Goal: Task Accomplishment & Management: Complete application form

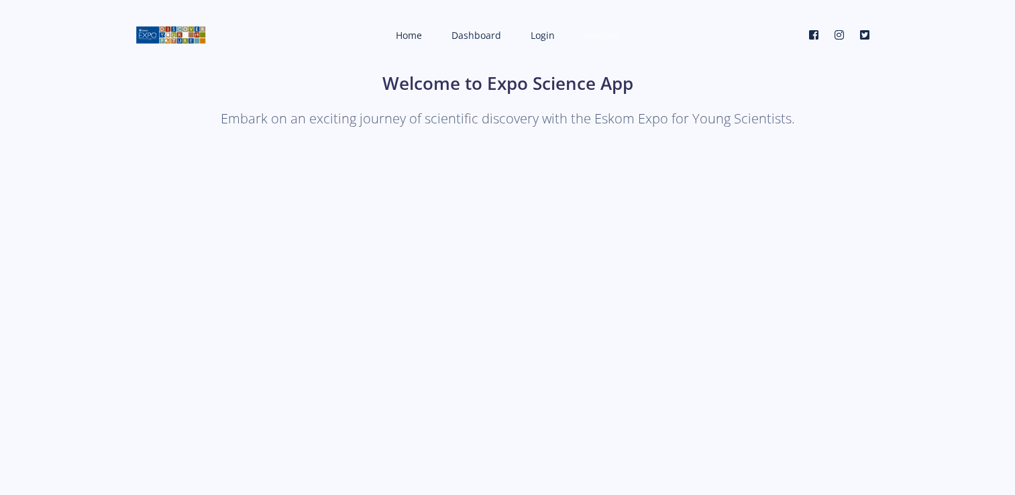
click at [598, 36] on span "Register" at bounding box center [602, 35] width 37 height 13
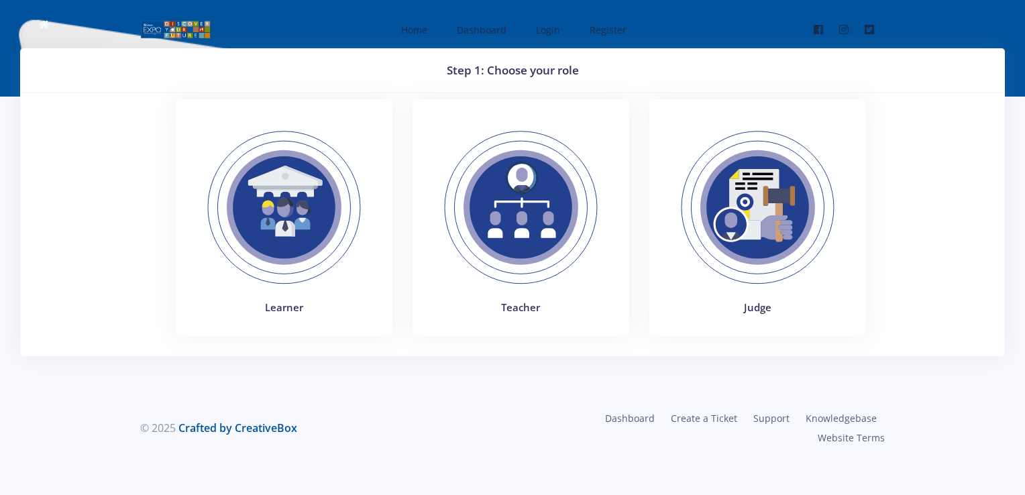
click at [257, 237] on img at bounding box center [284, 207] width 184 height 184
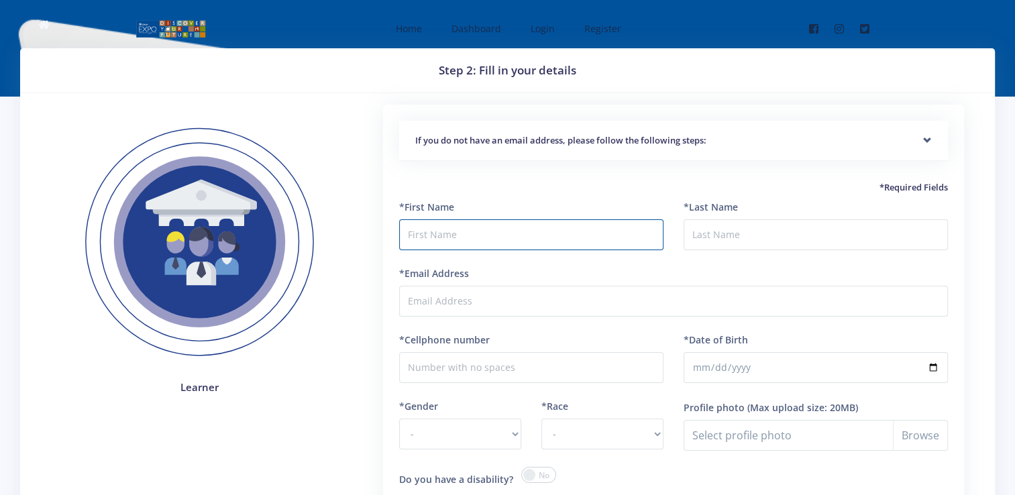
click at [459, 237] on input "text" at bounding box center [531, 234] width 264 height 31
click at [920, 135] on h5 "If you do not have an email address, please follow the following steps:" at bounding box center [673, 140] width 517 height 13
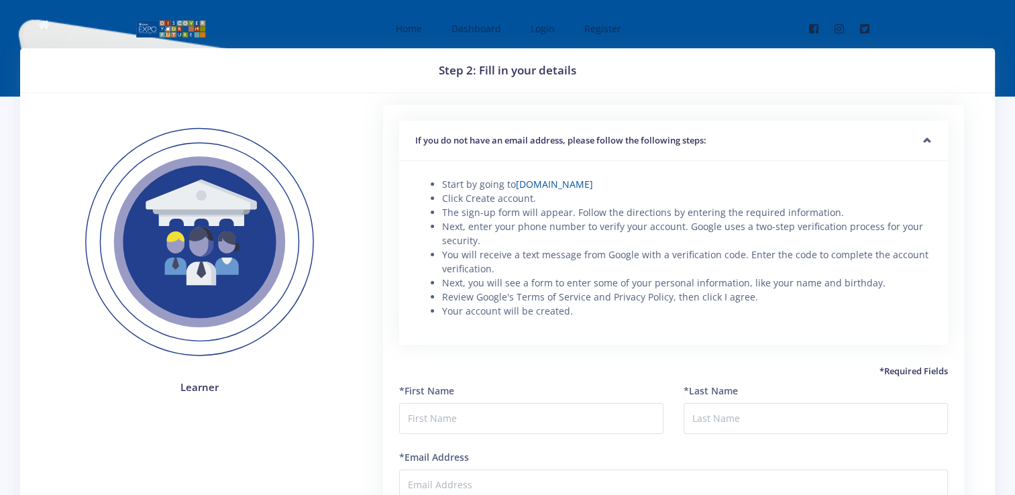
click at [920, 135] on h5 "If you do not have an email address, please follow the following steps:" at bounding box center [673, 140] width 517 height 13
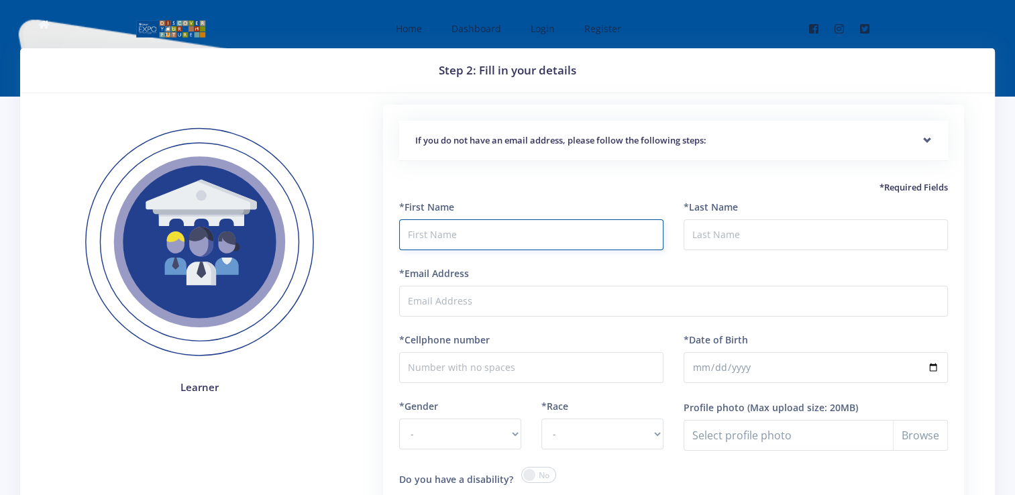
click at [600, 233] on input "text" at bounding box center [531, 234] width 264 height 31
type input "Leano"
type input "Nkabinde"
type input "[EMAIL_ADDRESS][DOMAIN_NAME]"
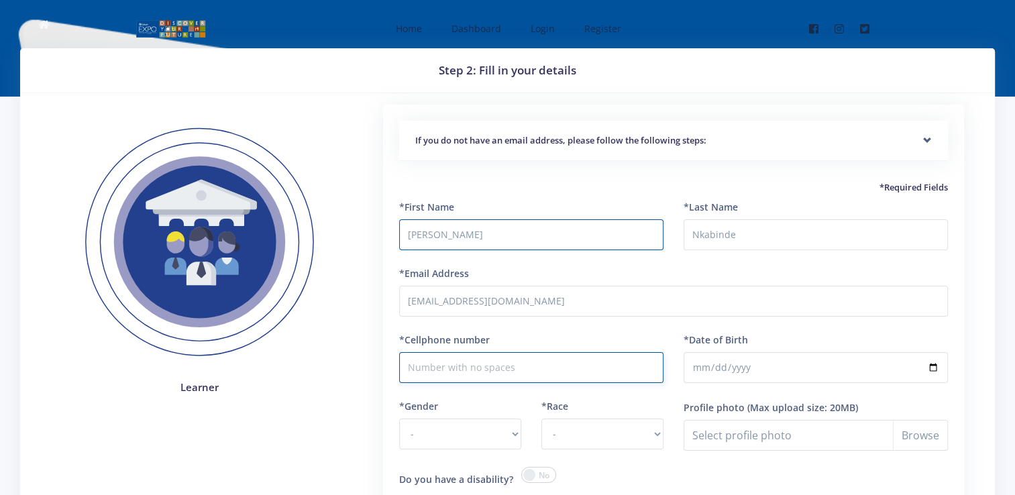
type input "0686606917"
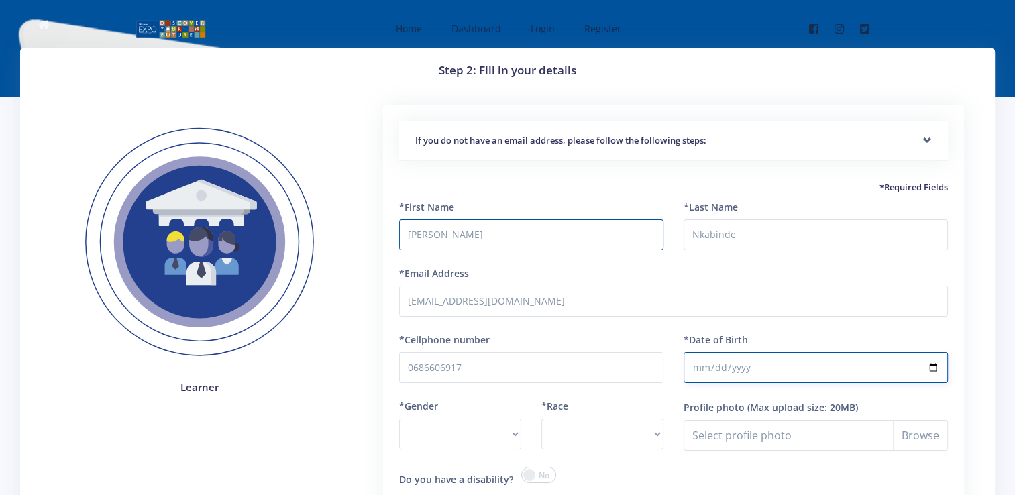
type input "2013-11-03"
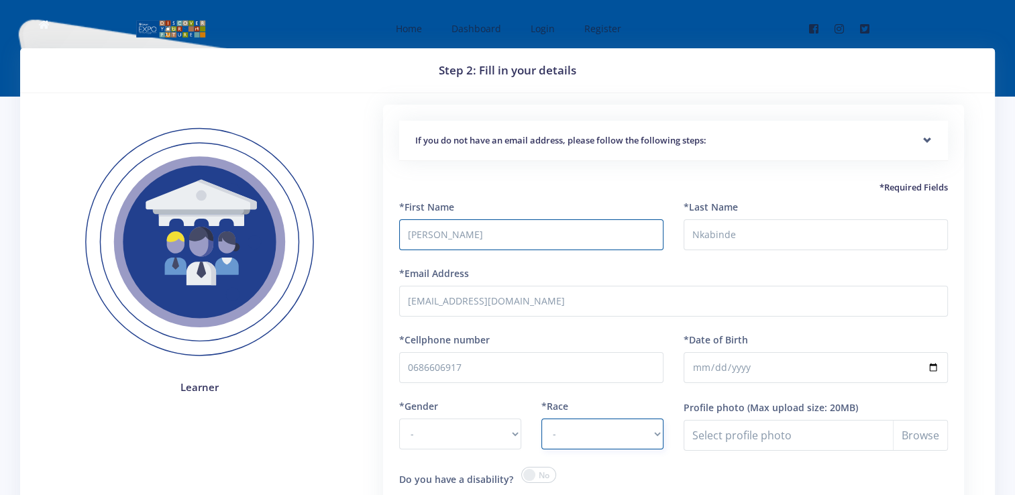
select select "African"
click at [509, 444] on select "- Male Female" at bounding box center [460, 434] width 122 height 31
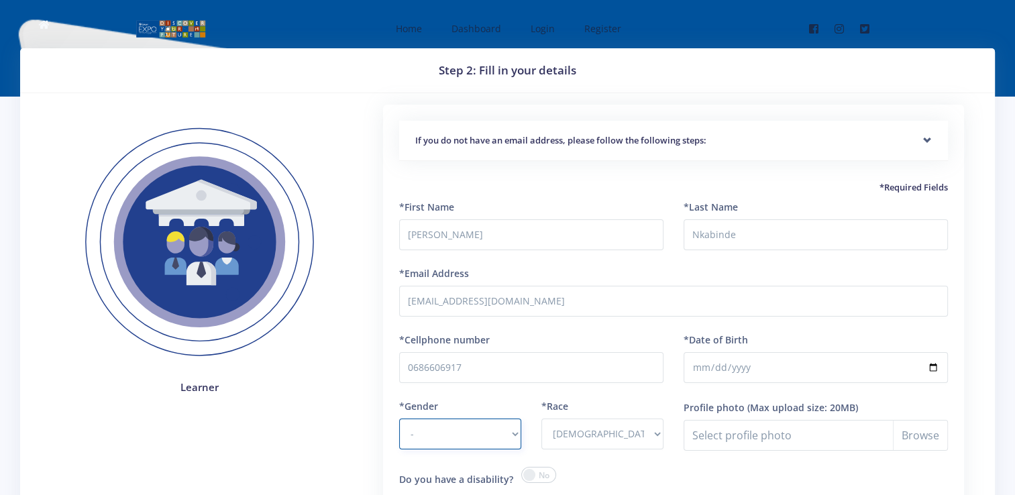
select select "F"
click at [399, 419] on select "- Male Female" at bounding box center [460, 434] width 122 height 31
select select "F"
click at [593, 426] on select "- African Asian Coloured Indian White Other" at bounding box center [602, 434] width 122 height 31
click at [541, 419] on select "- African Asian Coloured Indian White Other" at bounding box center [602, 434] width 122 height 31
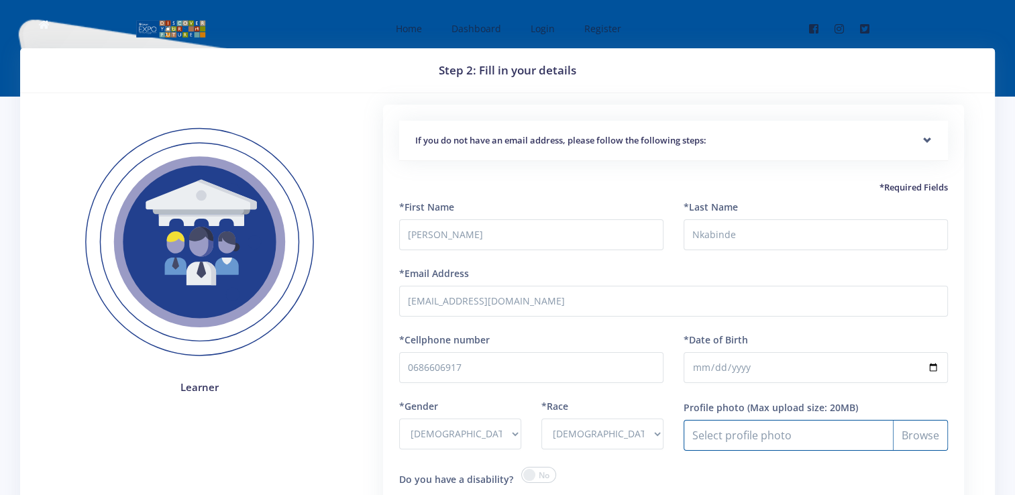
click at [902, 433] on input "Profile photo" at bounding box center [816, 435] width 264 height 31
type input "C:\fakepath\AIFoto_20241027_110046606.jpg"
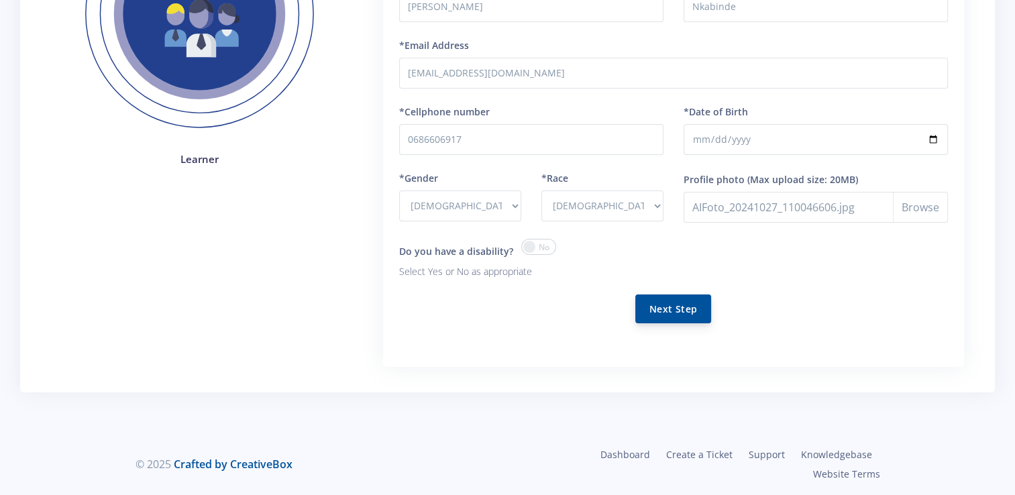
click at [652, 317] on button "Next Step" at bounding box center [673, 308] width 76 height 29
click at [655, 312] on button "Next Step" at bounding box center [673, 308] width 76 height 29
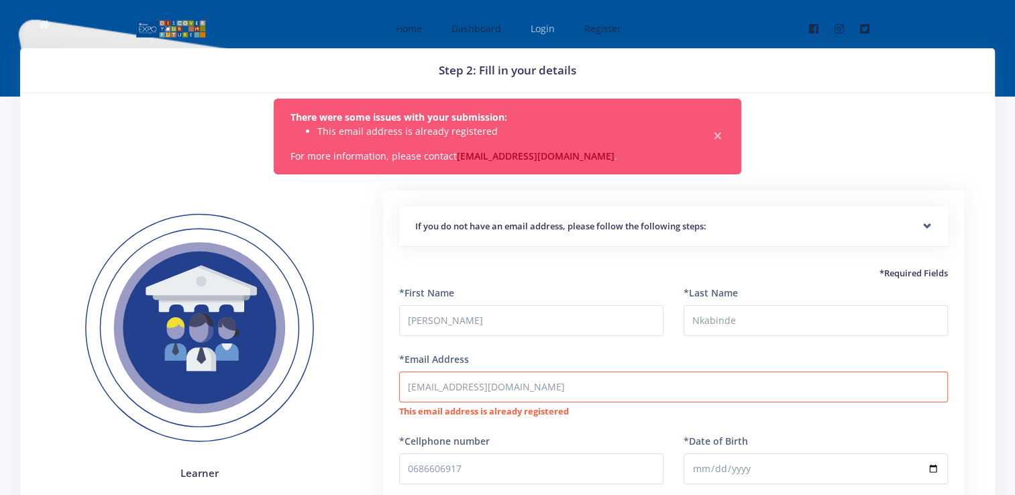
click at [544, 25] on span "Login" at bounding box center [543, 28] width 24 height 13
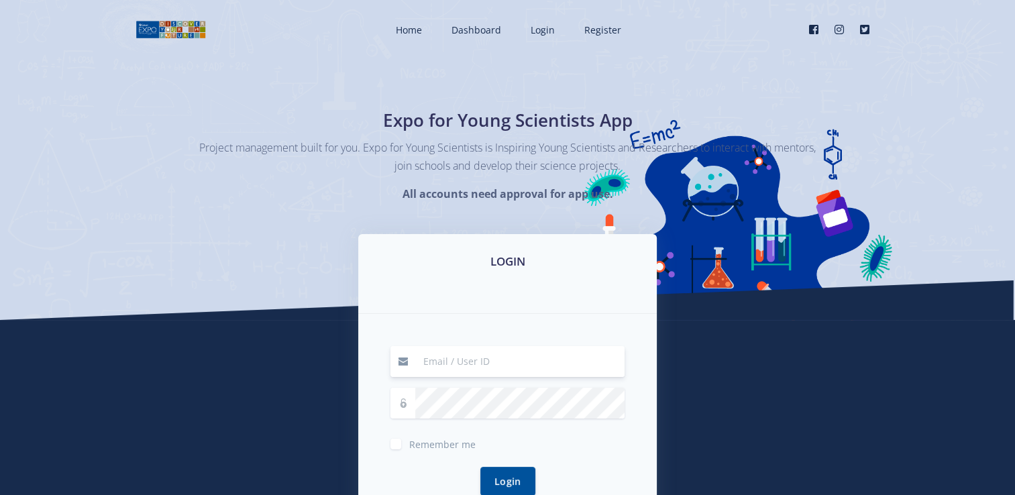
type input "[EMAIL_ADDRESS][DOMAIN_NAME]"
click at [512, 478] on button "Login" at bounding box center [507, 480] width 55 height 29
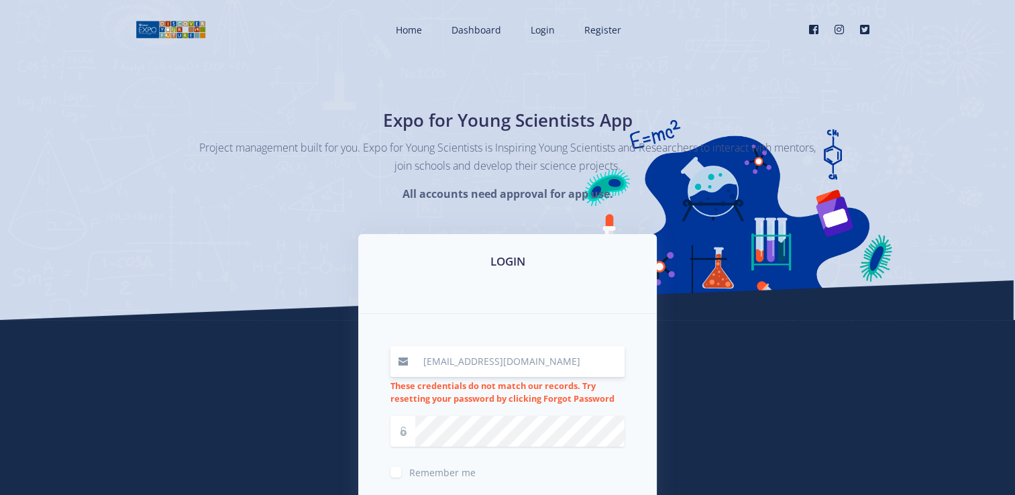
scroll to position [229, 0]
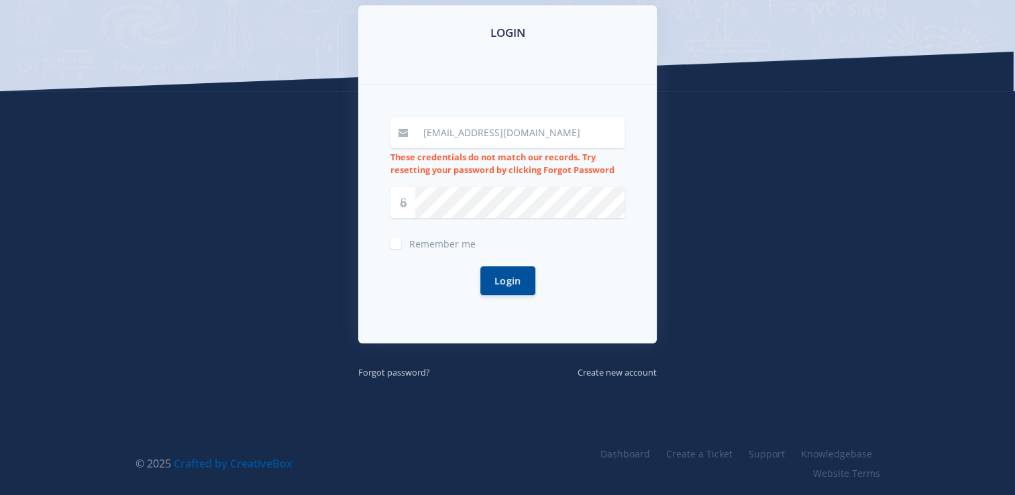
click at [580, 167] on strong "These credentials do not match our records. Try resetting your password by clic…" at bounding box center [502, 163] width 224 height 25
drag, startPoint x: 580, startPoint y: 167, endPoint x: 559, endPoint y: 166, distance: 20.8
click at [580, 167] on strong "These credentials do not match our records. Try resetting your password by clic…" at bounding box center [502, 163] width 224 height 25
click at [523, 166] on strong "These credentials do not match our records. Try resetting your password by clic…" at bounding box center [502, 163] width 224 height 25
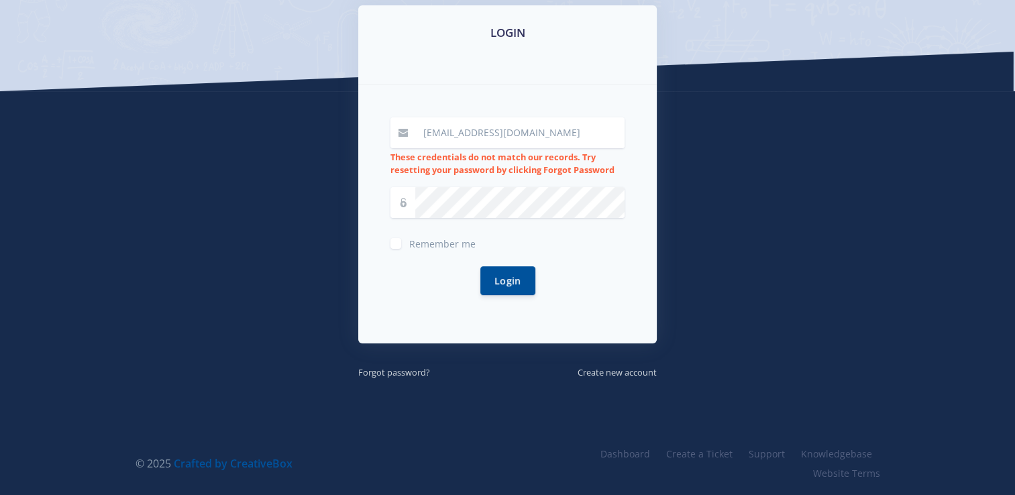
click at [563, 166] on strong "These credentials do not match our records. Try resetting your password by clic…" at bounding box center [502, 163] width 224 height 25
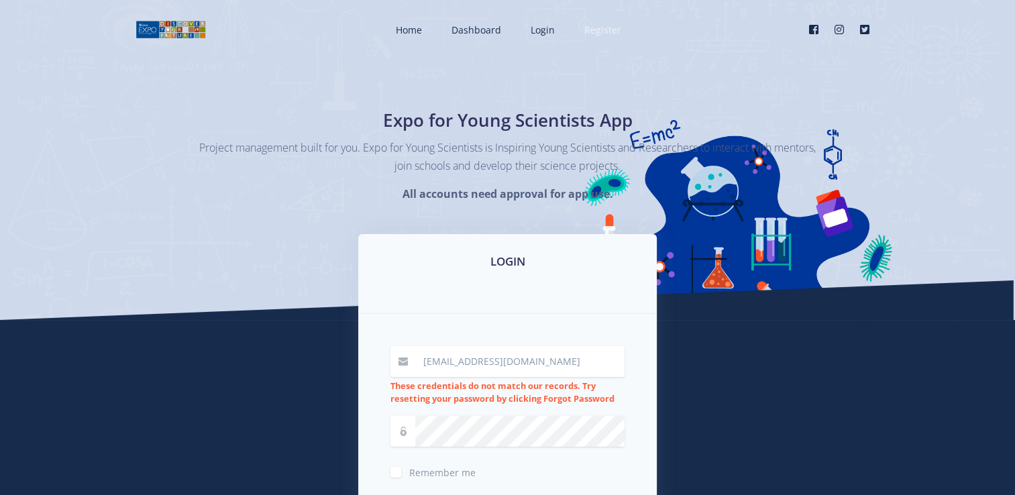
click at [585, 29] on span "Register" at bounding box center [602, 29] width 37 height 13
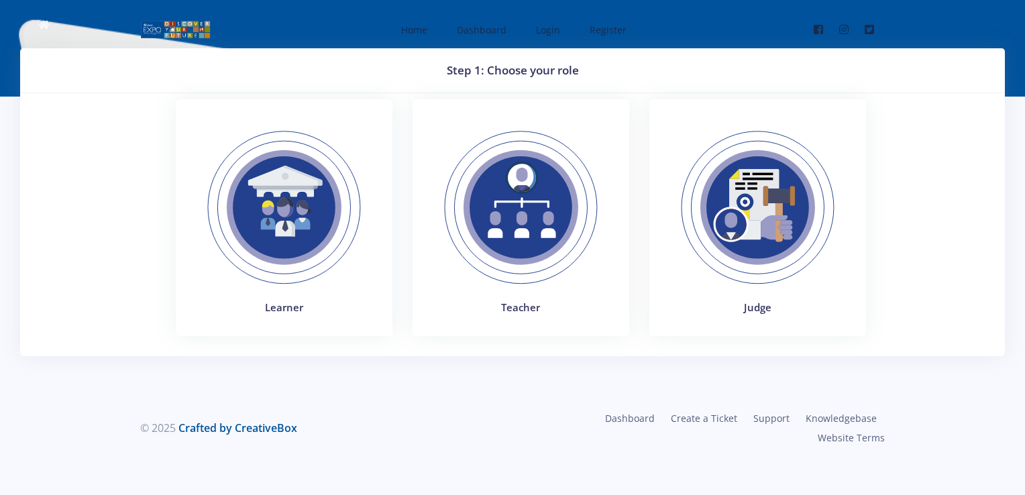
click at [298, 184] on img at bounding box center [284, 207] width 184 height 184
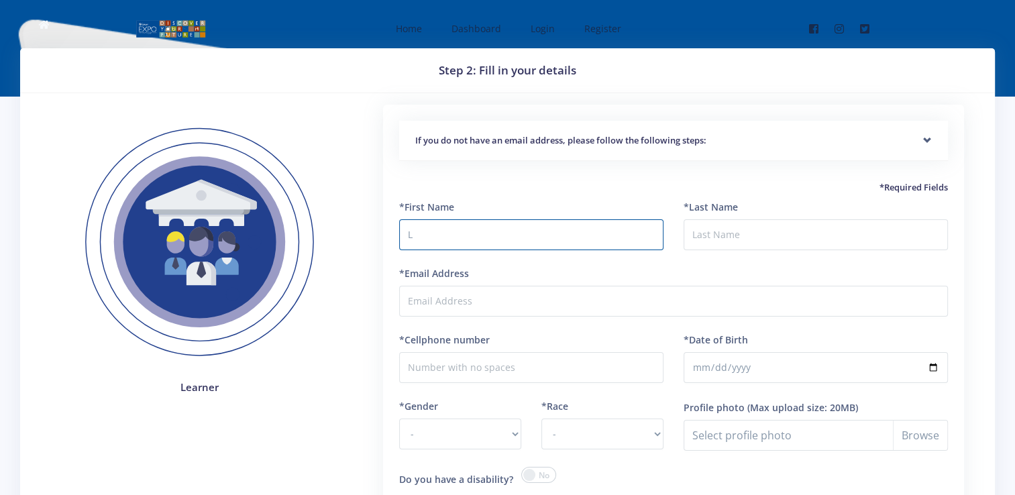
type input "Leano"
type input "Nkabinde"
type input "leanonkabinde103@gmail.com"
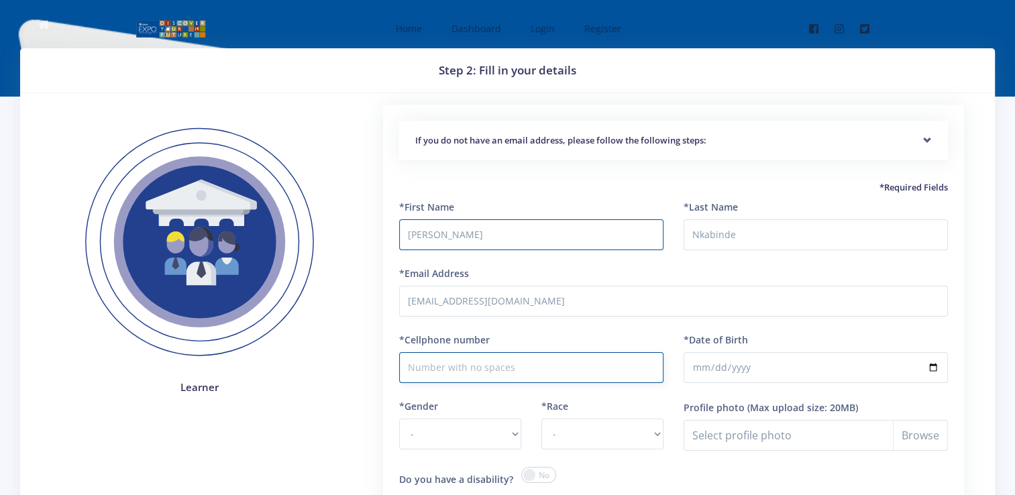
type input "0686606917"
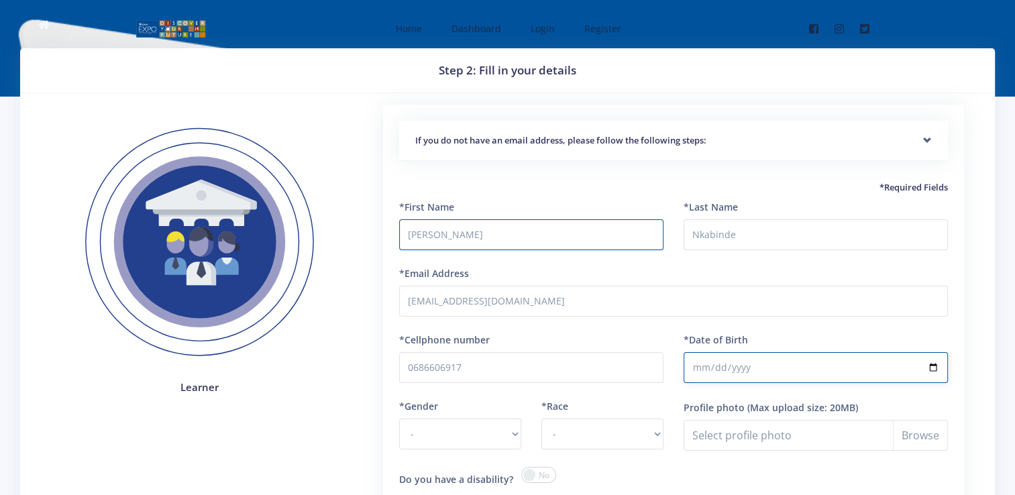
type input "2013-11-03"
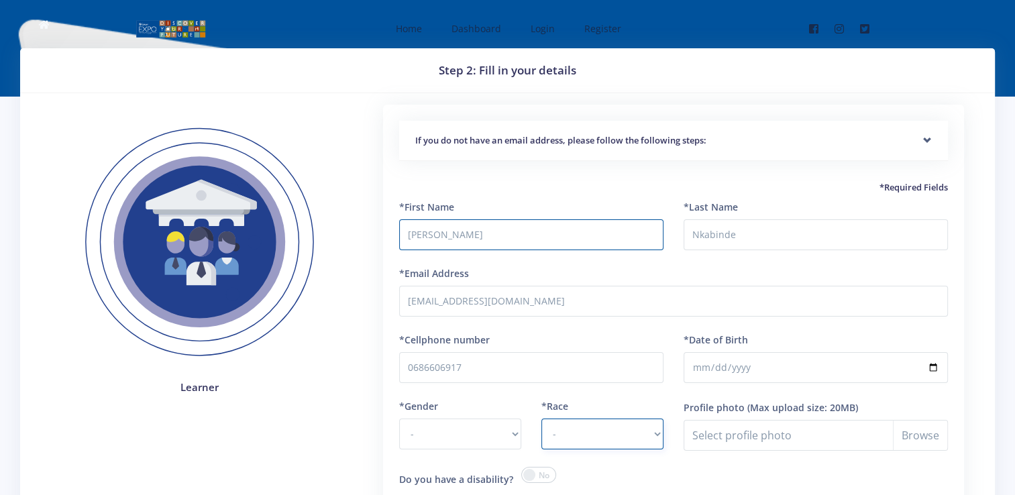
select select "African"
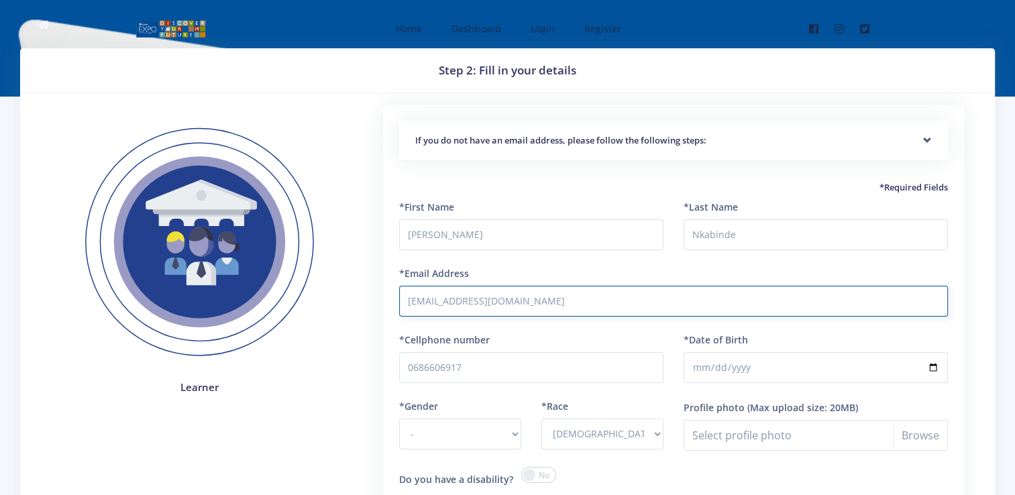
click at [561, 298] on input "leanonkabinde103@gmail.com" at bounding box center [673, 301] width 549 height 31
type input "l"
type input "N"
type input "nontobekoleano@gmail.com"
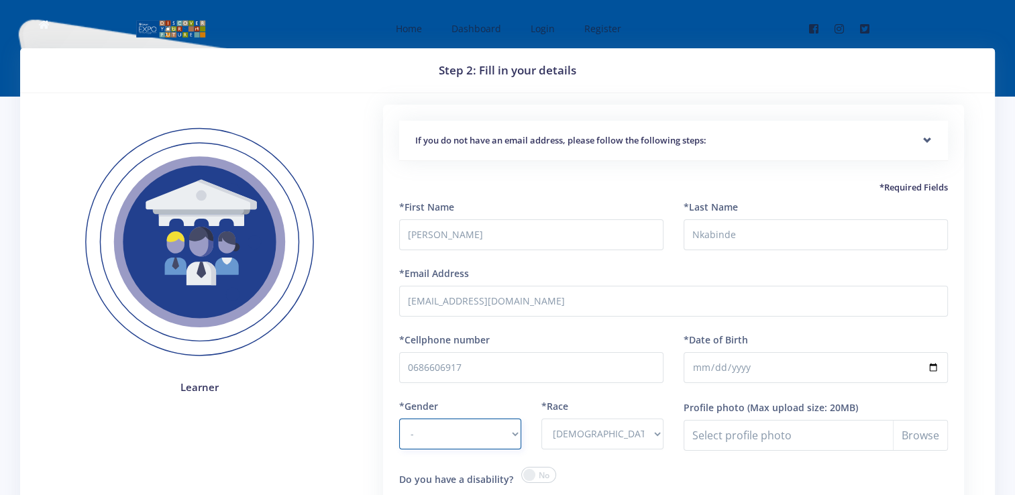
click at [512, 431] on select "- Male Female" at bounding box center [460, 434] width 122 height 31
select select "F"
click at [399, 419] on select "- Male Female" at bounding box center [460, 434] width 122 height 31
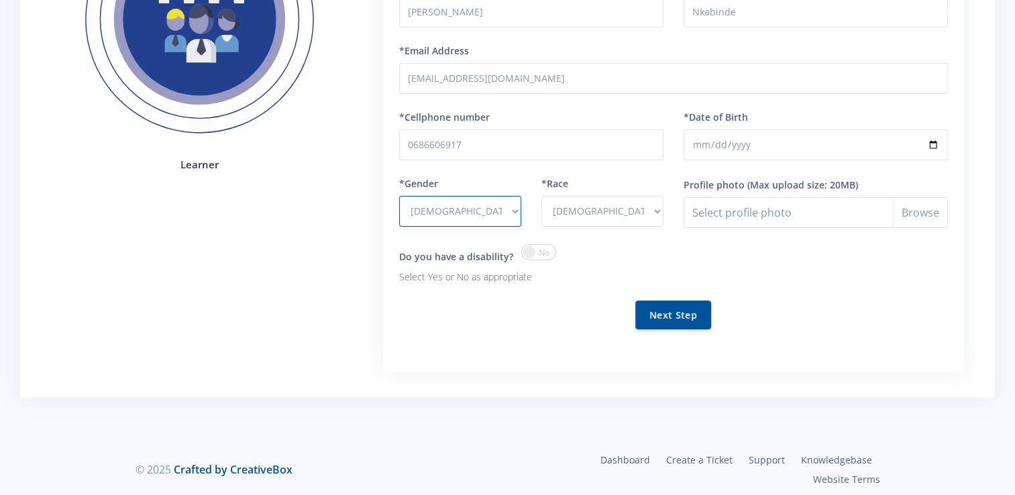
scroll to position [228, 0]
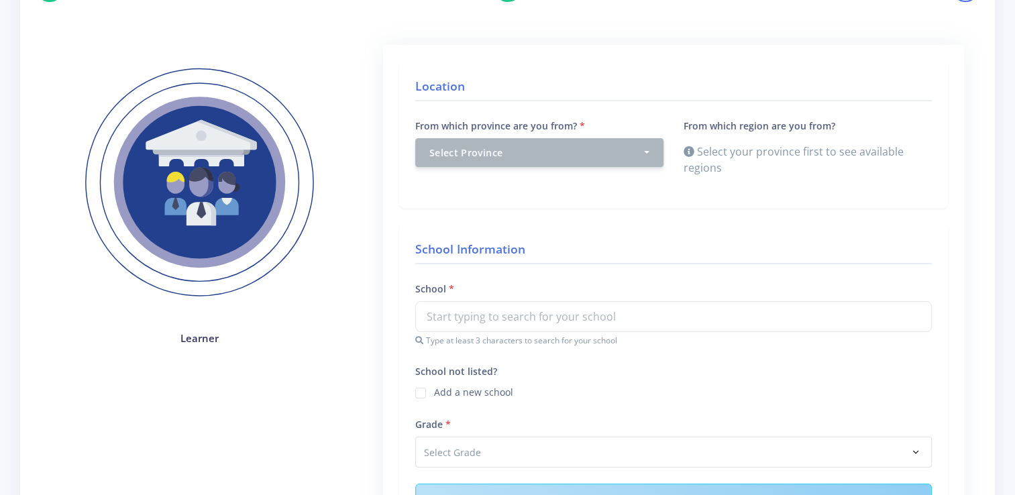
scroll to position [161, 0]
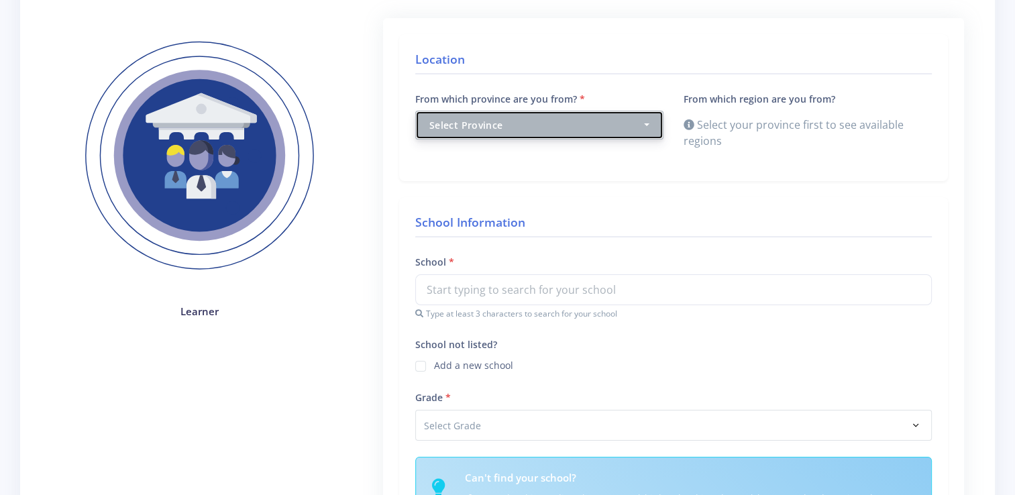
click at [513, 136] on button "Select Province" at bounding box center [539, 125] width 248 height 29
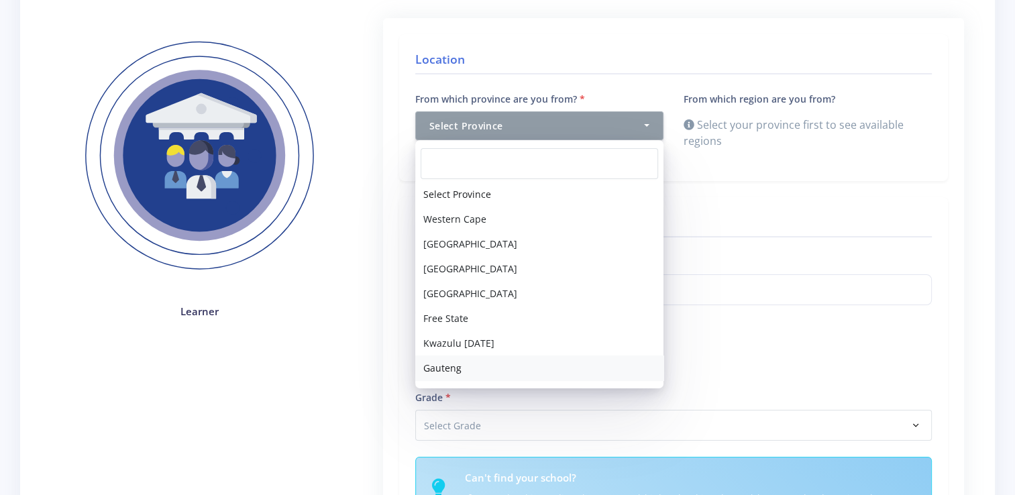
click at [468, 362] on link "Gauteng" at bounding box center [539, 368] width 248 height 25
select select "7"
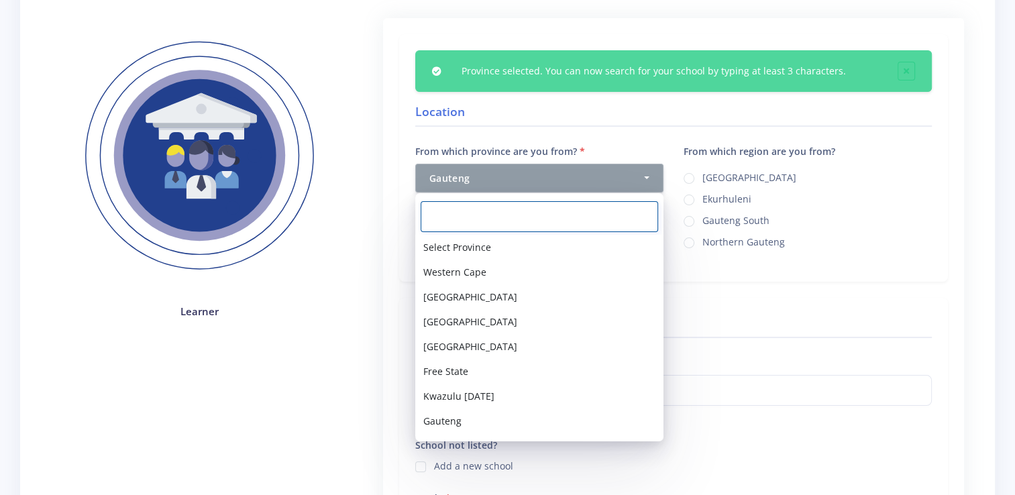
scroll to position [47, 0]
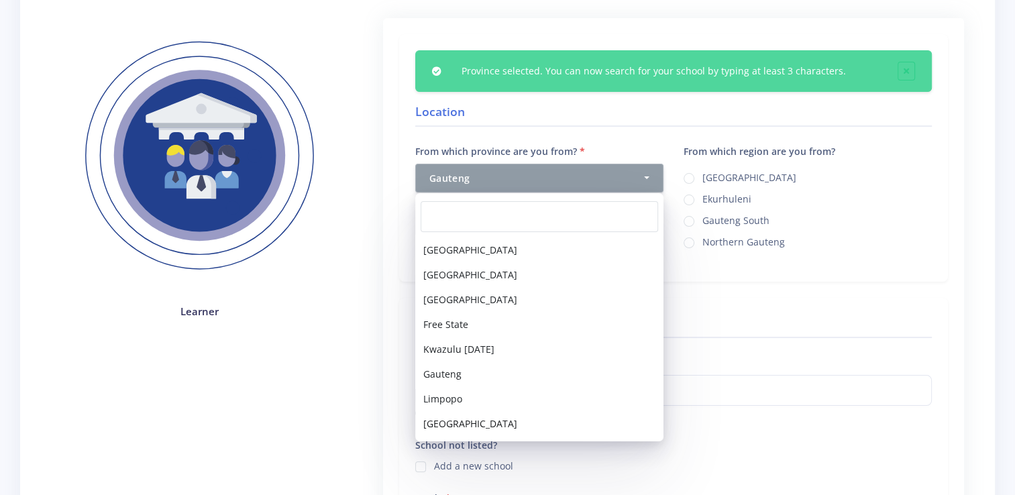
click at [773, 274] on div "Province selected. You can now search for your school by typing at least 3 char…" at bounding box center [673, 158] width 549 height 248
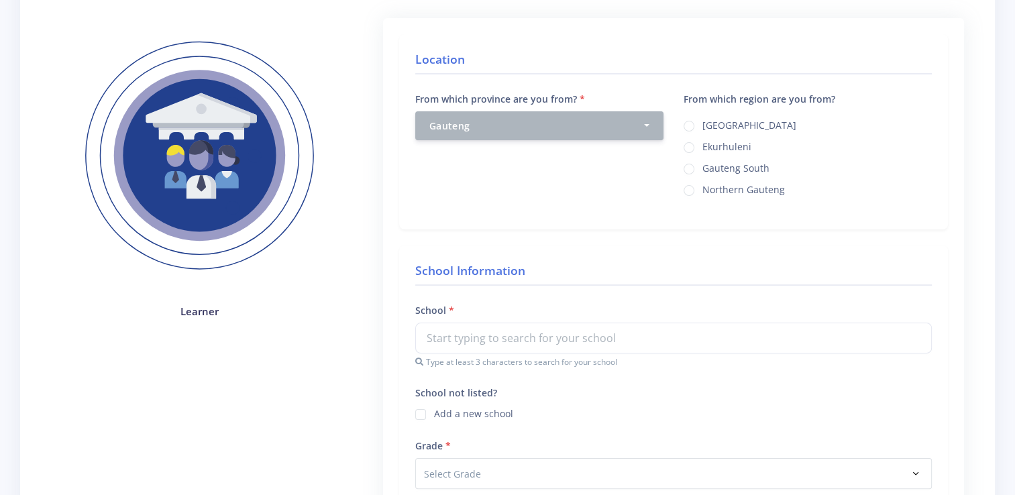
click at [702, 146] on label "Ekurhuleni" at bounding box center [726, 145] width 49 height 11
click at [702, 146] on input "Ekurhuleni" at bounding box center [706, 142] width 9 height 9
radio input "true"
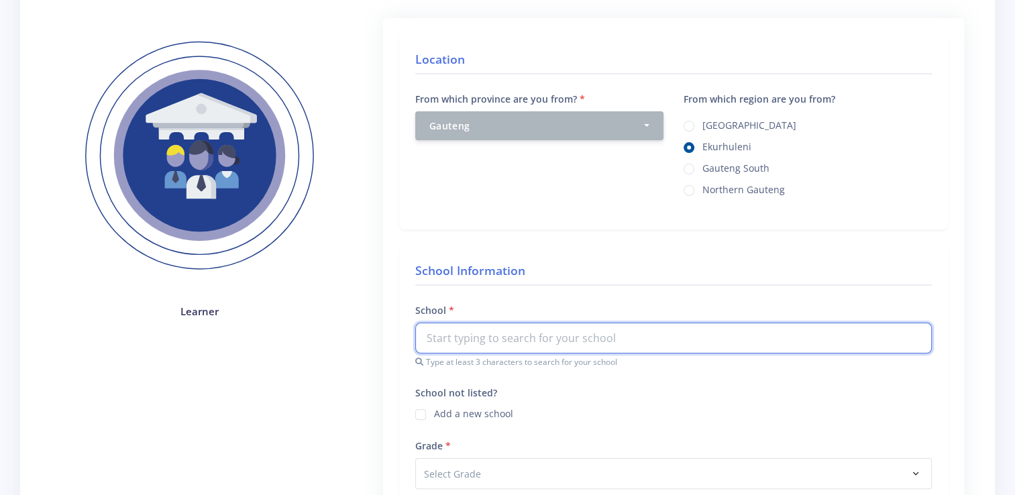
click at [550, 345] on input "text" at bounding box center [673, 338] width 517 height 31
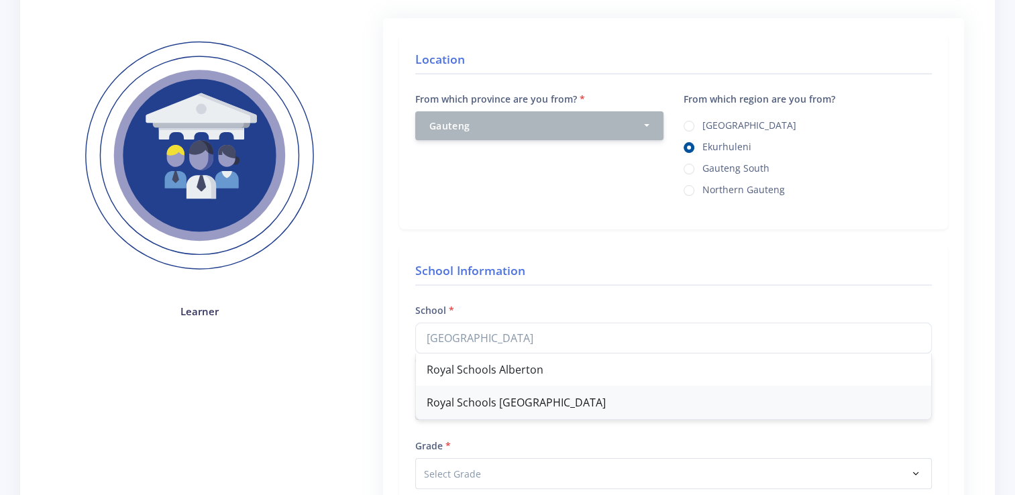
click at [527, 398] on div "Royal Schools [GEOGRAPHIC_DATA]" at bounding box center [673, 402] width 515 height 33
type input "Royal Schools [GEOGRAPHIC_DATA]"
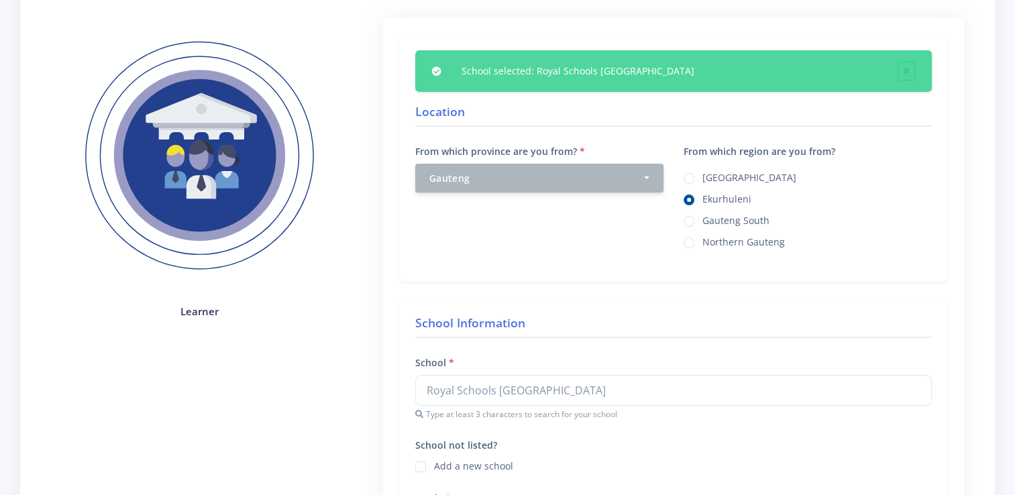
click at [1003, 341] on div "Step 3: Experience details required 1 2 3 Learner" at bounding box center [507, 427] width 995 height 1081
drag, startPoint x: 1007, startPoint y: 341, endPoint x: 1017, endPoint y: 340, distance: 10.1
click at [1014, 340] on html "Home Dashboard Login Register Facebook" at bounding box center [507, 455] width 1015 height 1232
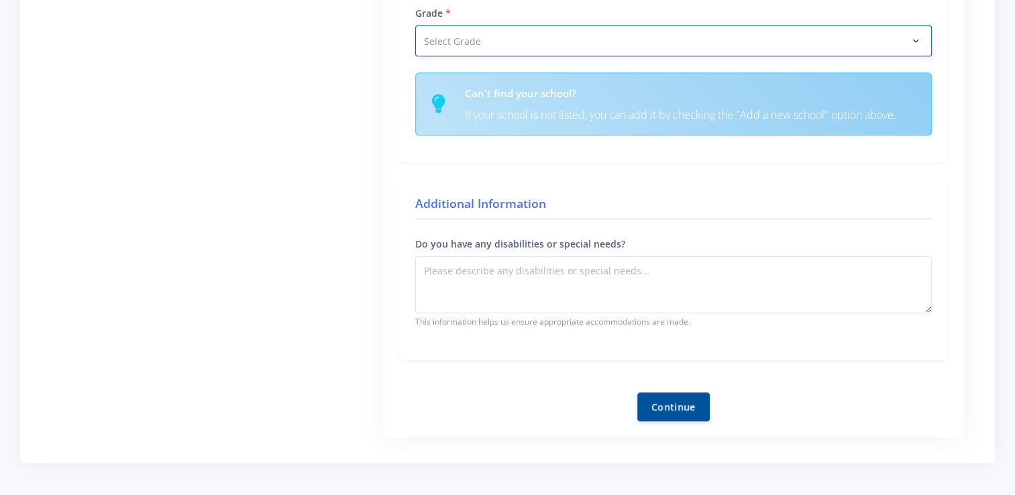
click at [919, 44] on select "Select Grade Grade 4 Grade 5 Grade 6 Grade 7" at bounding box center [673, 40] width 517 height 31
select select "Grade 6"
click at [415, 25] on select "Select Grade Grade 4 Grade 5 Grade 6 Grade 7" at bounding box center [673, 40] width 517 height 31
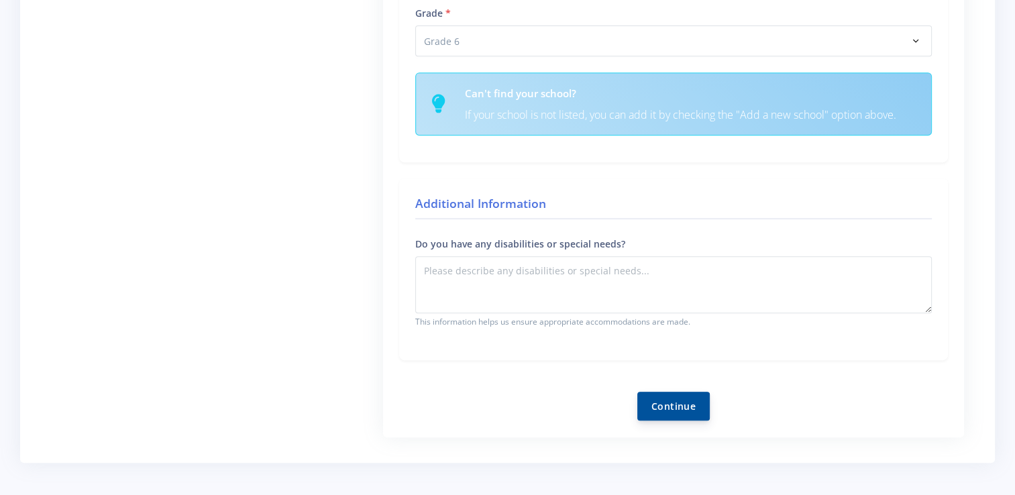
click at [678, 404] on button "Continue" at bounding box center [673, 406] width 72 height 29
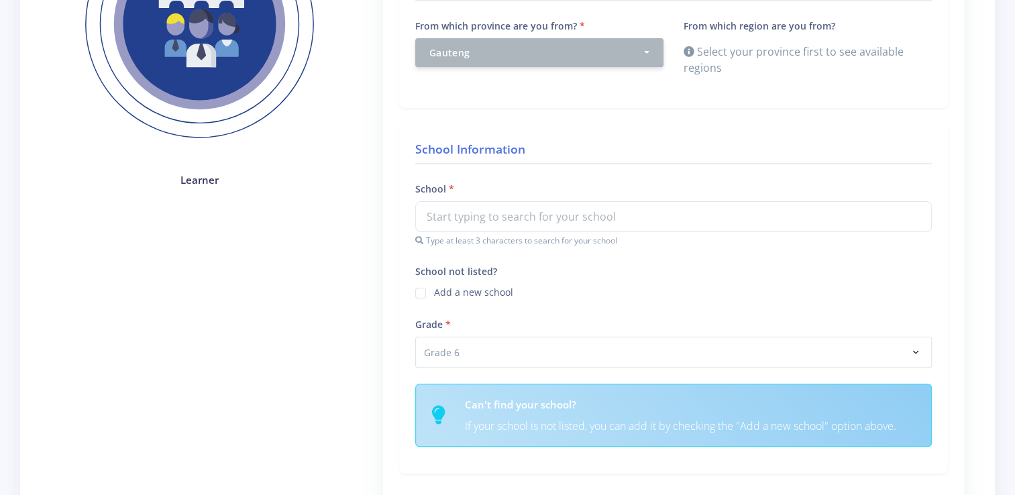
scroll to position [138, 0]
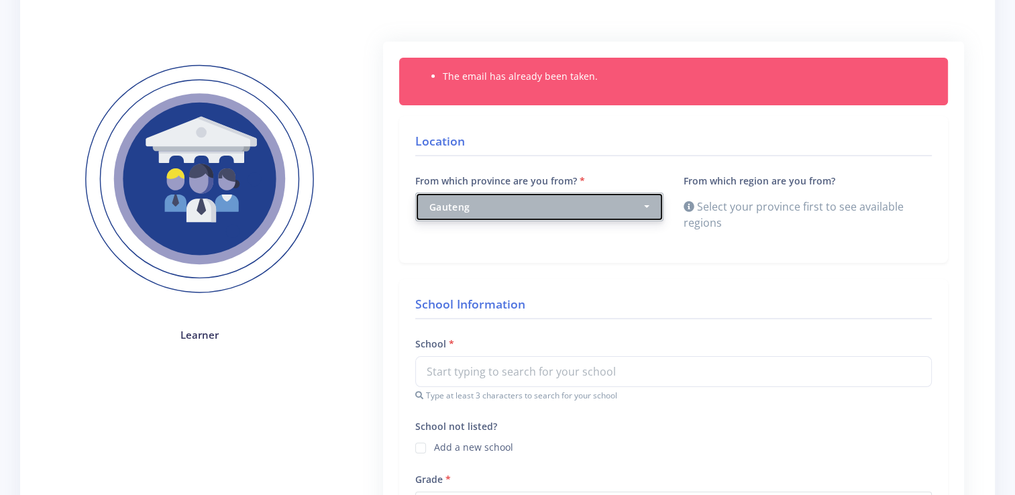
click at [633, 206] on div "Gauteng" at bounding box center [535, 207] width 212 height 14
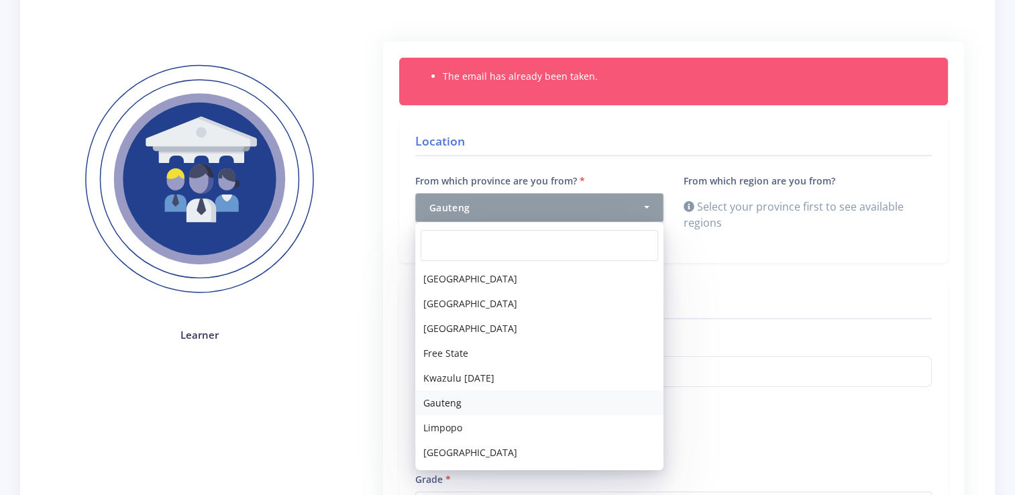
click at [582, 411] on link "Gauteng" at bounding box center [539, 402] width 248 height 25
select select "7"
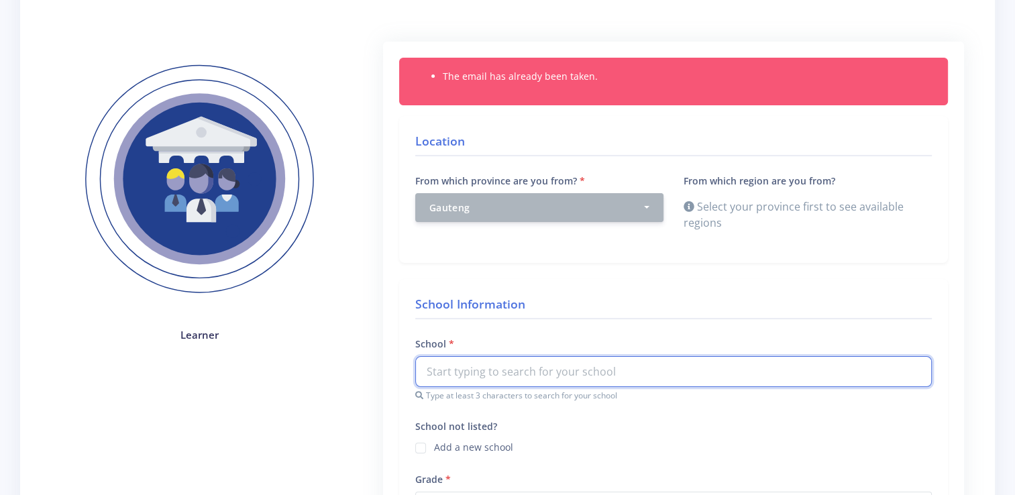
click at [526, 368] on input "text" at bounding box center [673, 371] width 517 height 31
type input "Royal Schools"
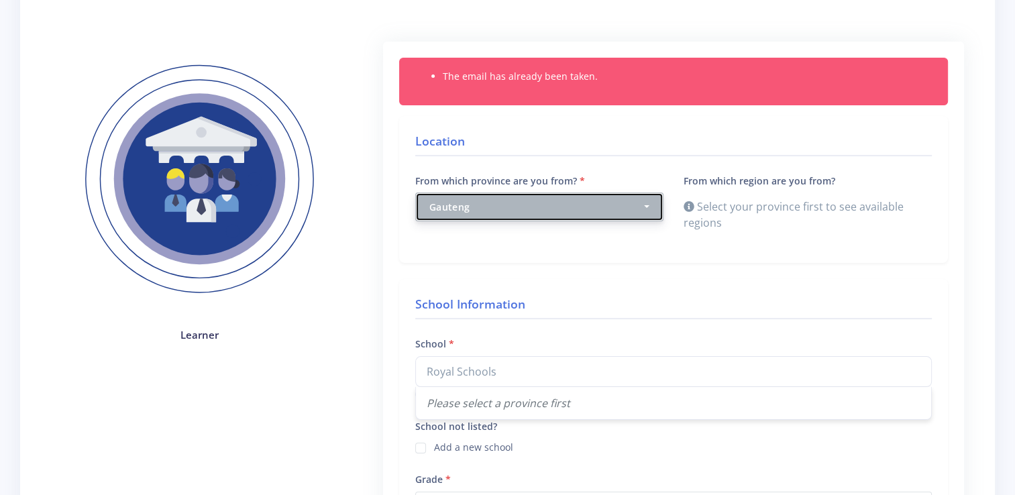
click at [611, 219] on button "Gauteng" at bounding box center [539, 207] width 248 height 29
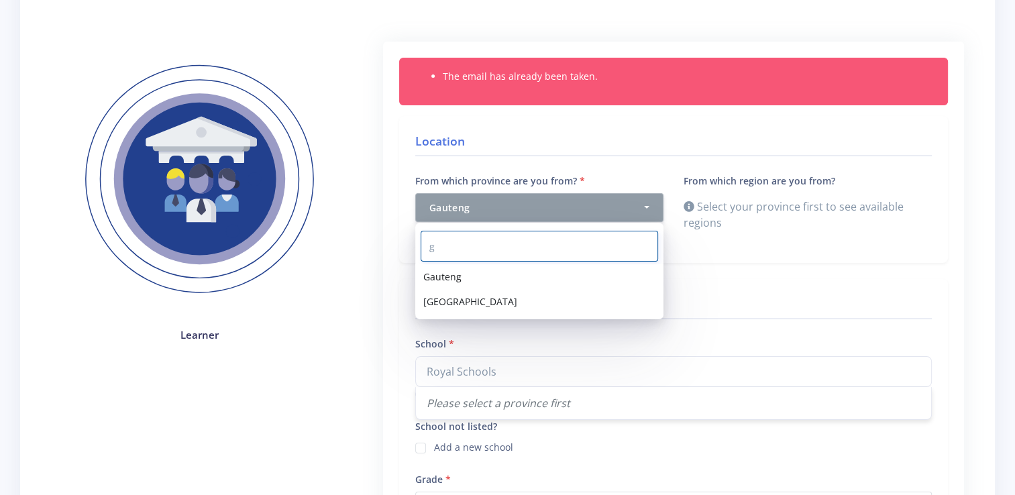
scroll to position [0, 0]
type input "ga"
click at [558, 267] on link "Gauteng" at bounding box center [539, 276] width 248 height 25
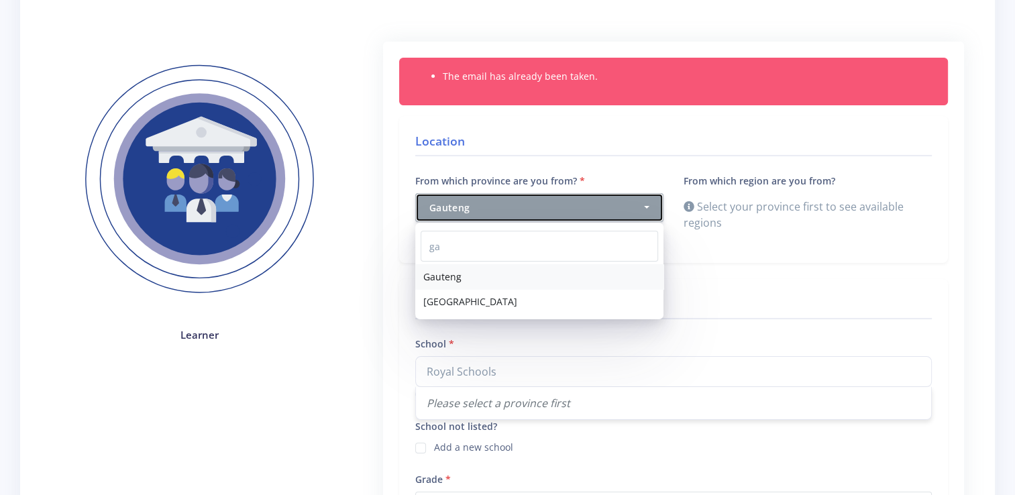
select select "7"
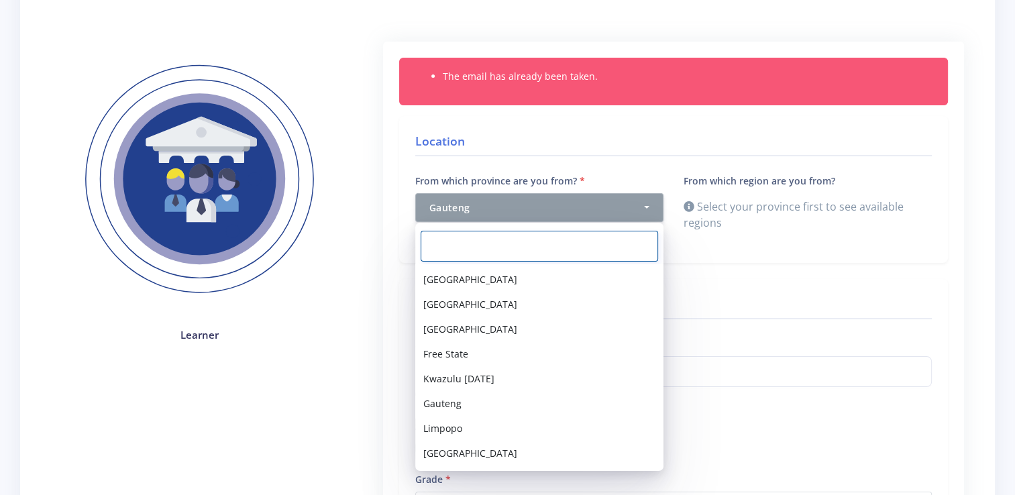
scroll to position [47, 0]
click at [824, 119] on div "Location From which province are you from? Select Province Western Cape Eastern…" at bounding box center [673, 189] width 549 height 147
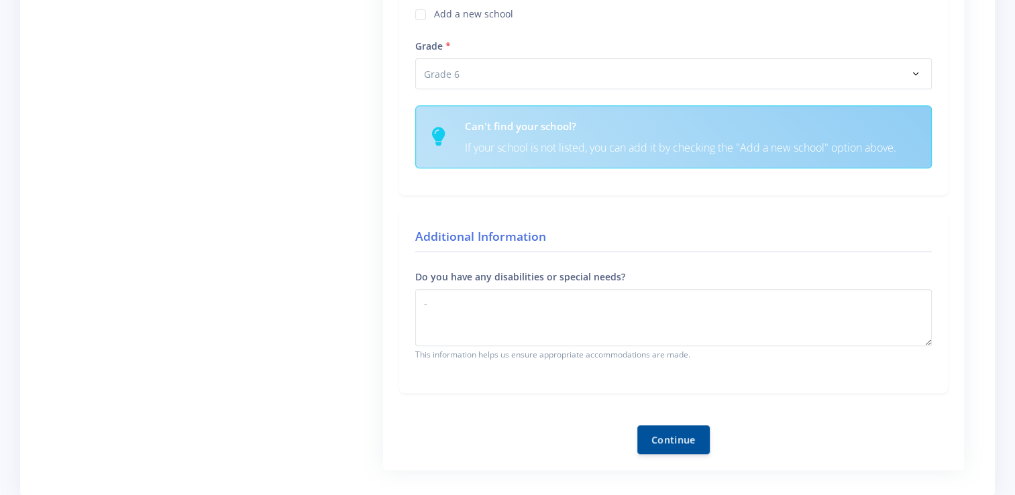
scroll to position [138, 0]
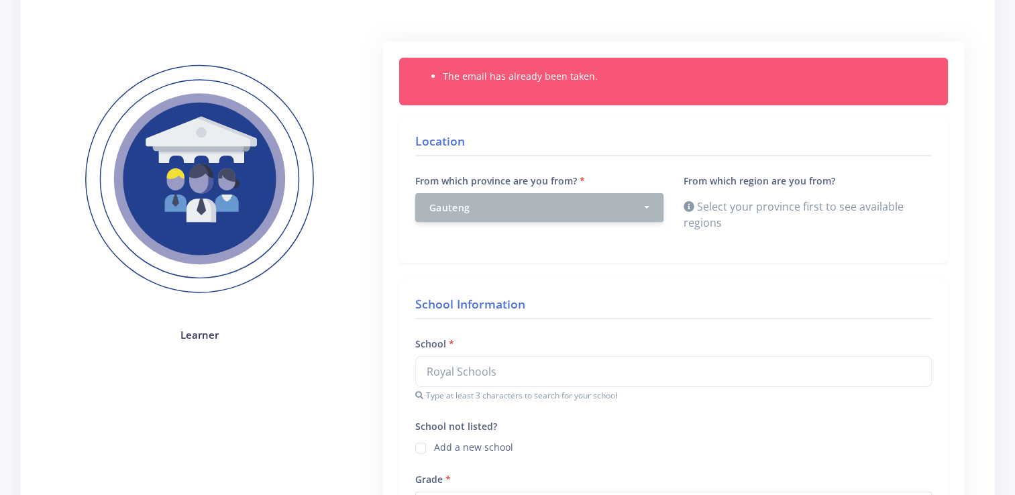
click at [1010, 50] on div "Step 3: Experience details required 1 2 3 Learner Location Select Province -" at bounding box center [507, 430] width 1015 height 1038
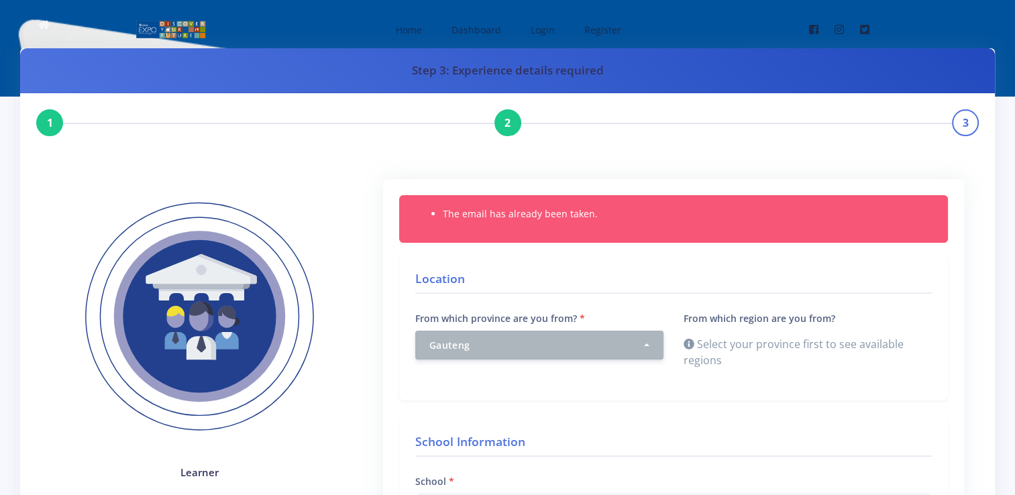
click at [954, 124] on div "3" at bounding box center [965, 122] width 27 height 27
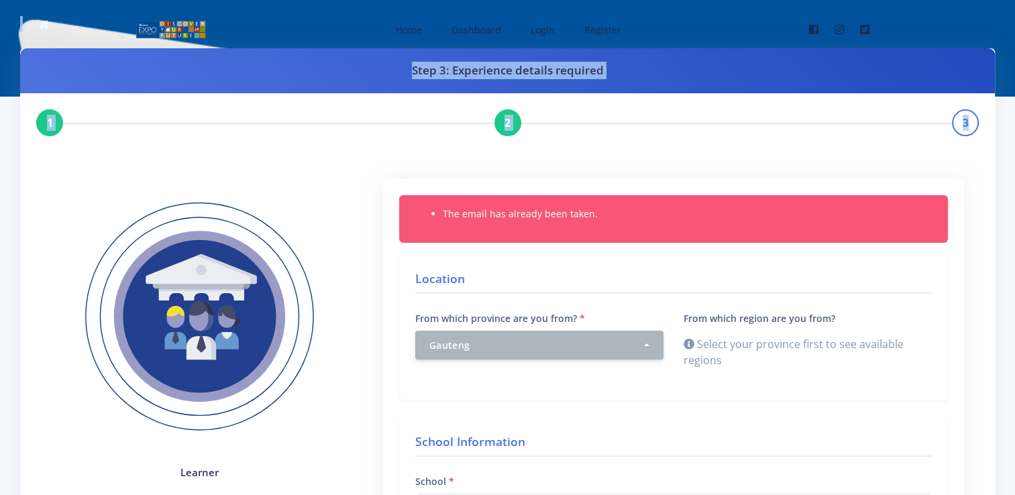
drag, startPoint x: 954, startPoint y: 124, endPoint x: 741, endPoint y: 45, distance: 227.5
click at [601, 26] on span "Register" at bounding box center [602, 29] width 37 height 13
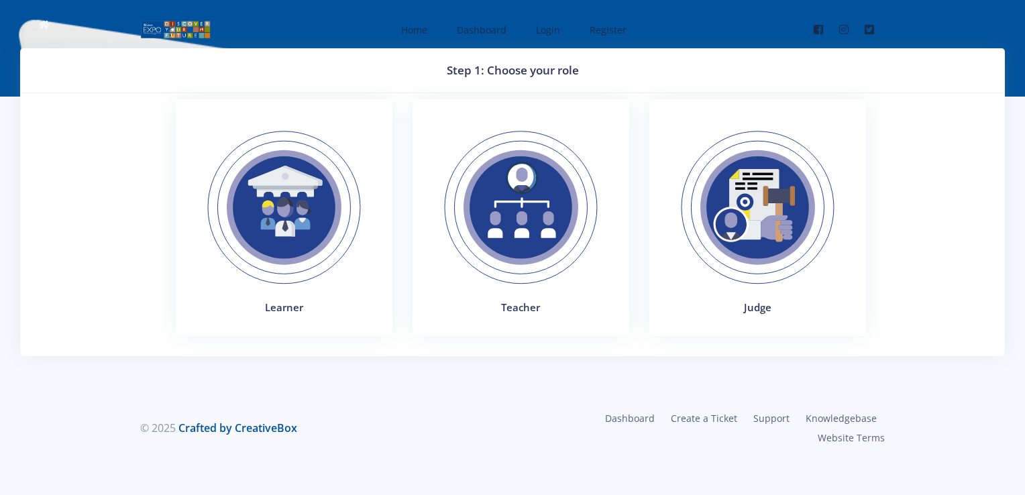
click at [276, 309] on h4 "Learner" at bounding box center [284, 307] width 184 height 15
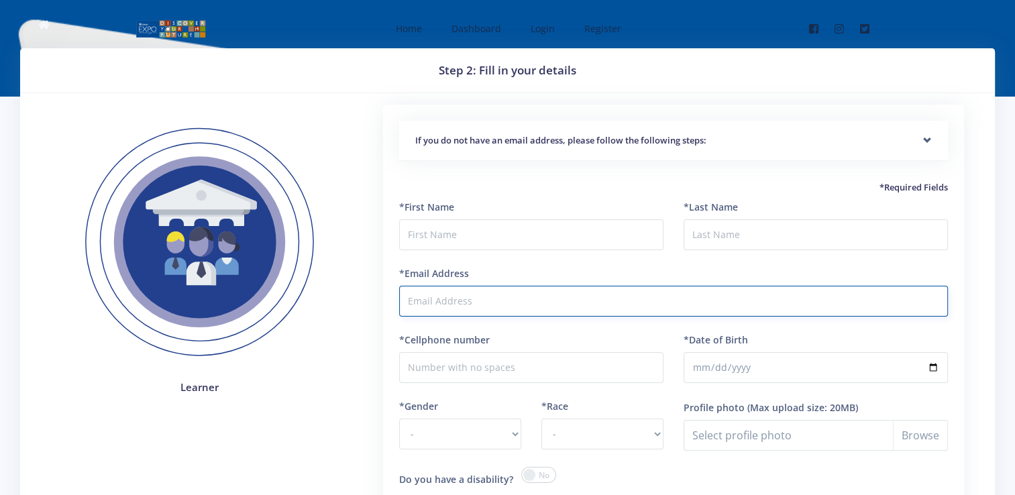
click at [448, 305] on input "*Email Address" at bounding box center [673, 301] width 549 height 31
type input "[EMAIL_ADDRESS][DOMAIN_NAME]"
type input "Leano"
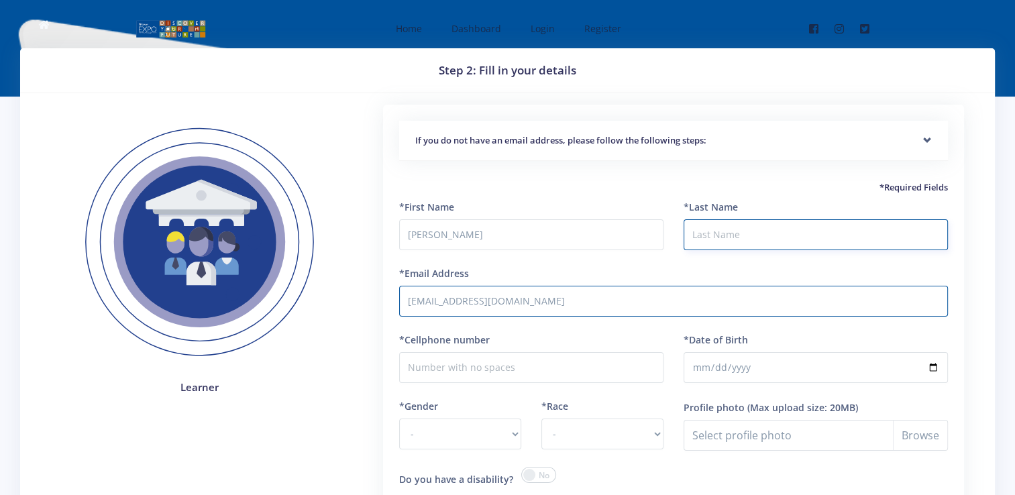
type input "Nkabinde"
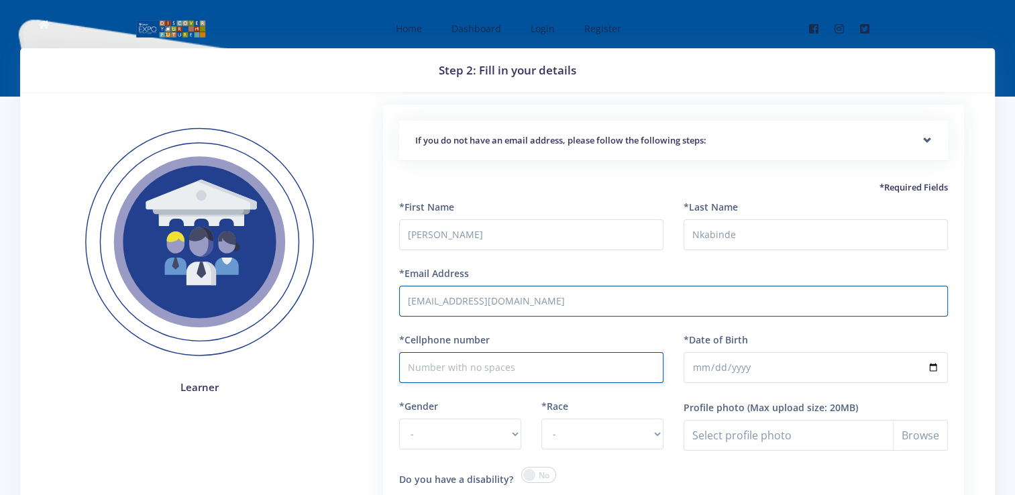
type input "0686606917"
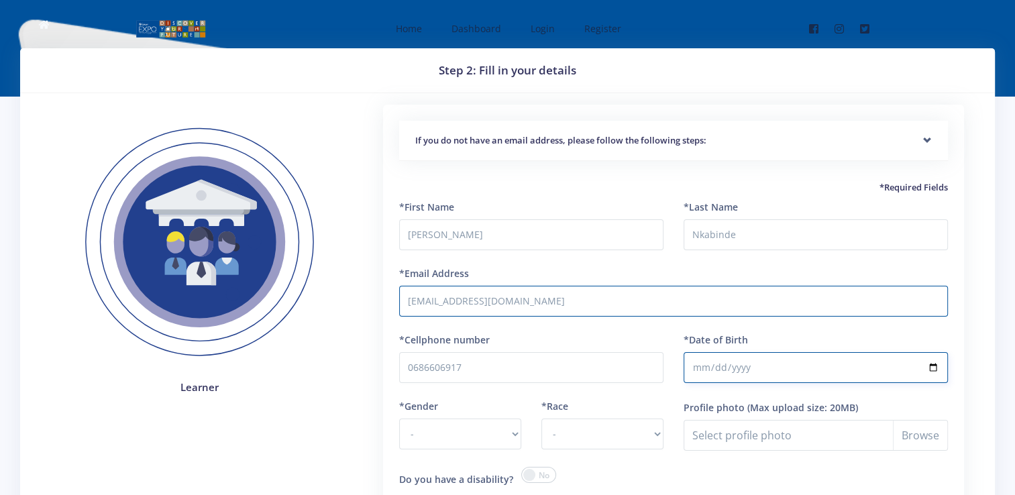
type input "2013-11-03"
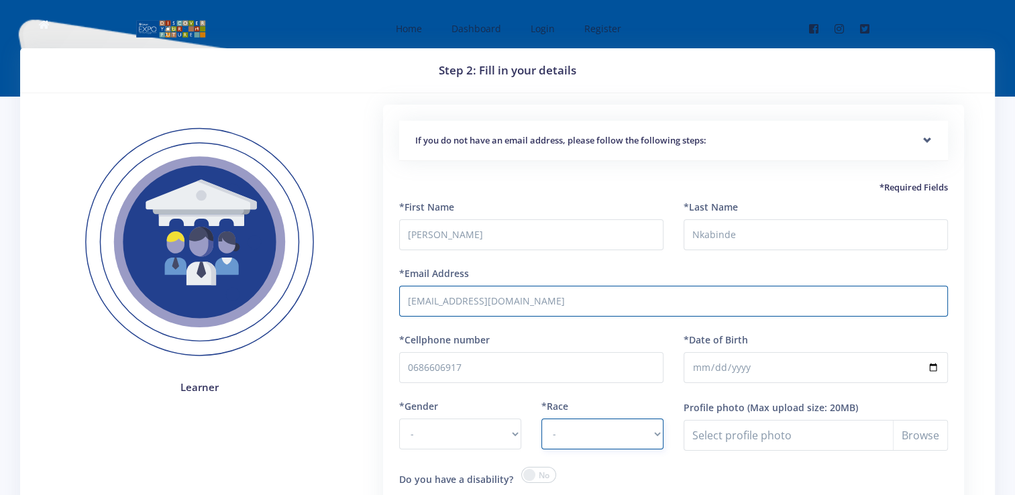
select select "African"
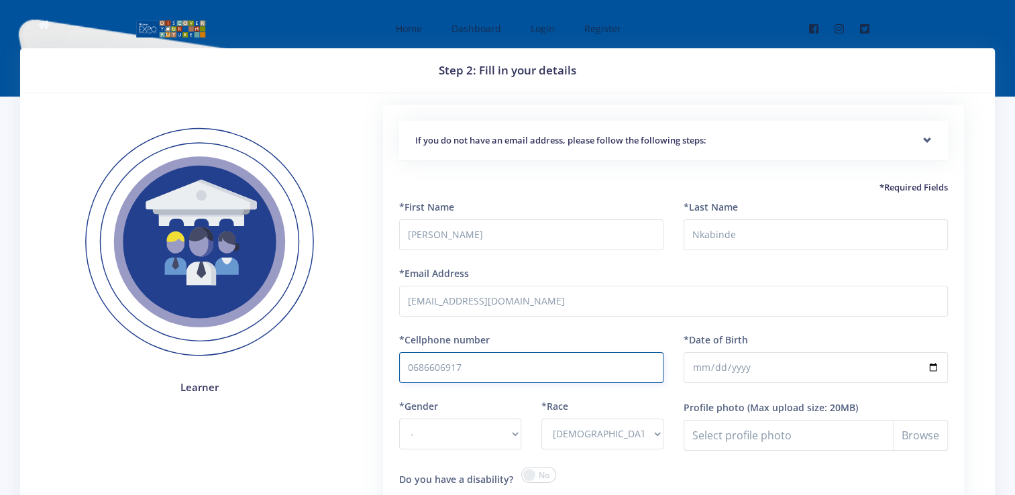
click at [498, 380] on input "0686606917" at bounding box center [531, 367] width 264 height 31
type input "0"
type input "0673373524"
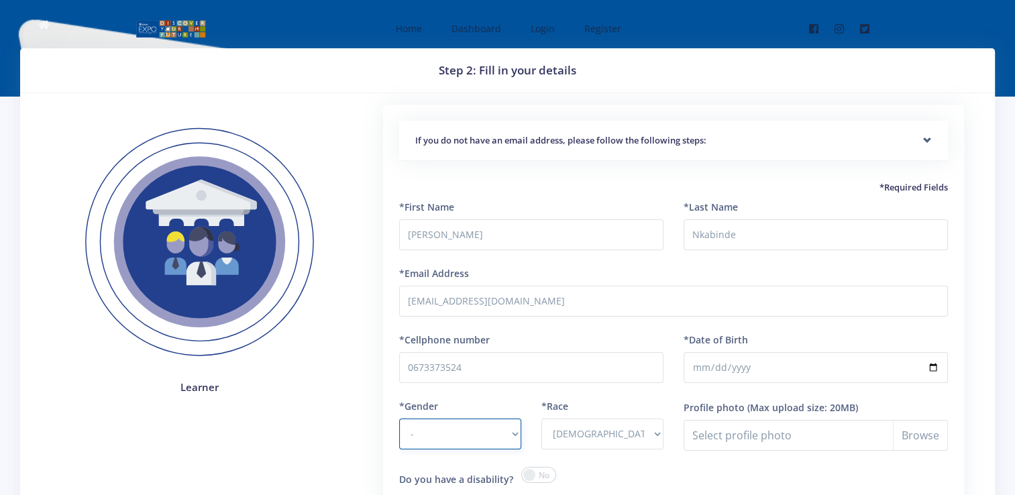
click at [501, 439] on select "- Male Female" at bounding box center [460, 434] width 122 height 31
select select "F"
click at [399, 419] on select "- Male Female" at bounding box center [460, 434] width 122 height 31
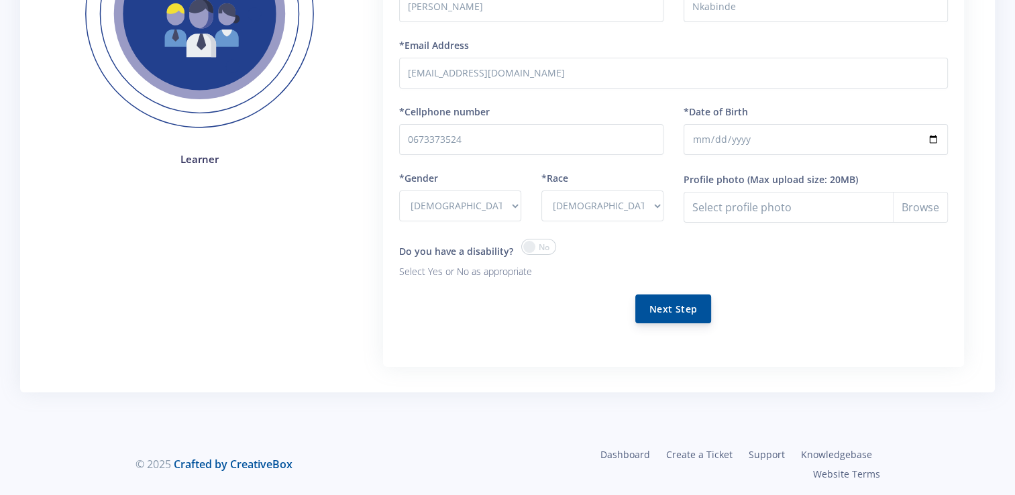
click at [671, 304] on button "Next Step" at bounding box center [673, 308] width 76 height 29
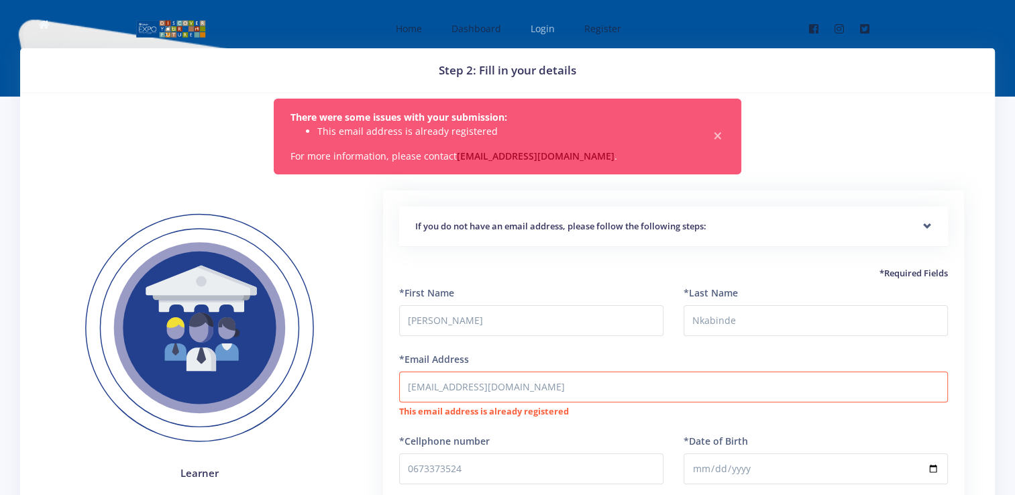
click at [539, 32] on span "Login" at bounding box center [543, 28] width 24 height 13
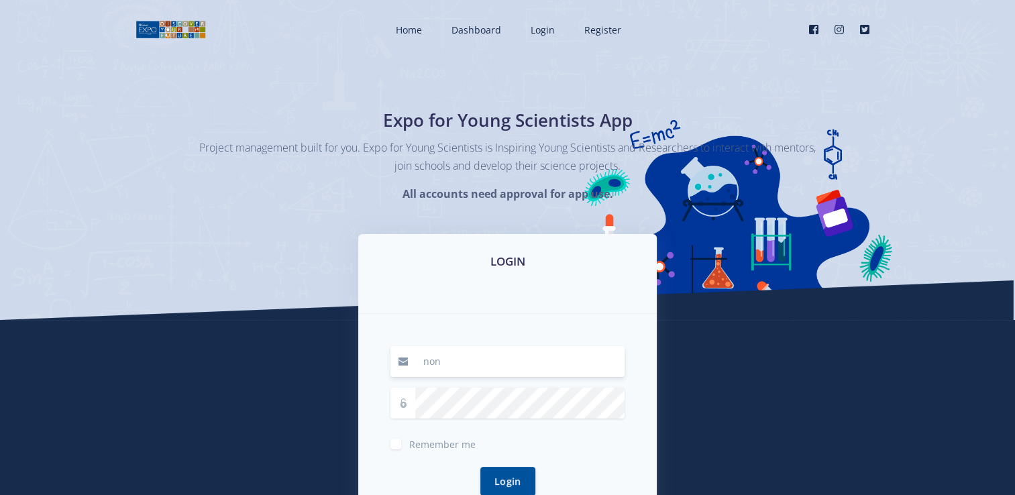
type input "[EMAIL_ADDRESS][DOMAIN_NAME]"
click at [499, 476] on button "Login" at bounding box center [507, 480] width 55 height 29
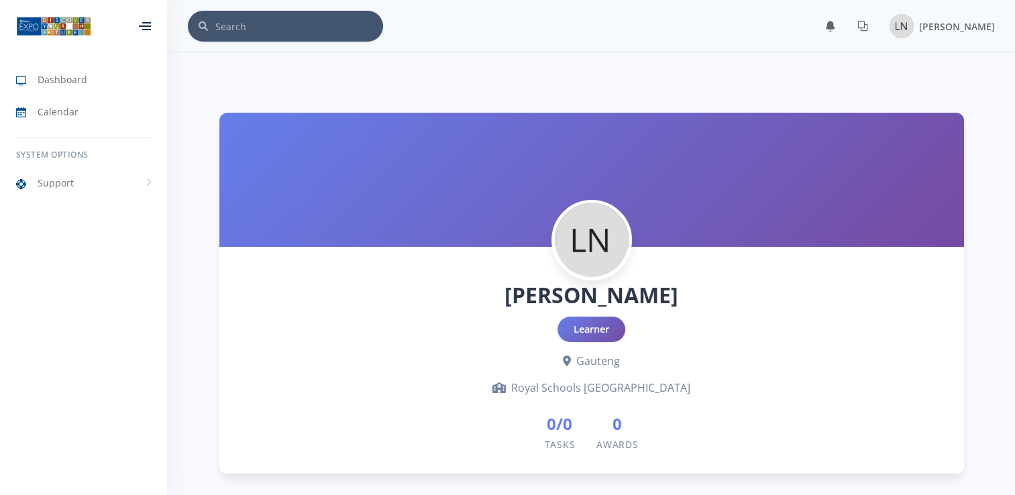
click at [139, 28] on div at bounding box center [145, 26] width 12 height 8
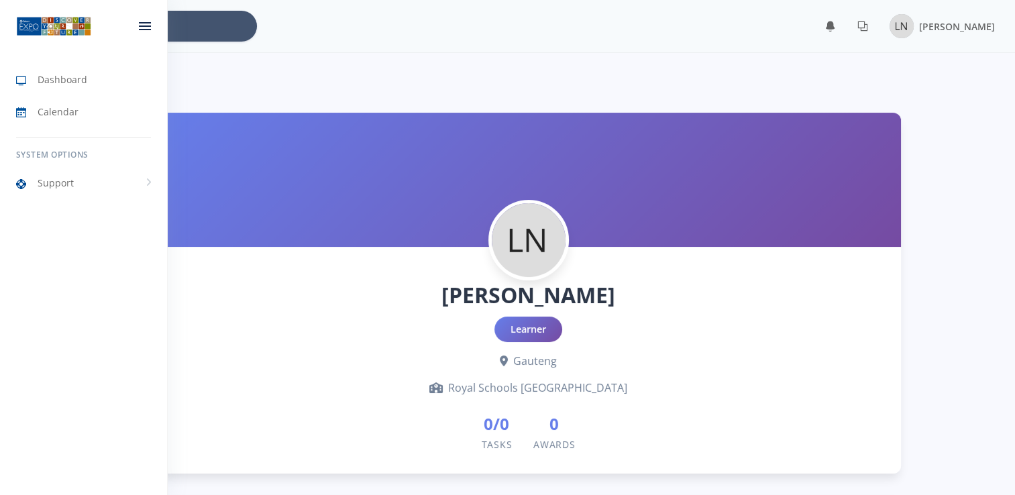
click at [139, 28] on div at bounding box center [145, 26] width 12 height 8
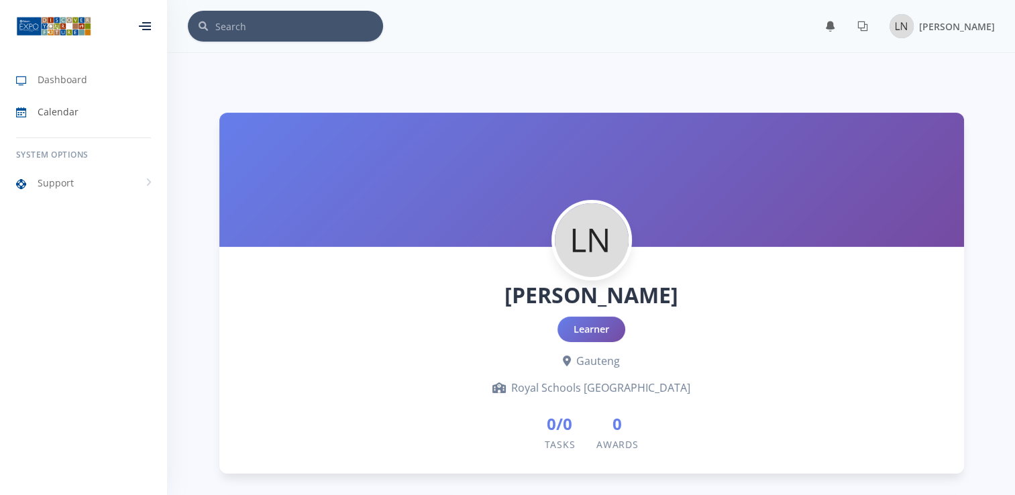
click at [89, 121] on link "Calendar" at bounding box center [83, 112] width 167 height 31
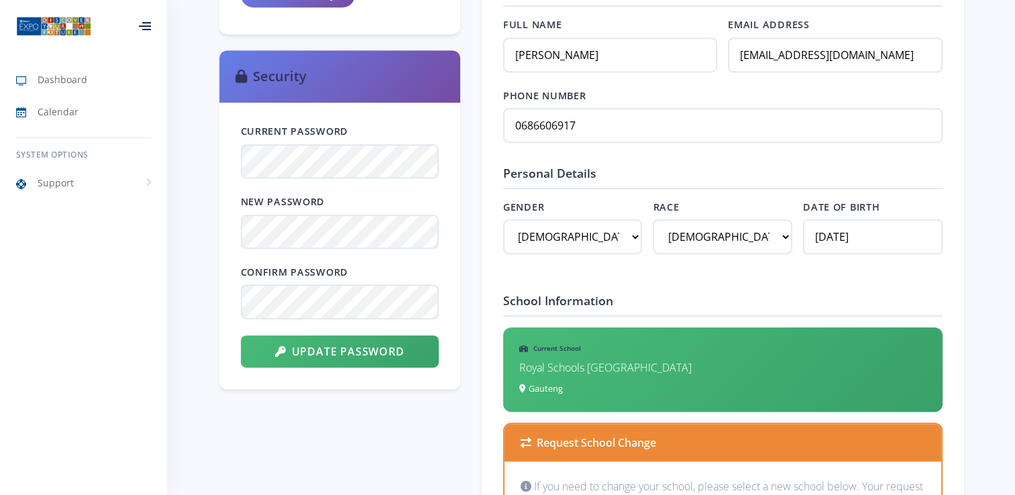
scroll to position [671, 0]
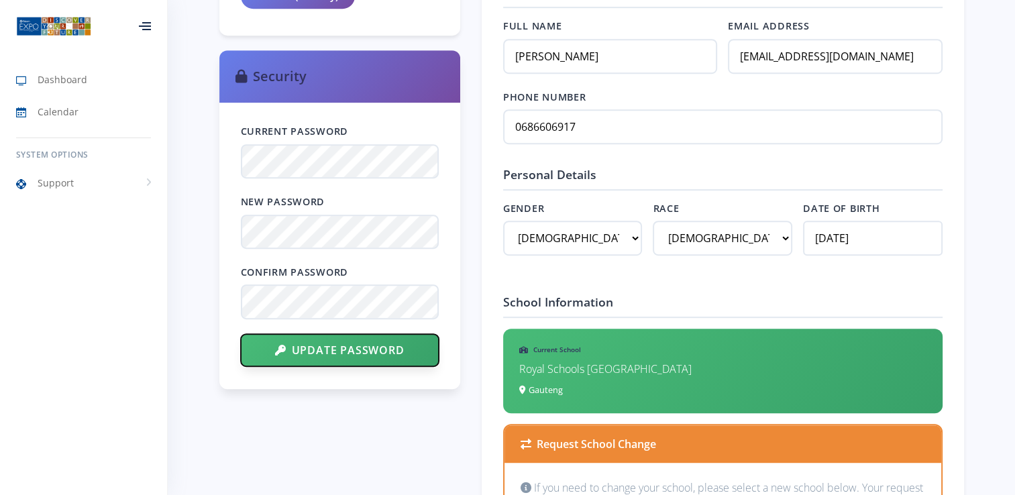
click at [377, 353] on button "Update Password" at bounding box center [340, 350] width 198 height 32
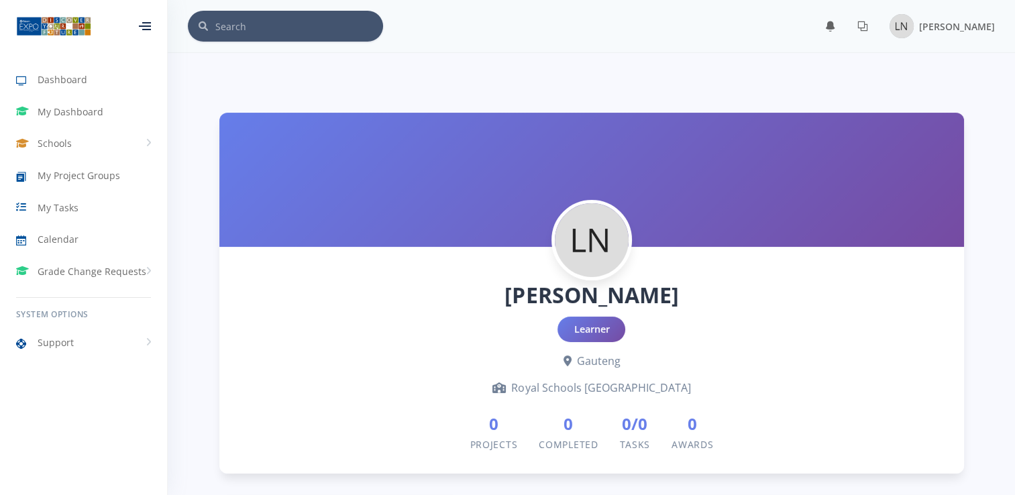
scroll to position [10, 10]
click at [683, 200] on div at bounding box center [591, 180] width 745 height 134
click at [82, 73] on span "Dashboard" at bounding box center [63, 79] width 50 height 14
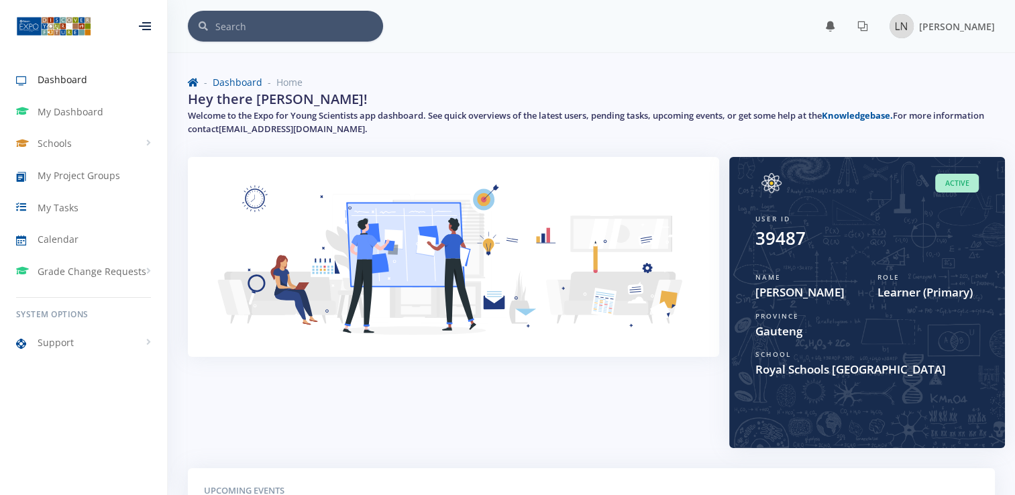
scroll to position [331, 0]
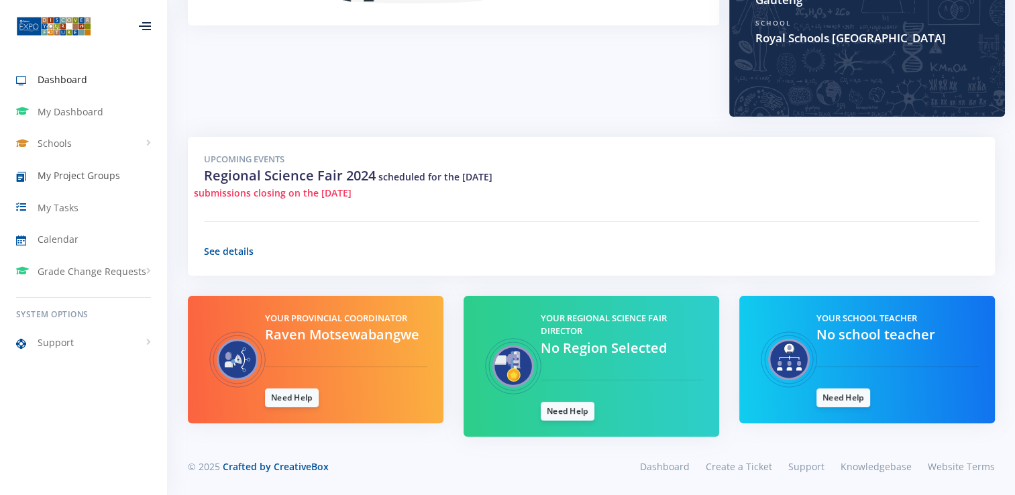
click at [86, 185] on link "My Project Groups" at bounding box center [83, 175] width 167 height 31
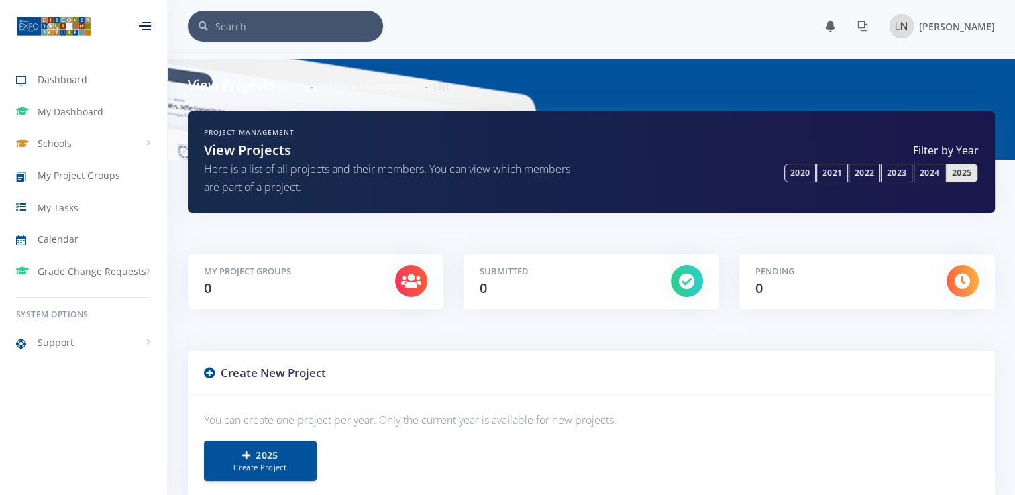
scroll to position [10, 10]
click at [258, 463] on small "Create Project" at bounding box center [260, 466] width 85 height 11
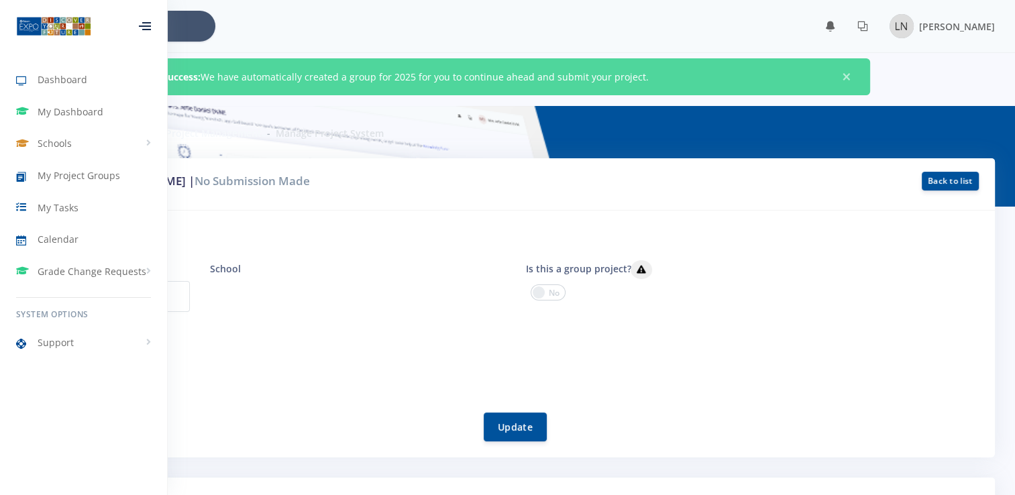
scroll to position [10, 10]
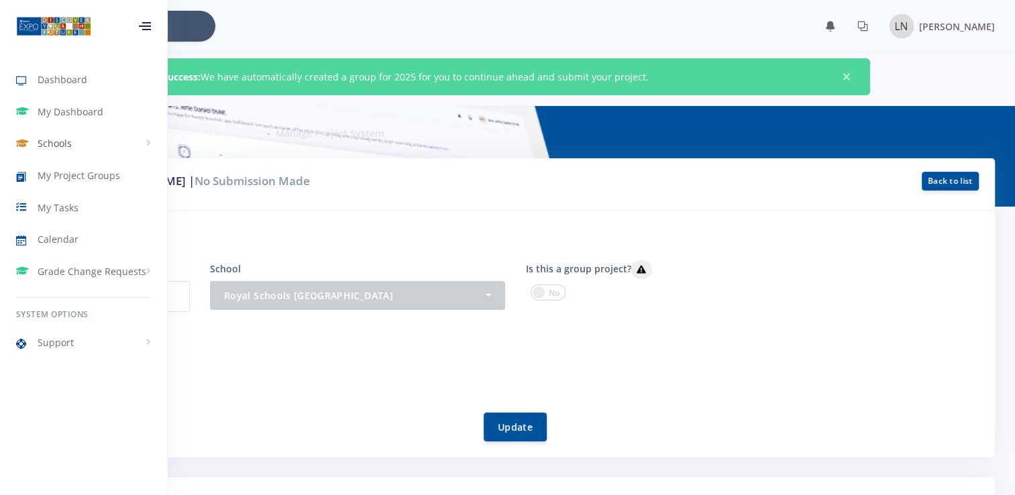
click at [149, 145] on link "Schools" at bounding box center [83, 143] width 167 height 31
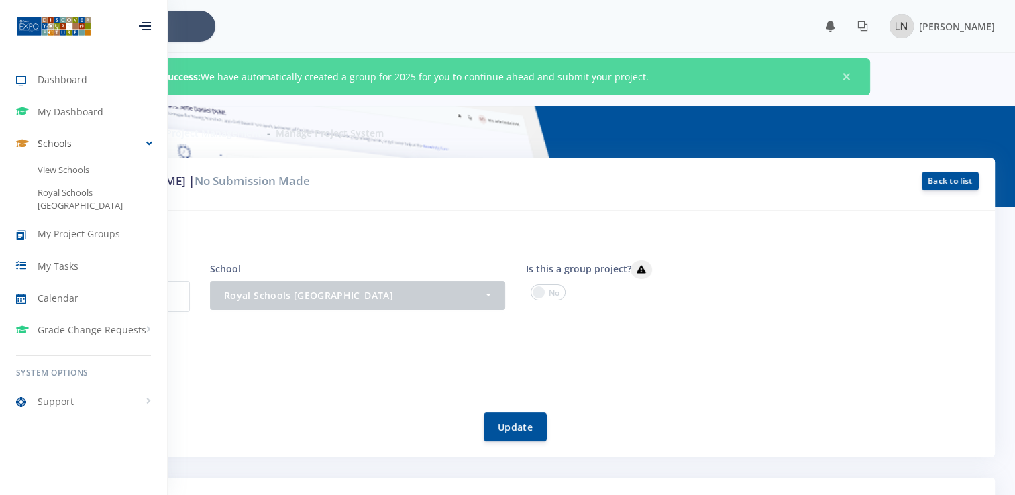
click at [149, 145] on link "Schools" at bounding box center [83, 143] width 167 height 31
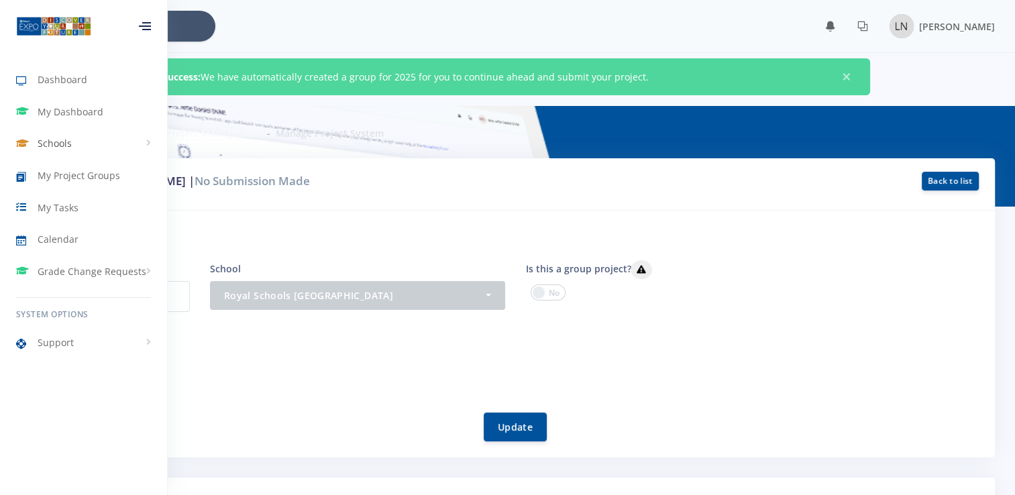
click at [149, 145] on link "Schools" at bounding box center [83, 143] width 167 height 31
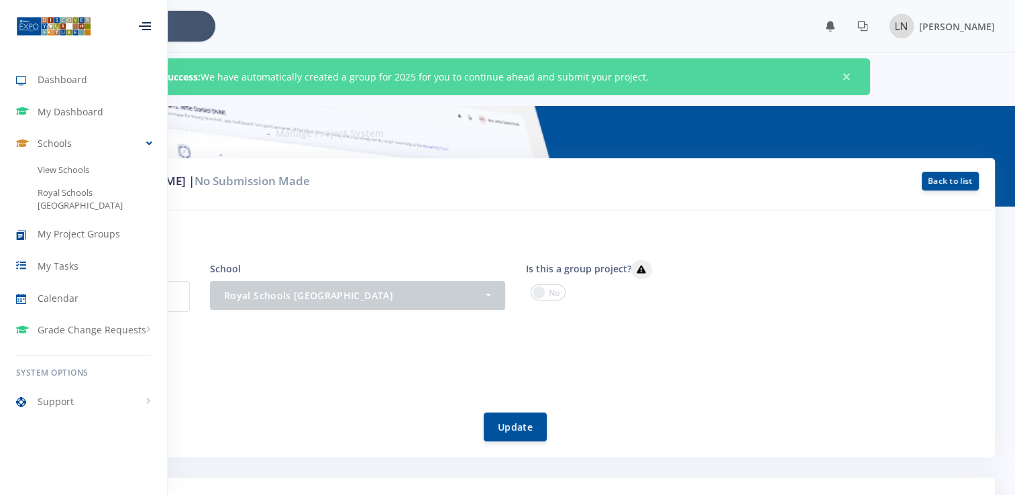
click at [237, 165] on div "Project by: [PERSON_NAME] | No Submission Made Back to list" at bounding box center [507, 184] width 975 height 52
click at [147, 146] on link "Schools" at bounding box center [83, 143] width 167 height 31
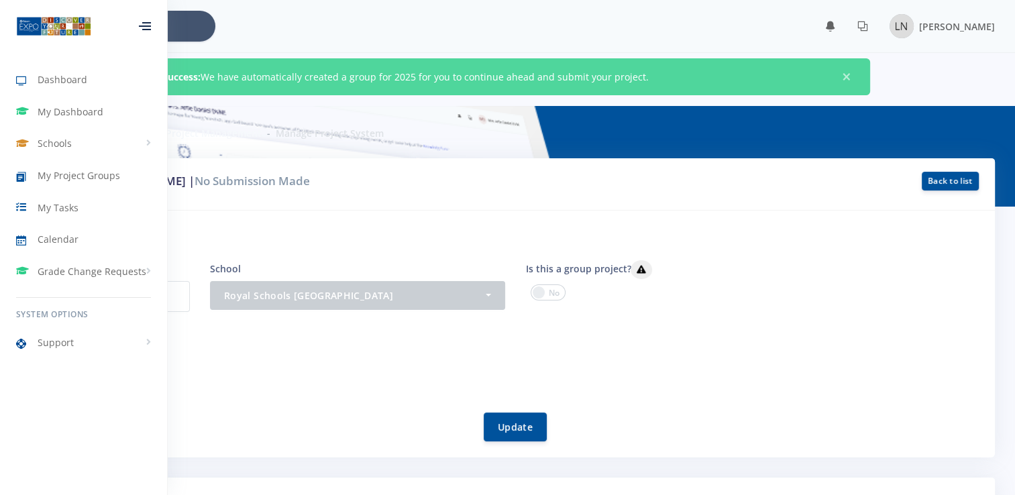
click at [244, 186] on span "No Submission Made" at bounding box center [252, 180] width 115 height 15
drag, startPoint x: 244, startPoint y: 186, endPoint x: 374, endPoint y: 189, distance: 129.5
click at [374, 189] on div "Project by: [PERSON_NAME] | No Submission Made Back to list" at bounding box center [507, 184] width 963 height 25
click at [374, 189] on div "Project by: Leano Nkabinde | No Submission Made Back to list" at bounding box center [507, 184] width 963 height 25
click at [552, 227] on h6 "Project information" at bounding box center [507, 235] width 942 height 17
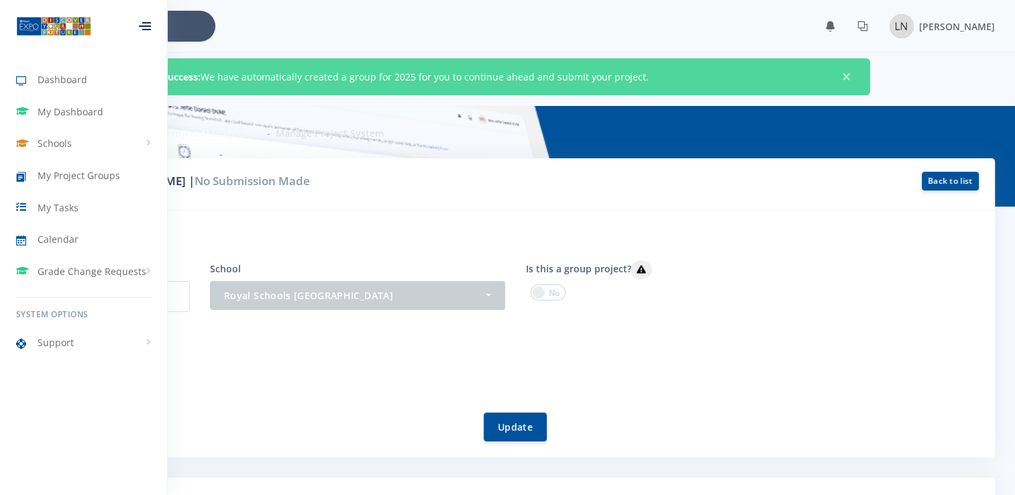
click at [170, 301] on p "9923" at bounding box center [121, 296] width 138 height 31
drag, startPoint x: 170, startPoint y: 301, endPoint x: 237, endPoint y: 292, distance: 68.3
click at [237, 292] on div "Project System ID 9923 School - Royal Schools Sky City Royal Schools Sky City I…" at bounding box center [515, 299] width 946 height 78
drag, startPoint x: 237, startPoint y: 292, endPoint x: 311, endPoint y: 341, distance: 88.2
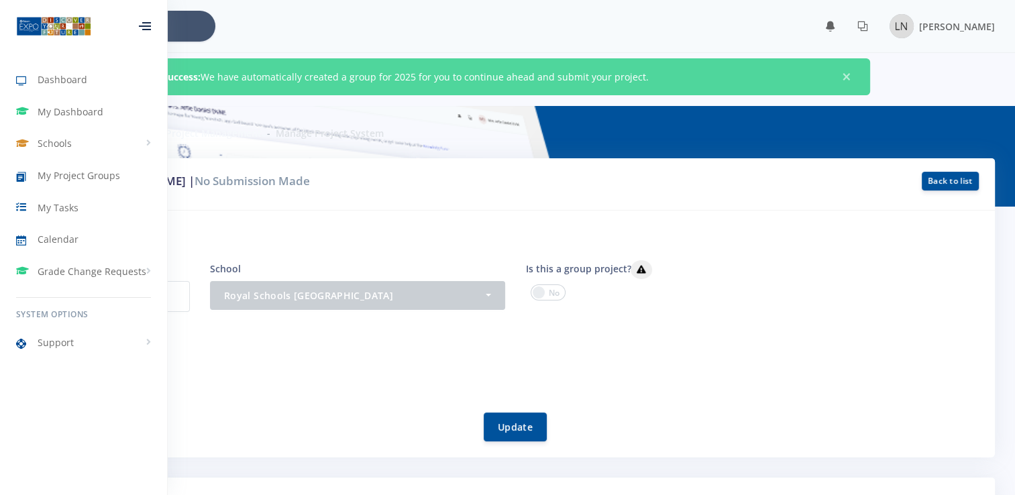
click at [311, 341] on div "Project Members Leano Nkabinde" at bounding box center [515, 360] width 926 height 42
click at [59, 232] on span "Calendar" at bounding box center [58, 239] width 41 height 14
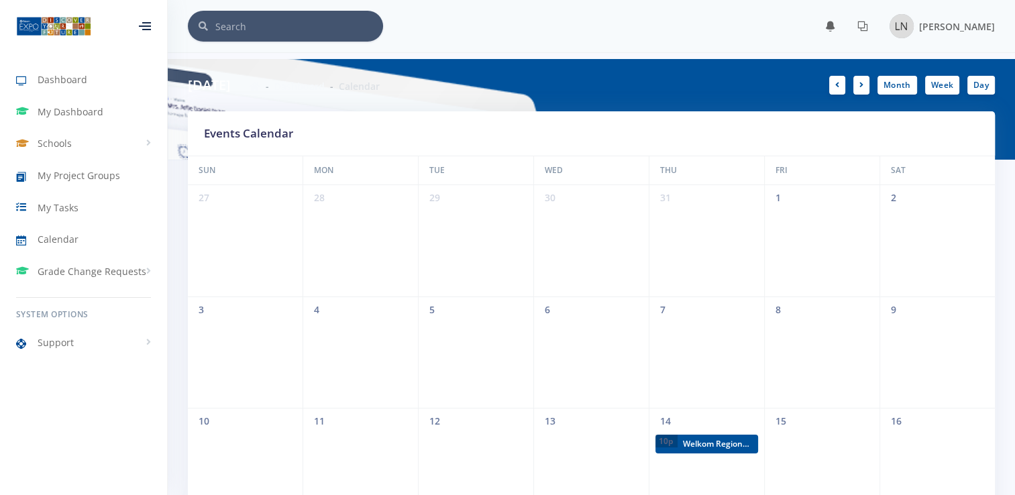
scroll to position [10, 10]
click at [19, 83] on icon at bounding box center [26, 81] width 21 height 16
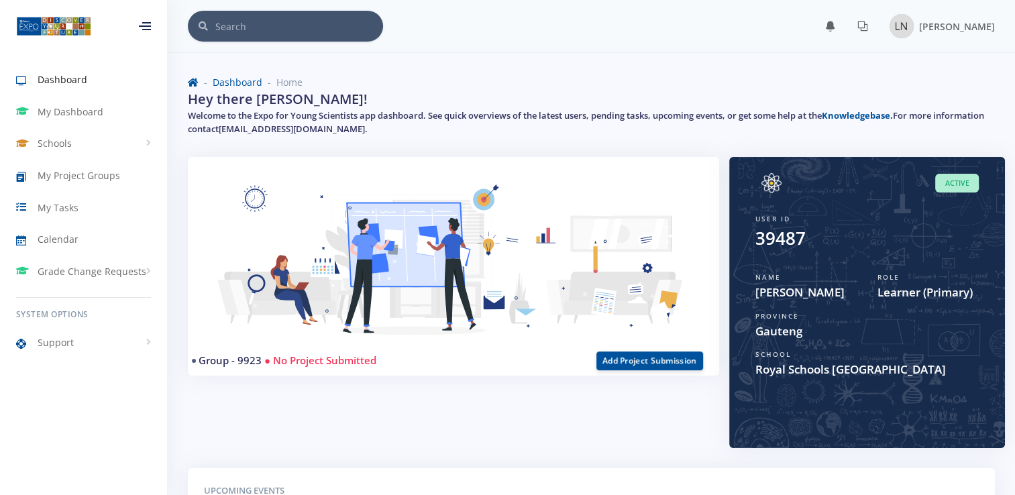
scroll to position [10, 10]
click at [624, 361] on button "Add Project Submission" at bounding box center [649, 360] width 107 height 19
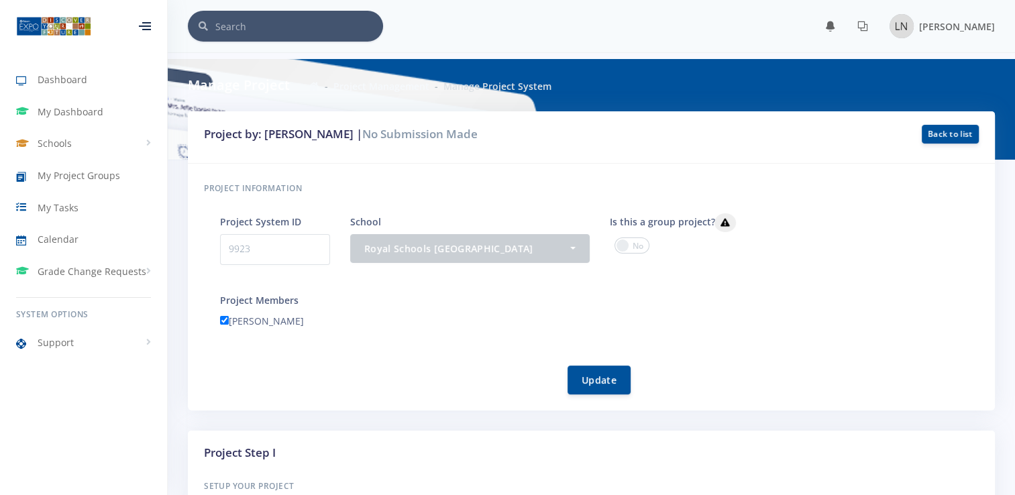
scroll to position [10, 10]
click at [250, 248] on p "9923" at bounding box center [275, 249] width 110 height 31
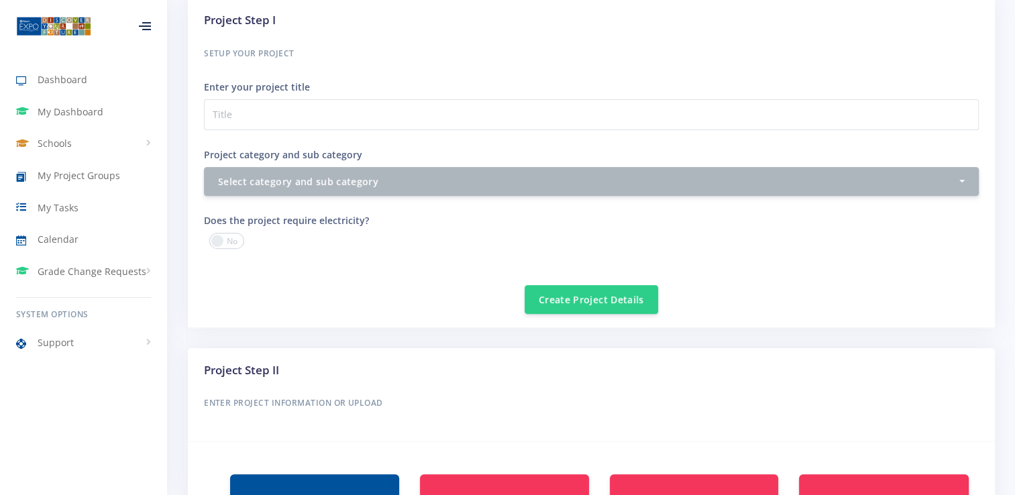
click at [526, 128] on div "Setup your Project Enter your project title Project category and sub category S…" at bounding box center [591, 120] width 775 height 151
click at [511, 148] on div "Setup your Project Enter your project title Project category and sub category S…" at bounding box center [591, 120] width 775 height 151
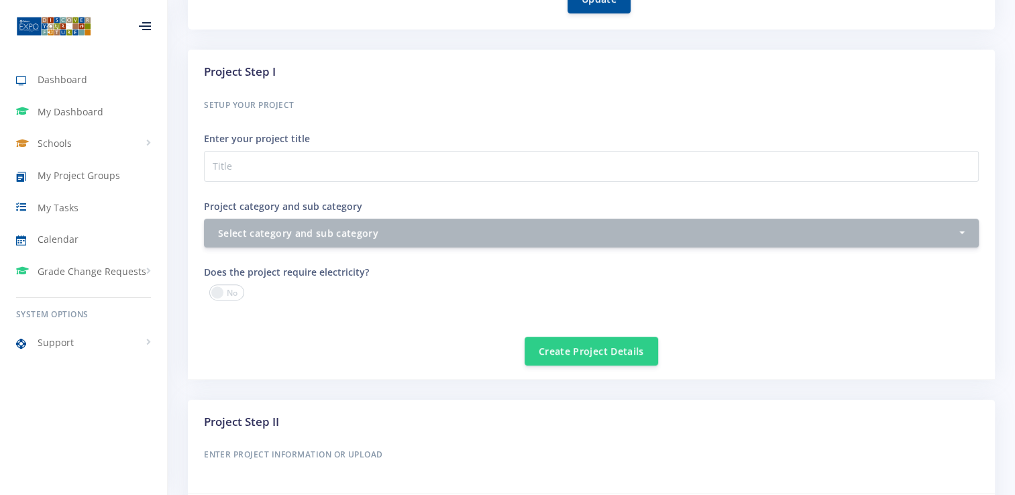
scroll to position [421, 0]
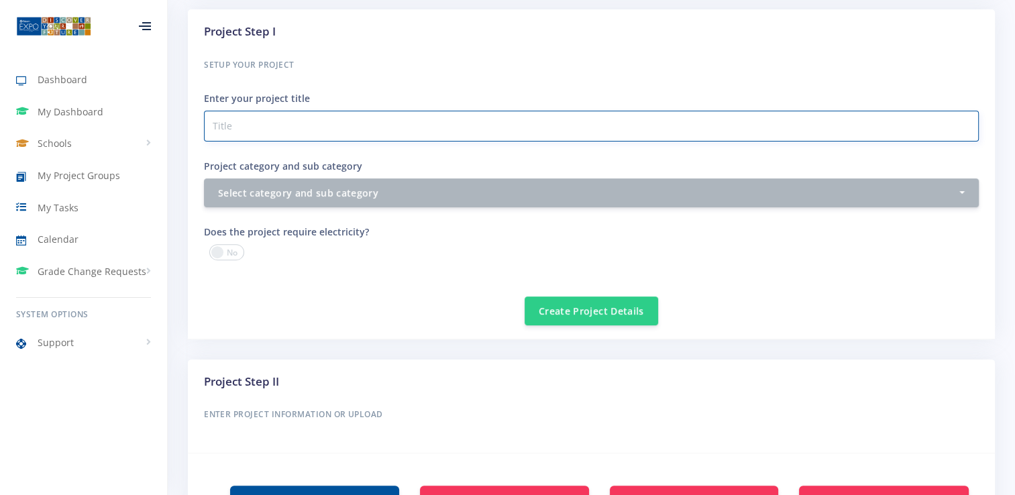
click at [767, 112] on input "Project category and sub category" at bounding box center [591, 126] width 775 height 31
type input "2"
type input "Wearable device for blind people"
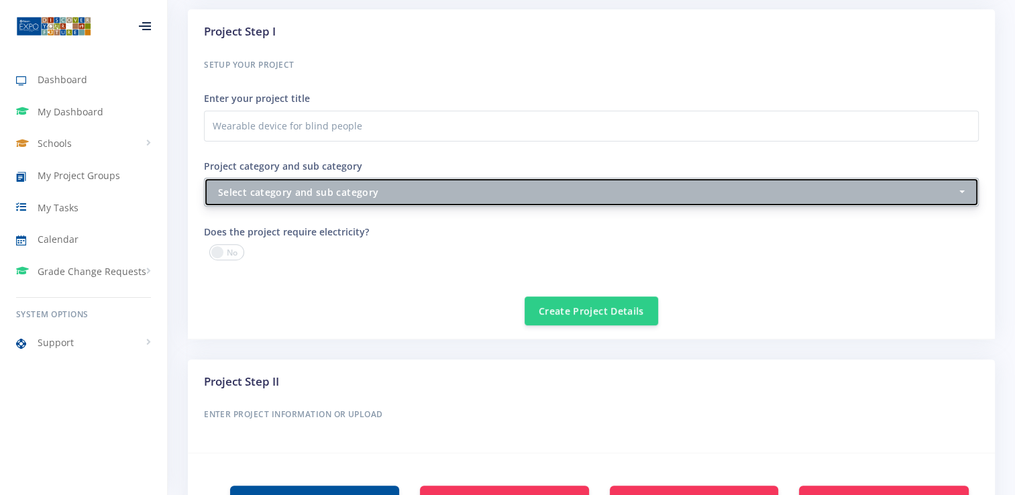
click at [593, 203] on button "Select category and sub category" at bounding box center [591, 192] width 775 height 29
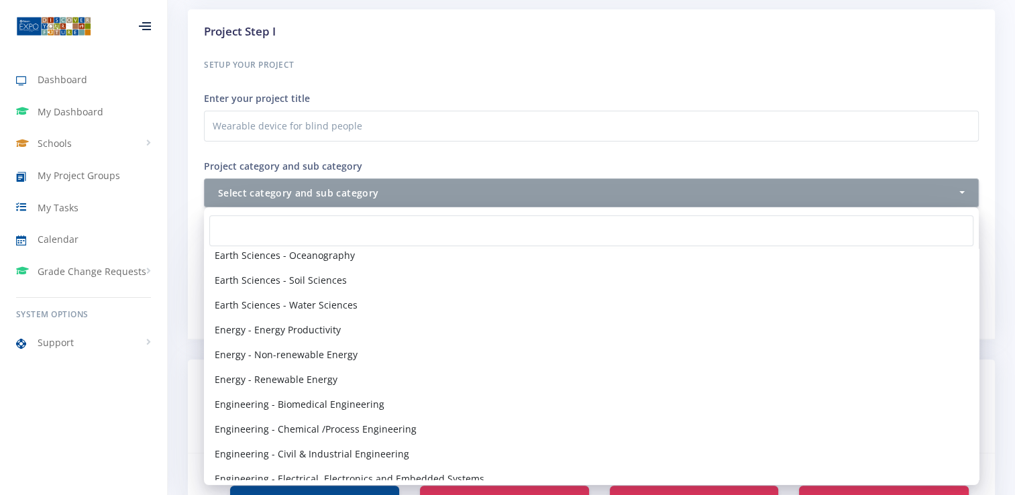
scroll to position [889, 0]
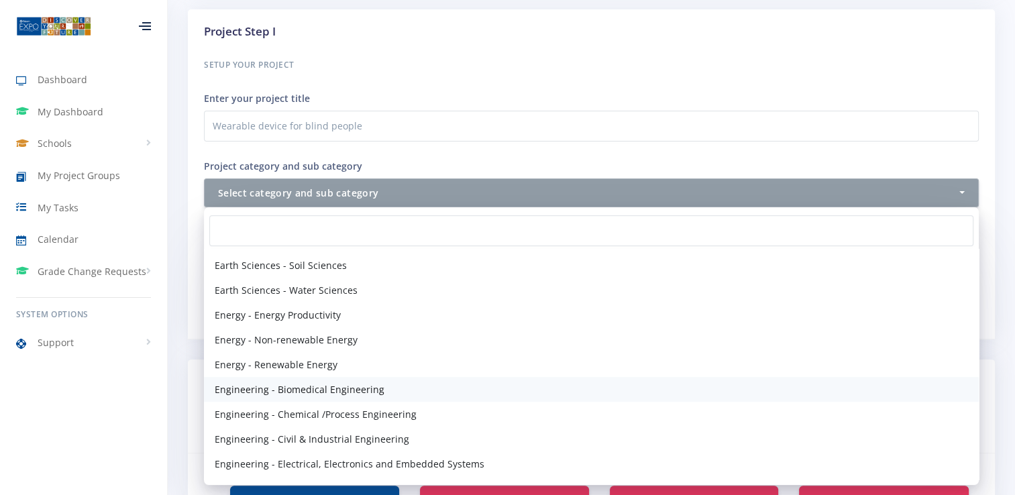
click at [923, 393] on link "Engineering - Biomedical Engineering" at bounding box center [591, 389] width 775 height 25
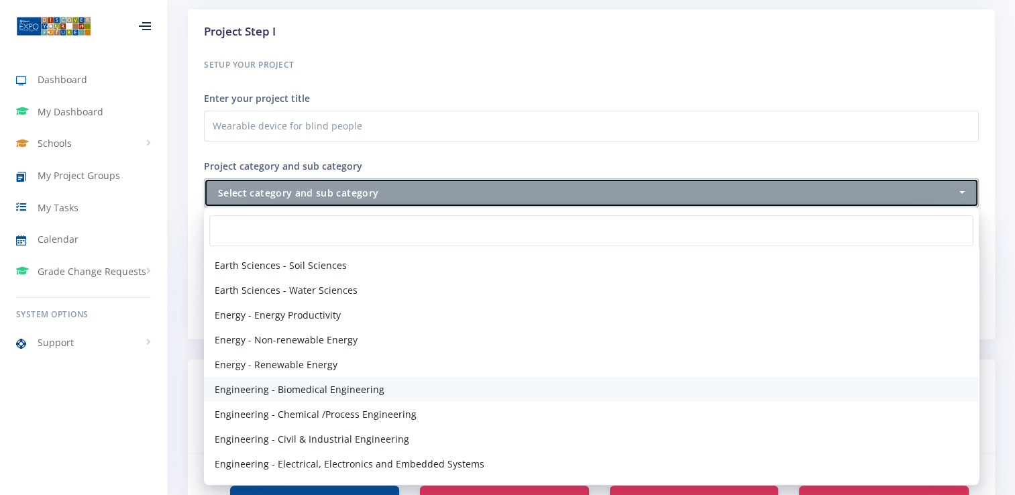
select select "41"
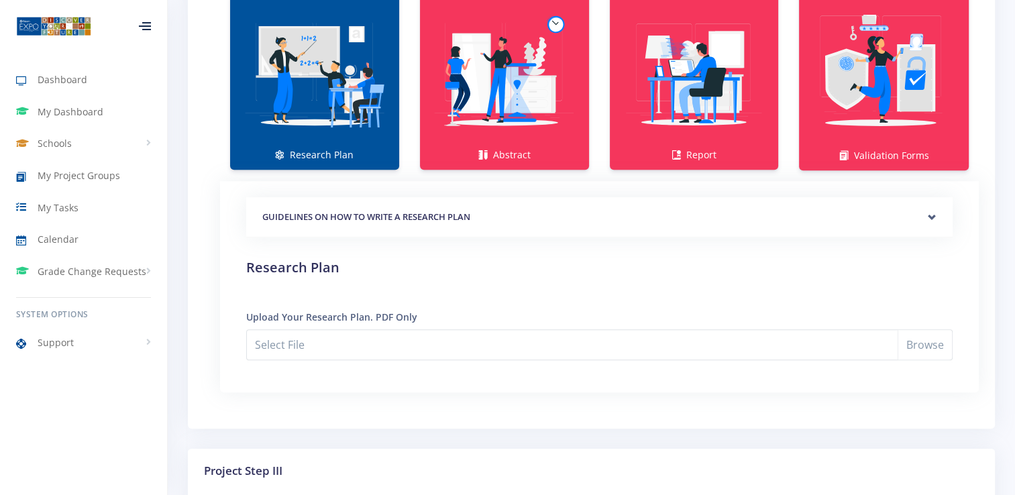
scroll to position [933, 0]
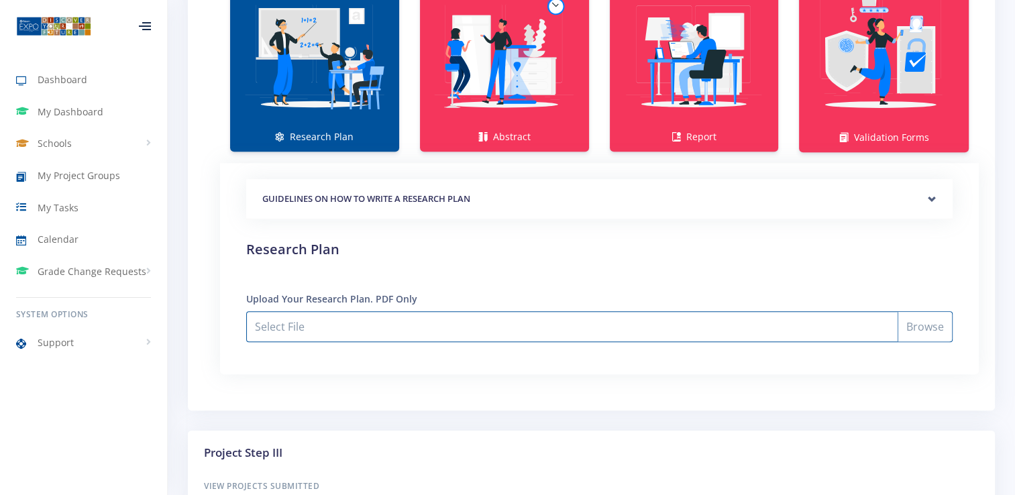
click at [920, 323] on input "Select File" at bounding box center [599, 326] width 706 height 31
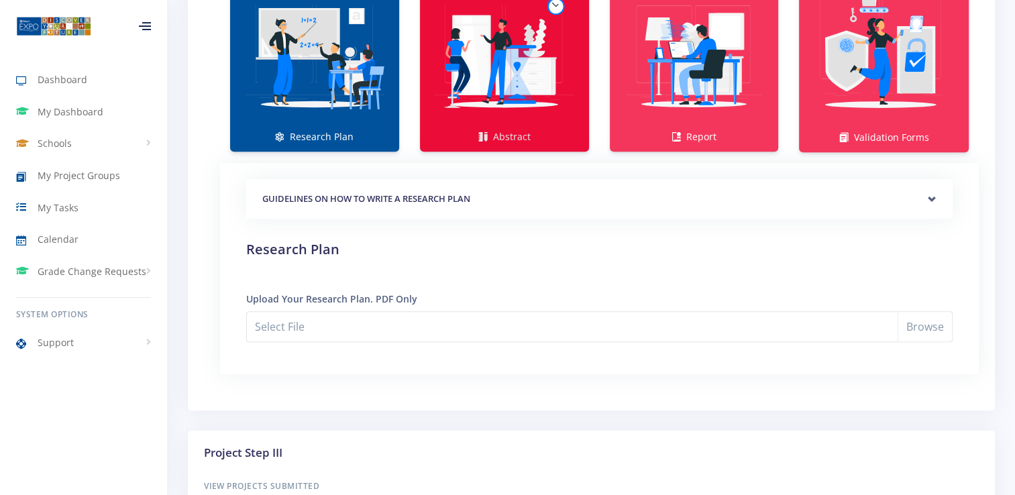
click at [578, 28] on link "Abstract" at bounding box center [504, 63] width 169 height 178
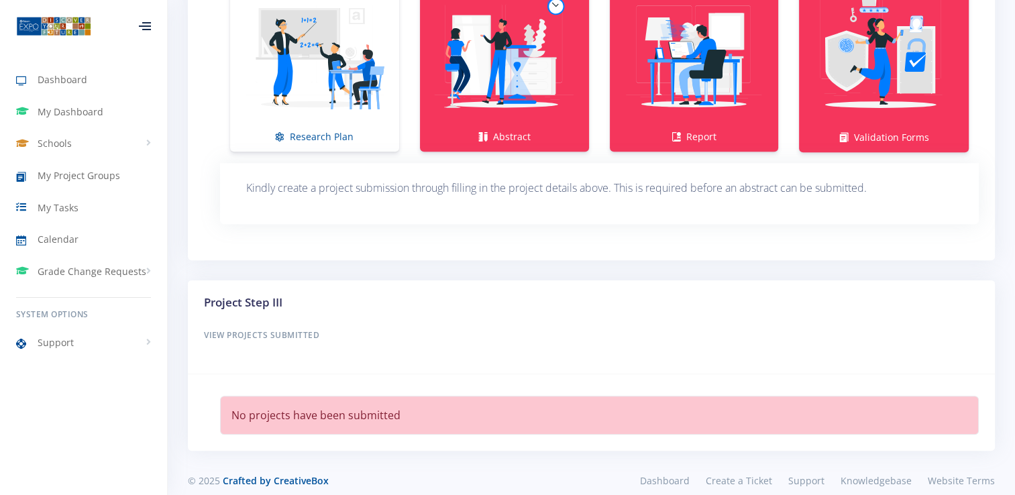
click at [525, 417] on li "No projects have been submitted" at bounding box center [599, 415] width 759 height 39
drag, startPoint x: 525, startPoint y: 417, endPoint x: 494, endPoint y: 423, distance: 31.3
click at [494, 423] on li "No projects have been submitted" at bounding box center [599, 415] width 759 height 39
click at [310, 53] on img at bounding box center [315, 56] width 148 height 148
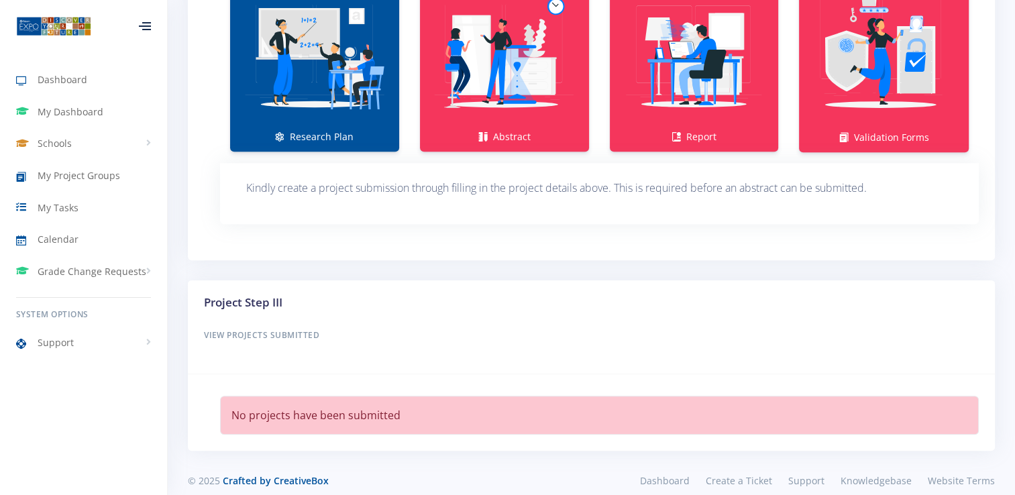
click at [310, 53] on img at bounding box center [315, 56] width 148 height 148
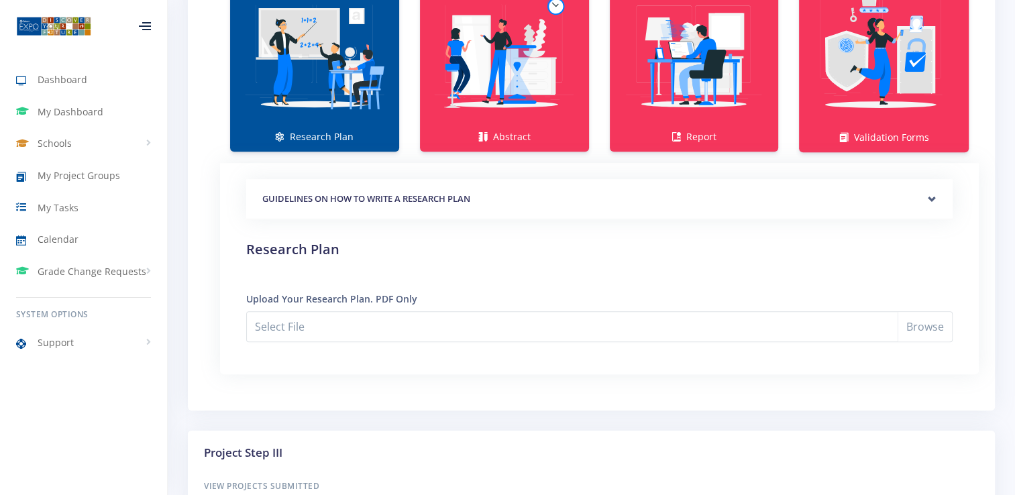
click at [310, 53] on img at bounding box center [315, 56] width 148 height 148
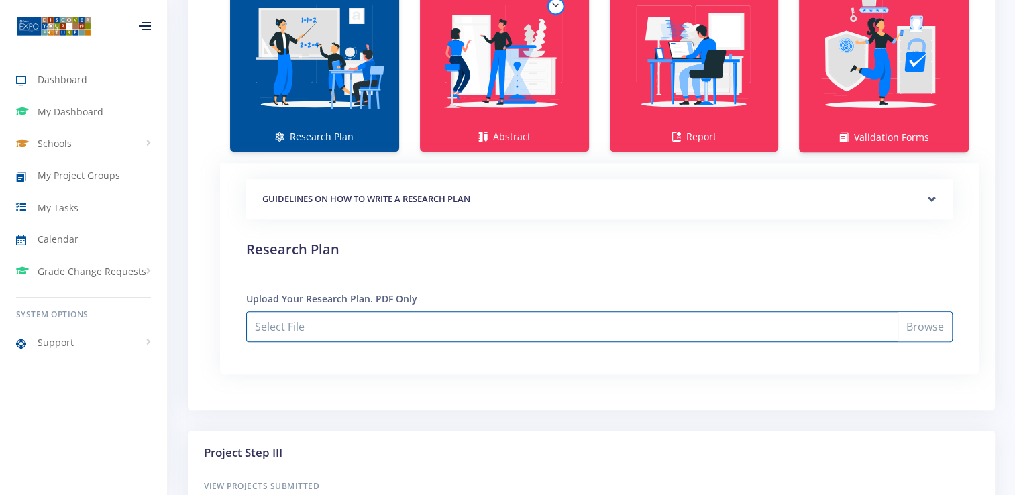
click at [305, 319] on input "Select File" at bounding box center [599, 326] width 706 height 31
type input "C:\fakepath\leano's research plan.pdf"
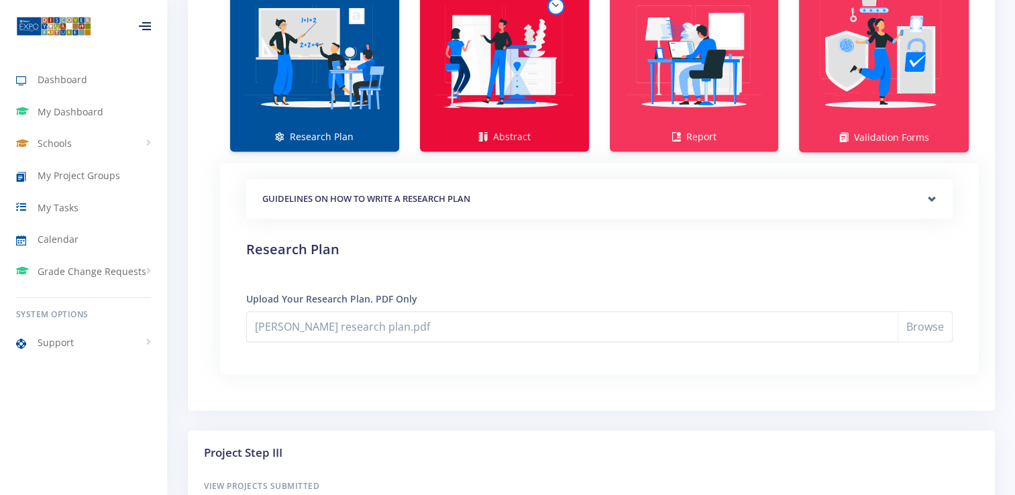
click at [500, 50] on img at bounding box center [505, 56] width 148 height 148
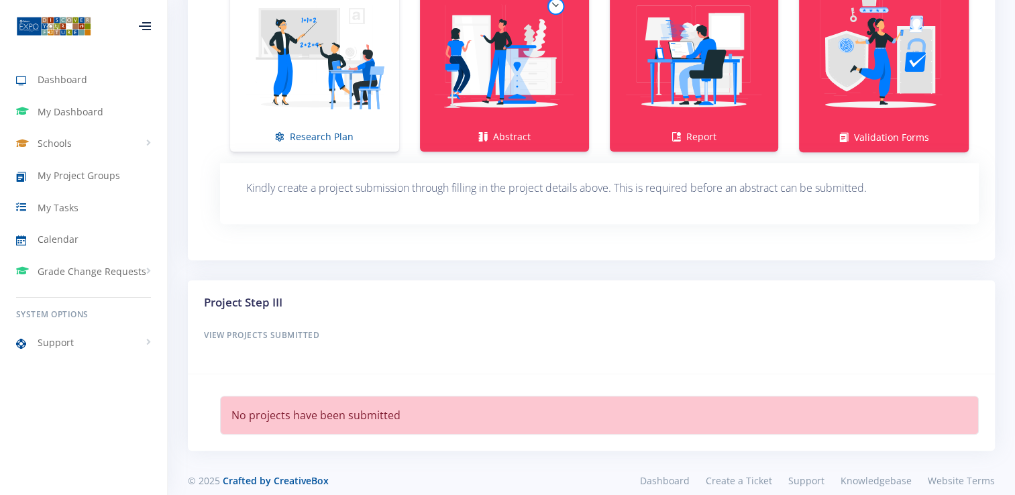
click at [350, 200] on div "GUIDELINES ON HOW TO WRITE A RESEARCH PLAN Research Plan Templates for: Researc…" at bounding box center [599, 193] width 739 height 61
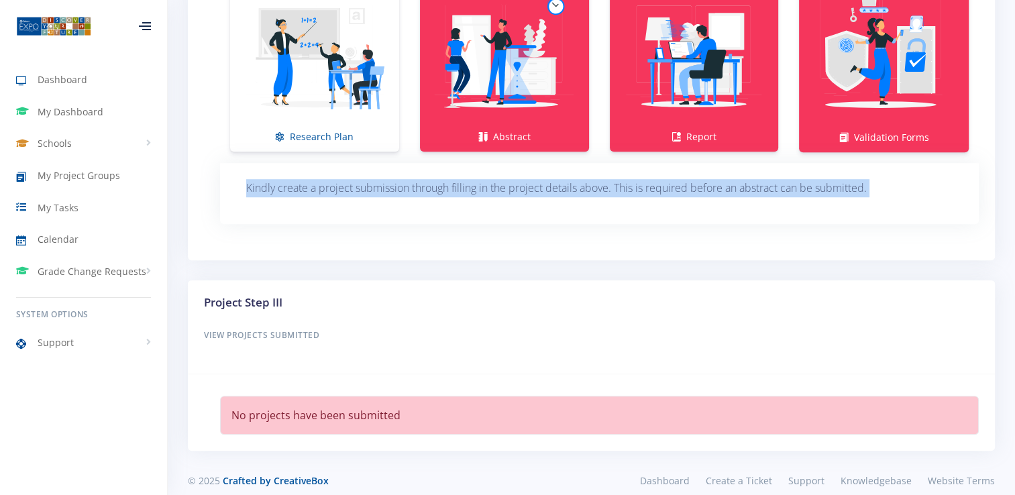
click at [350, 200] on div "GUIDELINES ON HOW TO WRITE A RESEARCH PLAN Research Plan Templates for: Researc…" at bounding box center [599, 193] width 739 height 61
drag, startPoint x: 350, startPoint y: 200, endPoint x: 360, endPoint y: 233, distance: 34.2
click at [360, 233] on div "Research Plan Abstract Report Validation Forms" at bounding box center [591, 103] width 807 height 313
click at [520, 203] on div "GUIDELINES ON HOW TO WRITE A RESEARCH PLAN Research Plan Templates for: Researc…" at bounding box center [599, 193] width 739 height 61
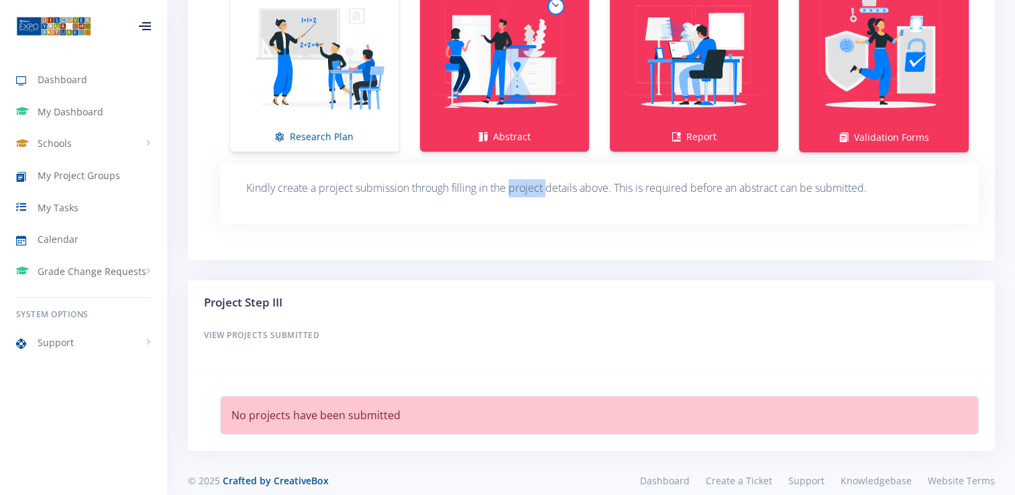
click at [520, 203] on div "GUIDELINES ON HOW TO WRITE A RESEARCH PLAN Research Plan Templates for: Researc…" at bounding box center [599, 193] width 739 height 61
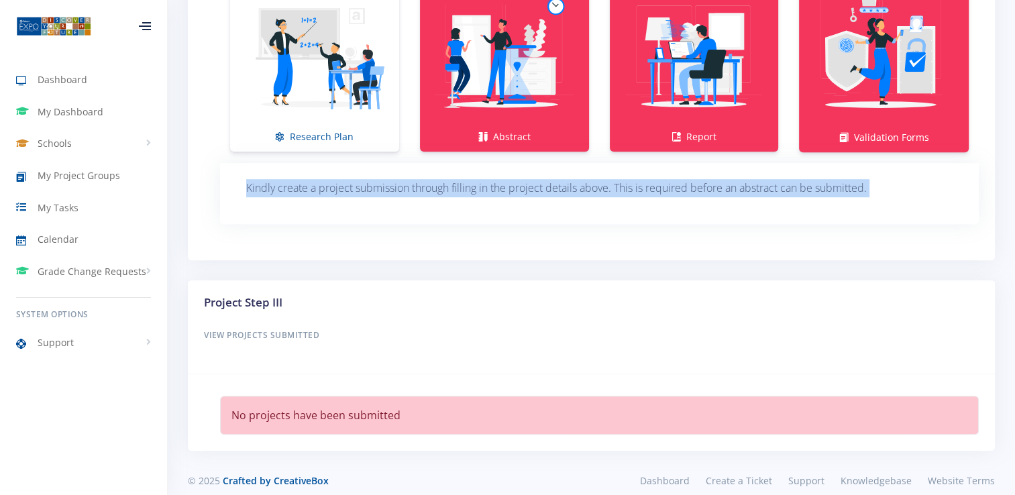
click at [520, 203] on div "GUIDELINES ON HOW TO WRITE A RESEARCH PLAN Research Plan Templates for: Researc…" at bounding box center [599, 193] width 739 height 61
click at [494, 219] on div "GUIDELINES ON HOW TO WRITE A RESEARCH PLAN Research Plan Templates for: Researc…" at bounding box center [599, 193] width 739 height 61
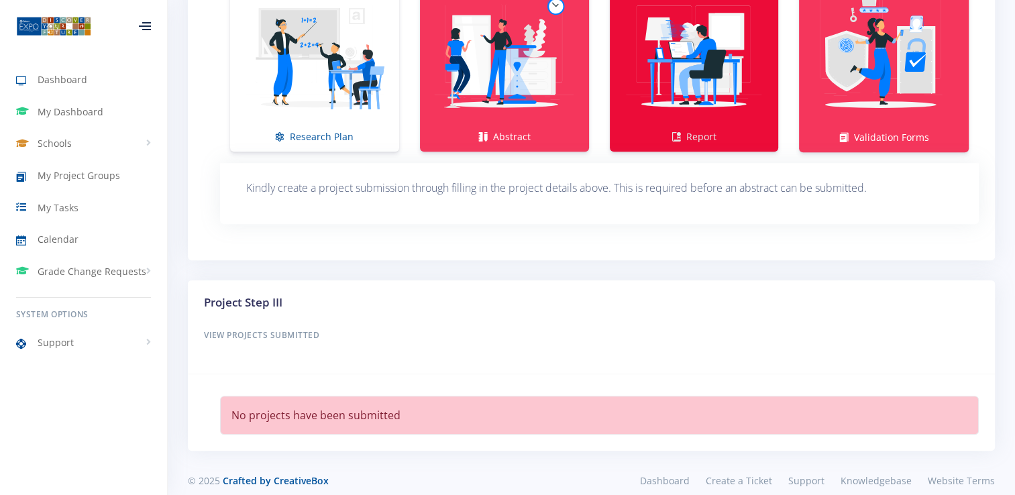
click at [724, 104] on img at bounding box center [694, 56] width 148 height 148
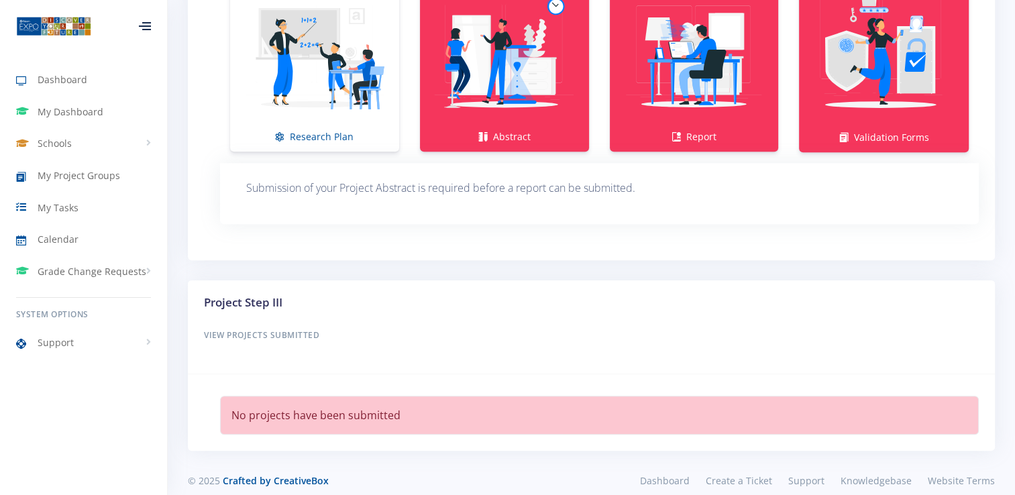
click at [598, 113] on li "Abstract" at bounding box center [505, 63] width 190 height 178
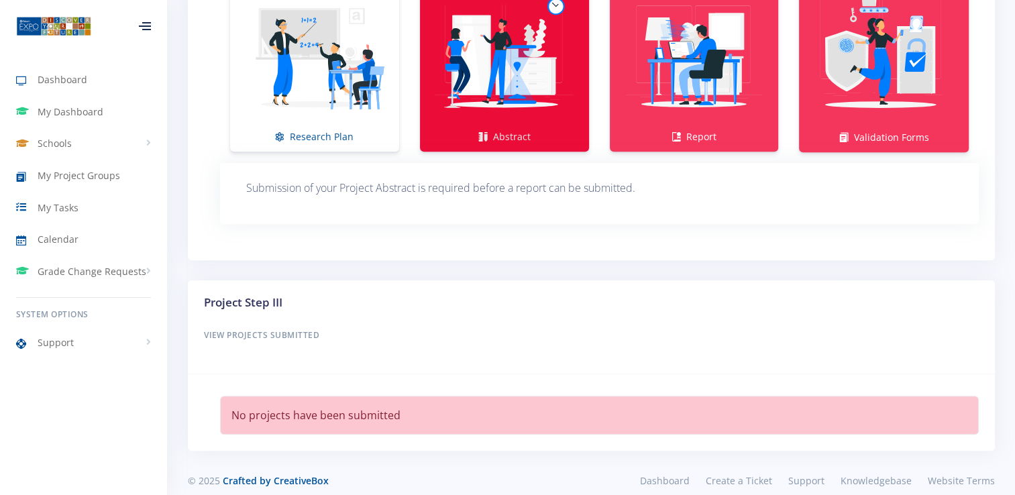
click at [512, 62] on img at bounding box center [505, 56] width 148 height 148
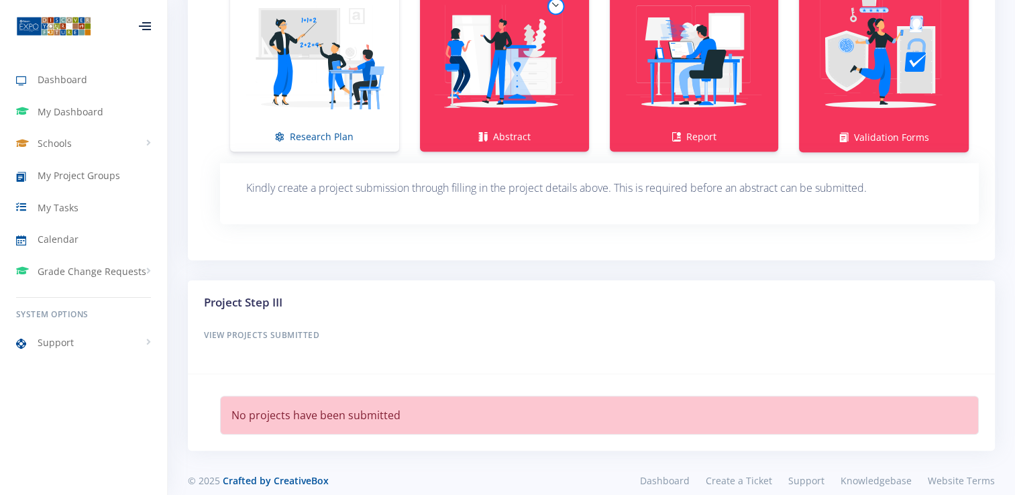
click at [520, 199] on div "GUIDELINES ON HOW TO WRITE A RESEARCH PLAN Research Plan Templates for: Researc…" at bounding box center [599, 193] width 739 height 61
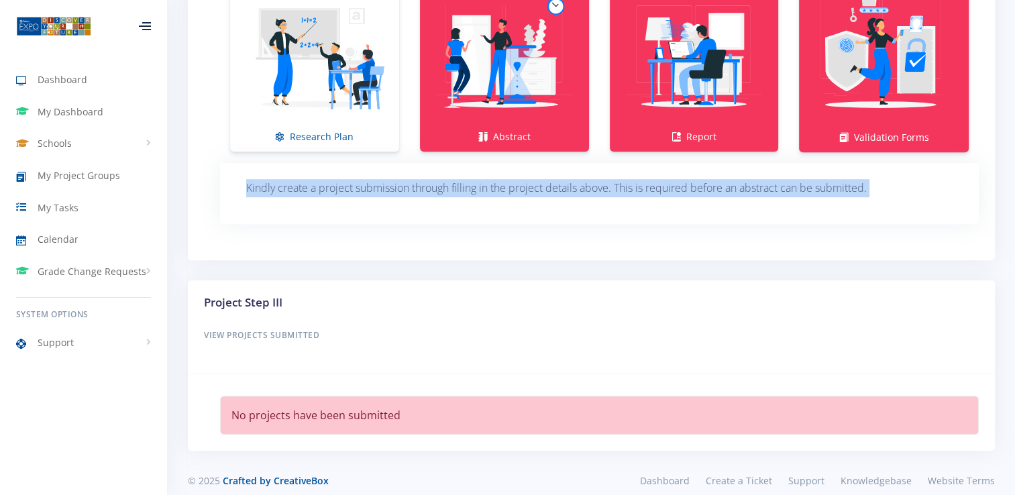
click at [520, 199] on div "GUIDELINES ON HOW TO WRITE A RESEARCH PLAN Research Plan Templates for: Researc…" at bounding box center [599, 193] width 739 height 61
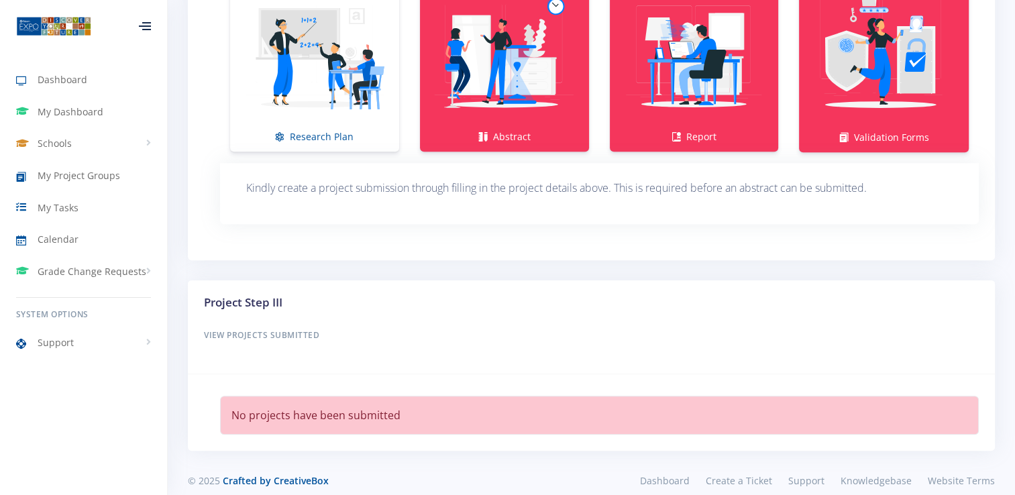
drag, startPoint x: 520, startPoint y: 199, endPoint x: 594, endPoint y: 272, distance: 104.4
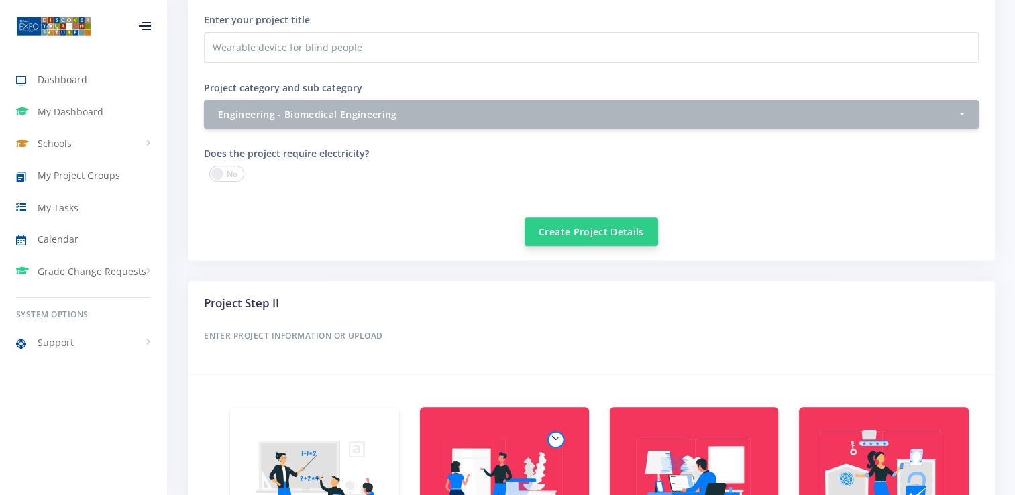
click at [584, 237] on button "Create Project Details" at bounding box center [591, 231] width 133 height 29
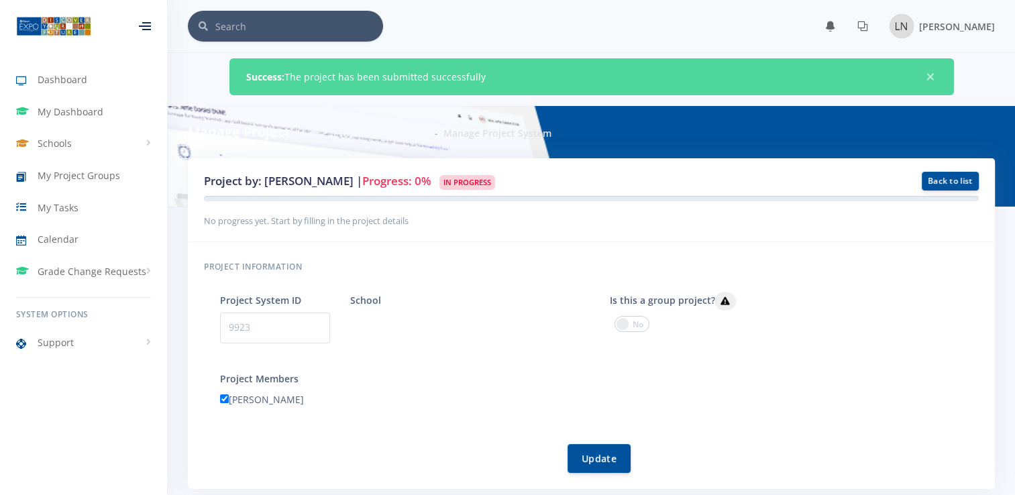
scroll to position [10, 10]
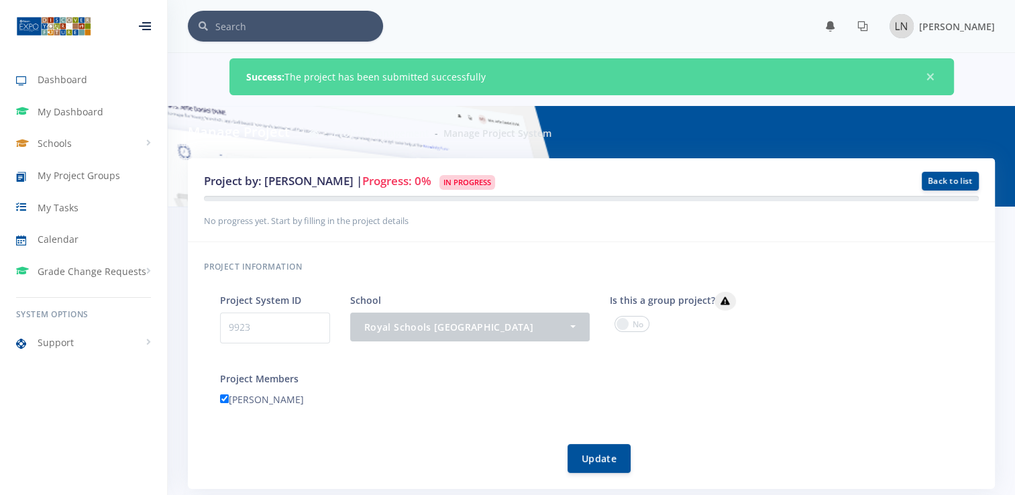
click at [389, 79] on div "Success: The project has been submitted successfully ×" at bounding box center [591, 76] width 724 height 37
click at [602, 459] on button "Update" at bounding box center [598, 457] width 63 height 29
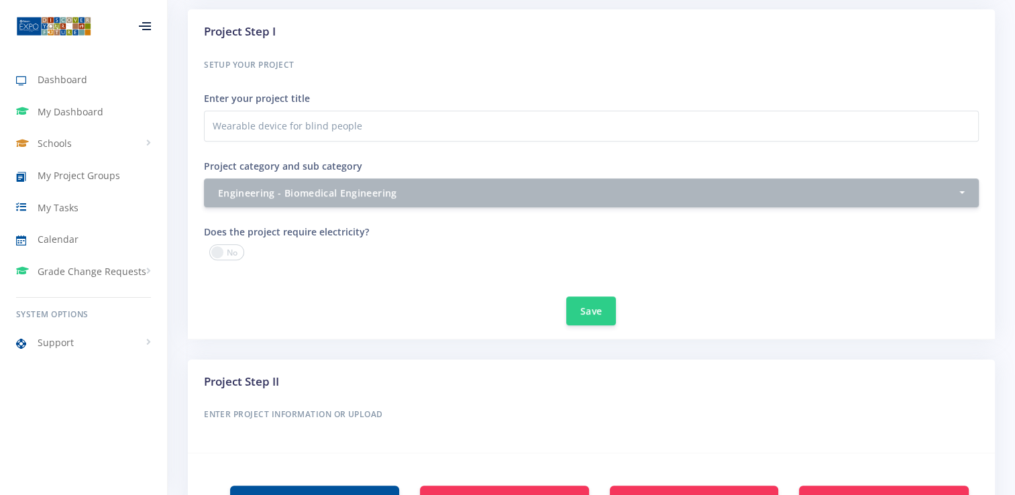
scroll to position [933, 0]
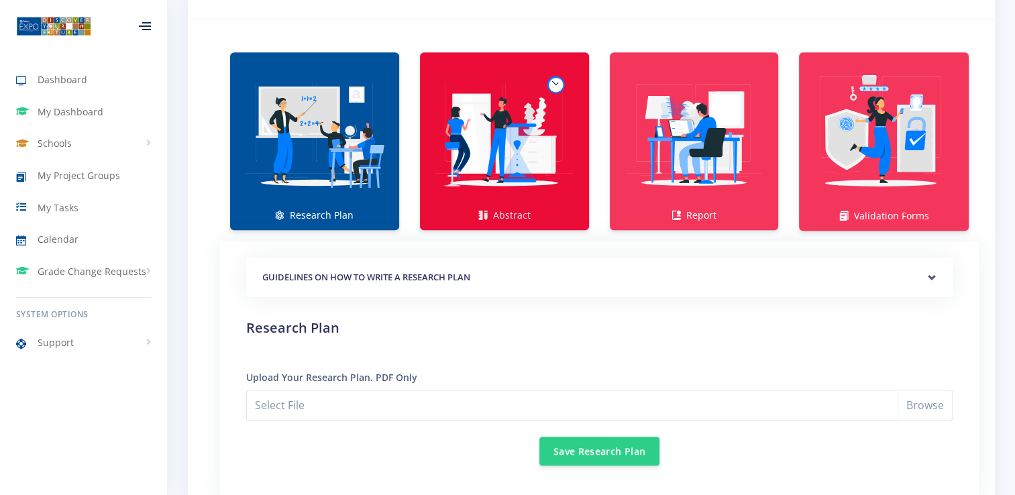
click at [531, 161] on img at bounding box center [505, 134] width 148 height 148
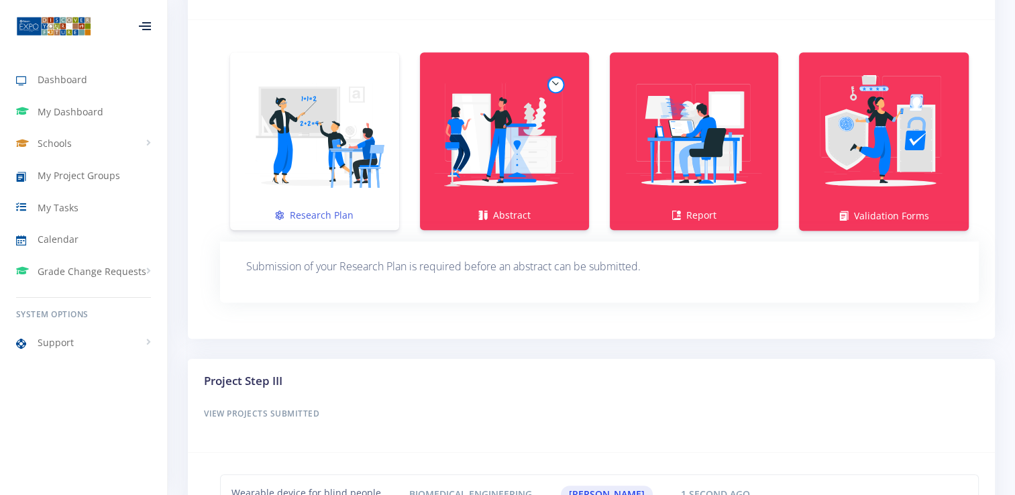
click at [313, 125] on img at bounding box center [315, 134] width 148 height 148
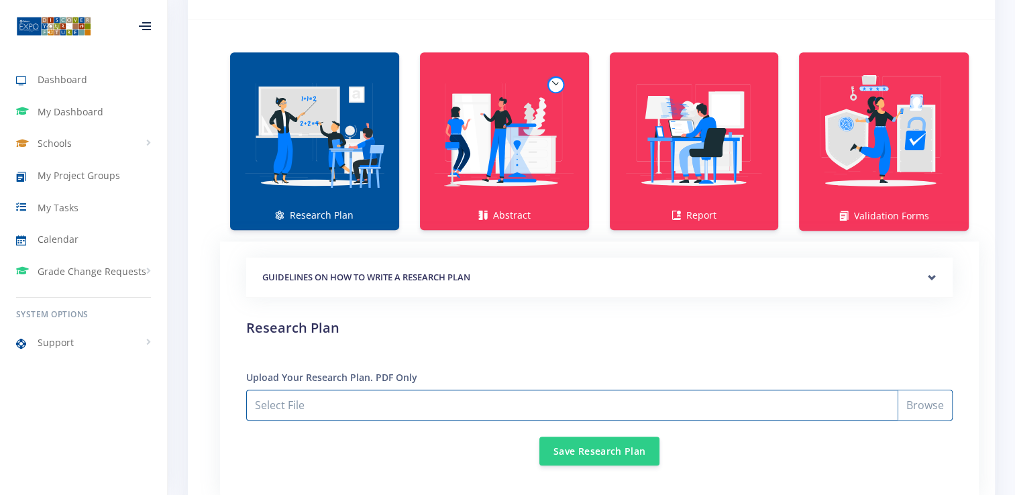
click at [368, 411] on input "Select File" at bounding box center [599, 405] width 706 height 31
type input "C:\fakepath\[PERSON_NAME] research plan.pdf"
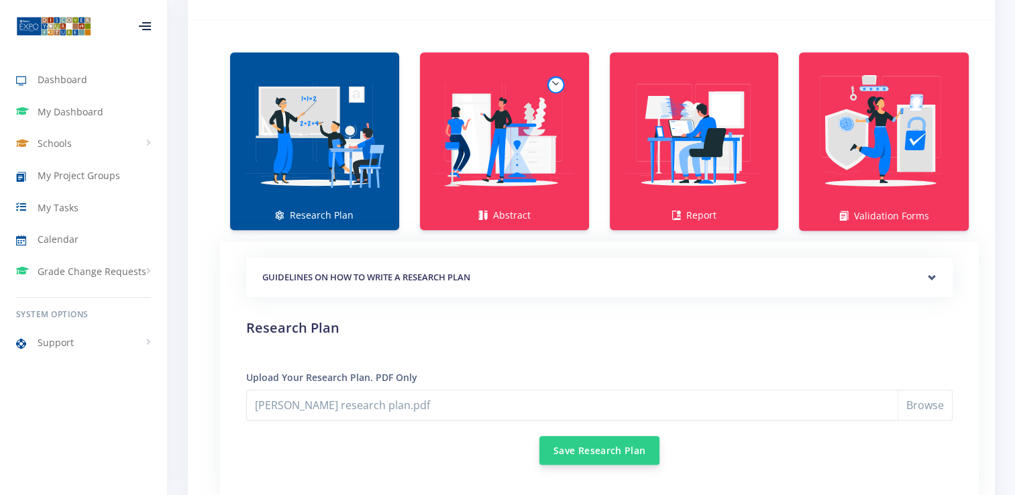
click at [587, 456] on button "Save Research Plan" at bounding box center [599, 450] width 120 height 29
click at [589, 442] on button "Save Research Plan" at bounding box center [599, 450] width 120 height 29
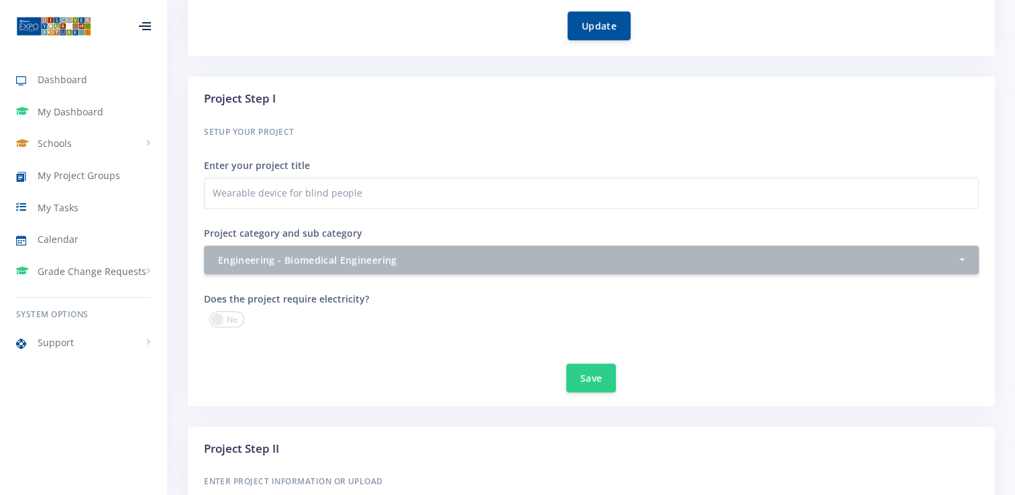
scroll to position [866, 0]
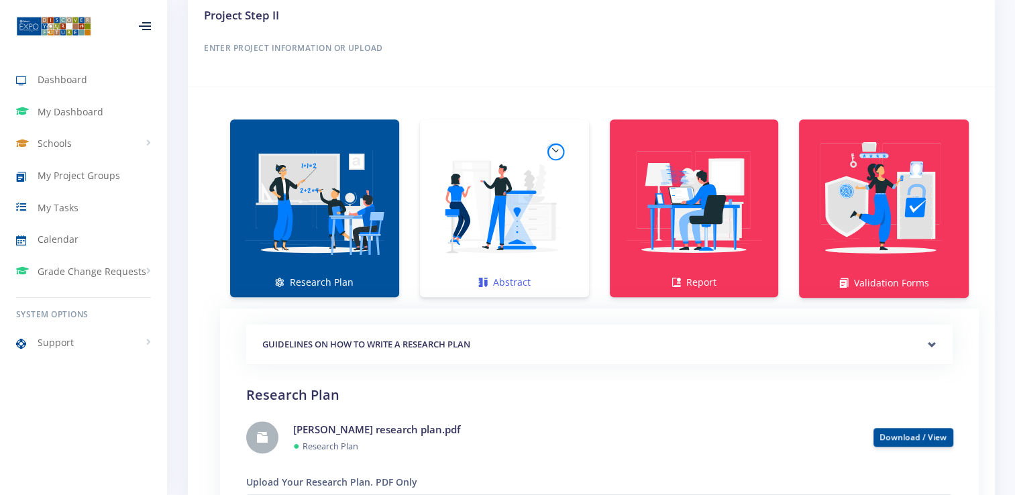
click at [480, 264] on img at bounding box center [505, 201] width 148 height 148
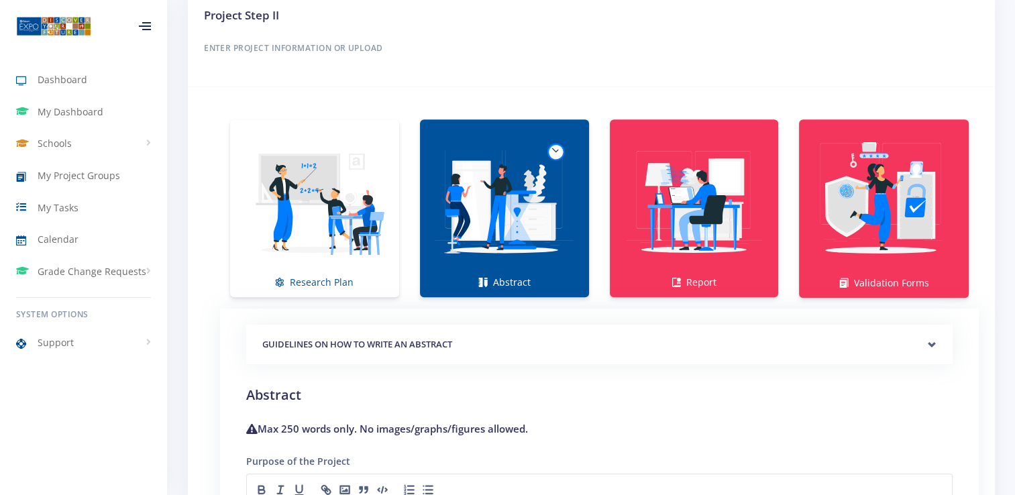
scroll to position [1299, 0]
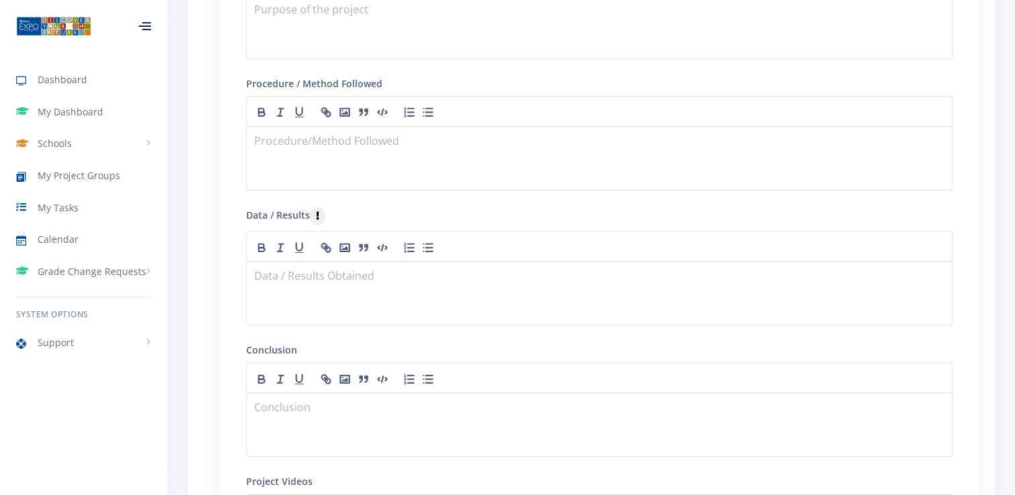
scroll to position [942, 0]
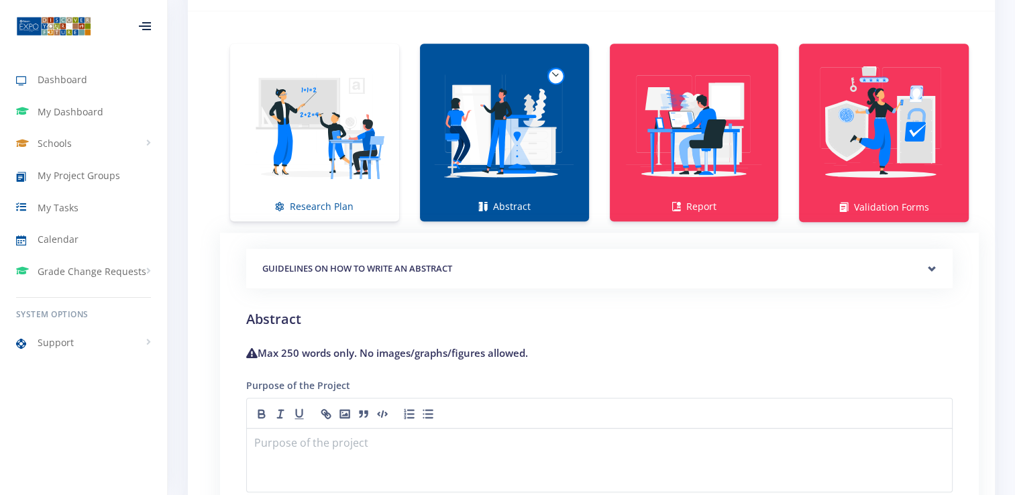
click at [308, 264] on h5 "GUIDELINES ON HOW TO WRITE AN ABSTRACT" at bounding box center [599, 268] width 674 height 13
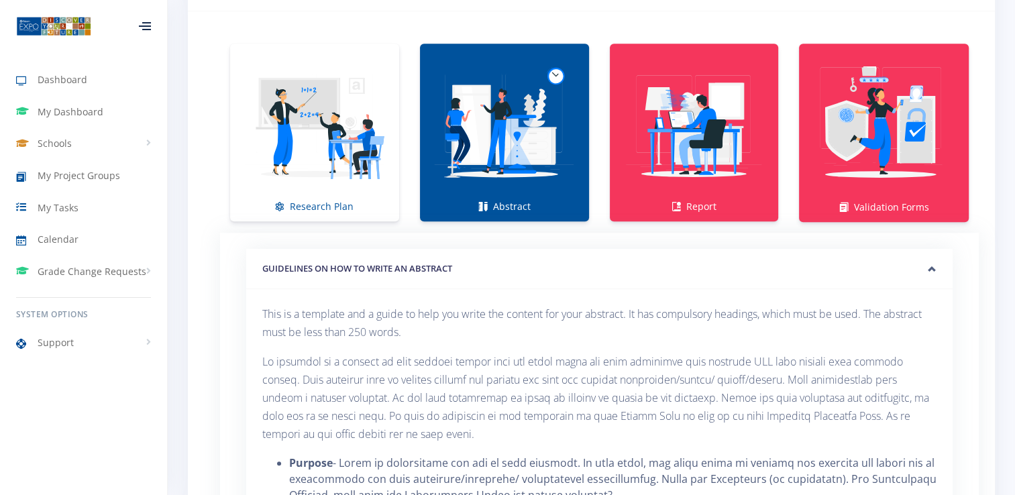
click at [310, 264] on h5 "GUIDELINES ON HOW TO WRITE AN ABSTRACT" at bounding box center [599, 268] width 674 height 13
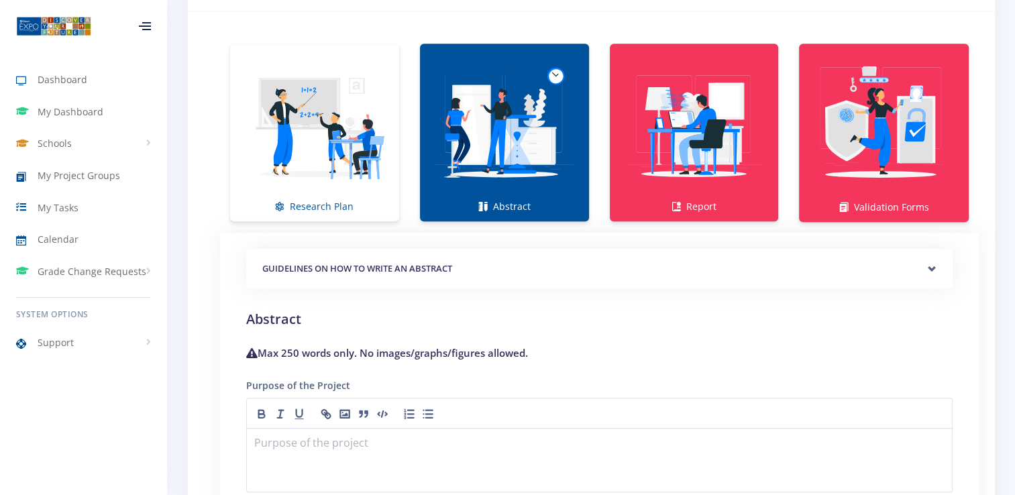
drag, startPoint x: 498, startPoint y: 191, endPoint x: 472, endPoint y: 417, distance: 227.6
click at [498, 191] on img at bounding box center [505, 126] width 148 height 148
click at [463, 440] on p at bounding box center [599, 444] width 689 height 18
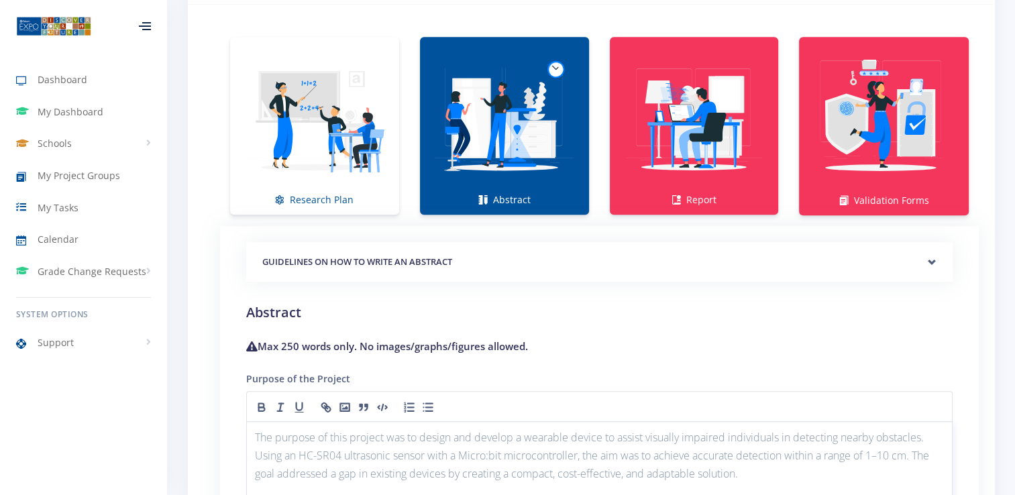
scroll to position [1382, 0]
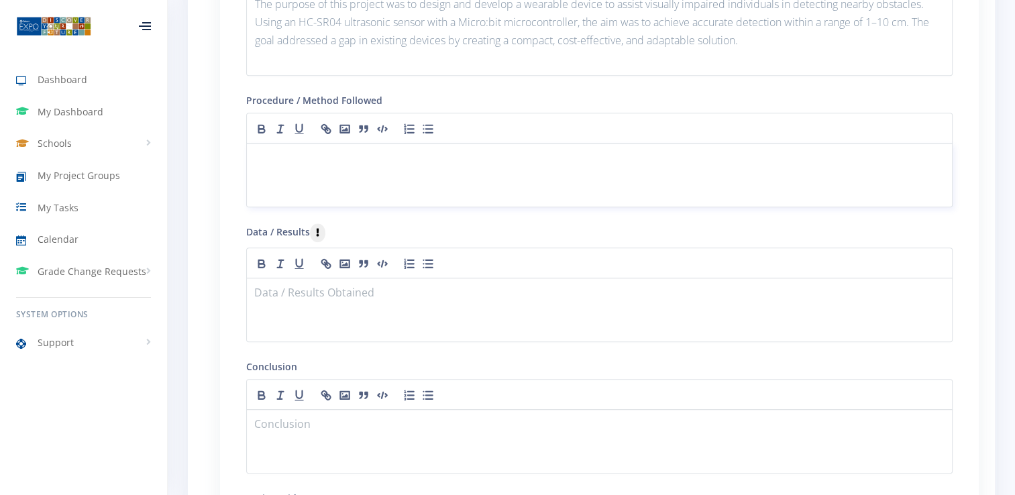
click at [521, 164] on div at bounding box center [599, 175] width 706 height 64
click at [266, 160] on p "o" at bounding box center [599, 159] width 689 height 18
click at [590, 172] on div at bounding box center [599, 175] width 706 height 64
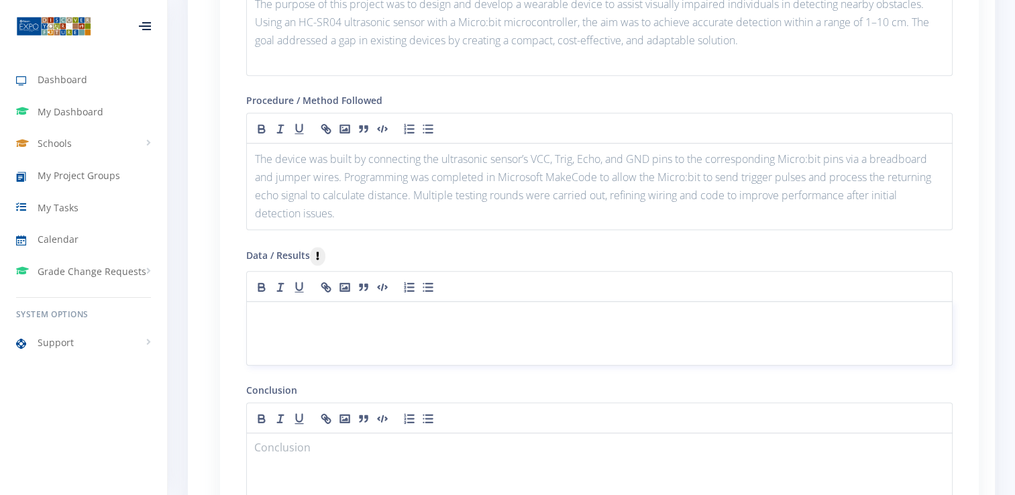
click at [422, 326] on div at bounding box center [599, 333] width 706 height 64
click at [505, 339] on div at bounding box center [599, 333] width 706 height 64
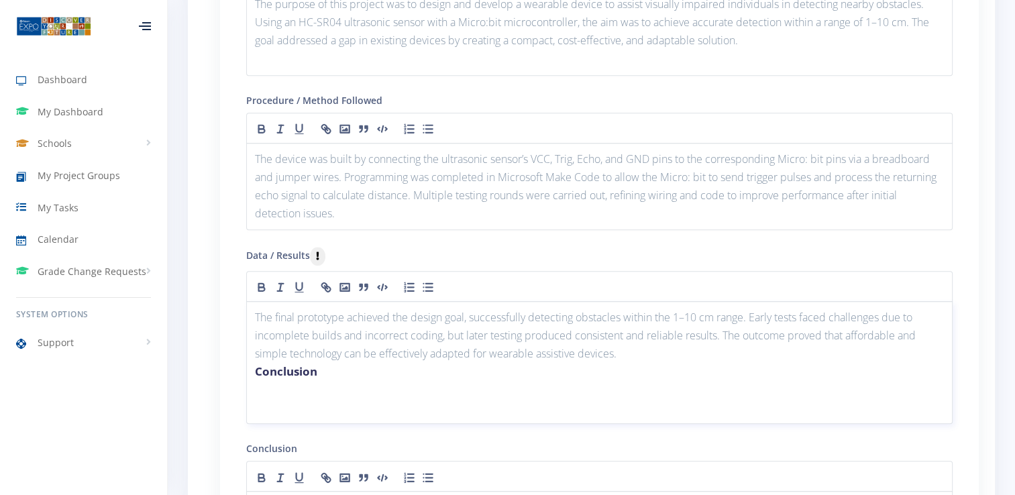
scroll to position [0, 0]
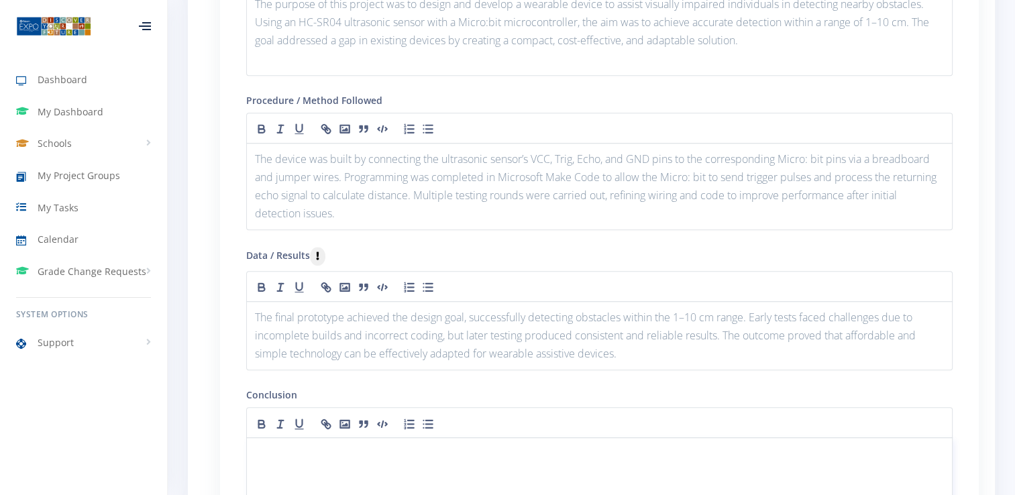
click at [342, 463] on div at bounding box center [599, 469] width 706 height 64
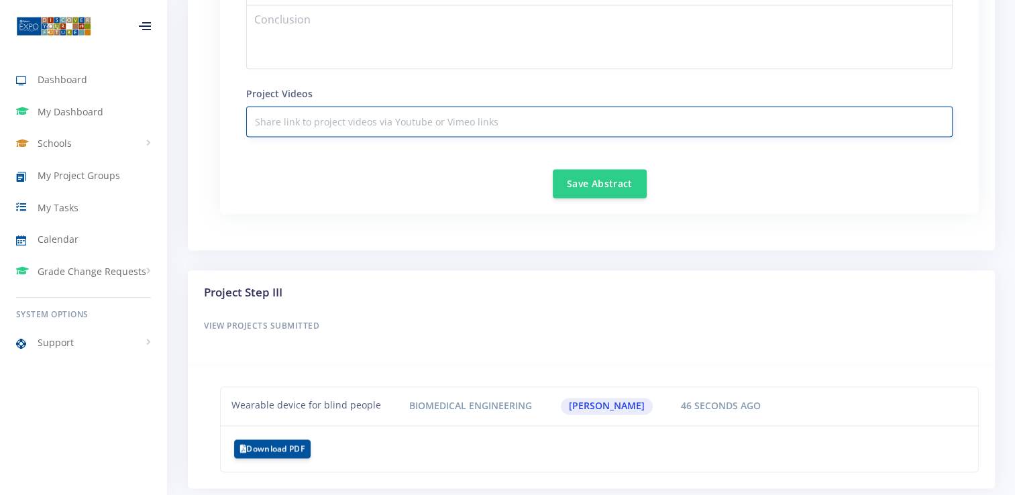
click at [407, 121] on input "text" at bounding box center [599, 121] width 706 height 31
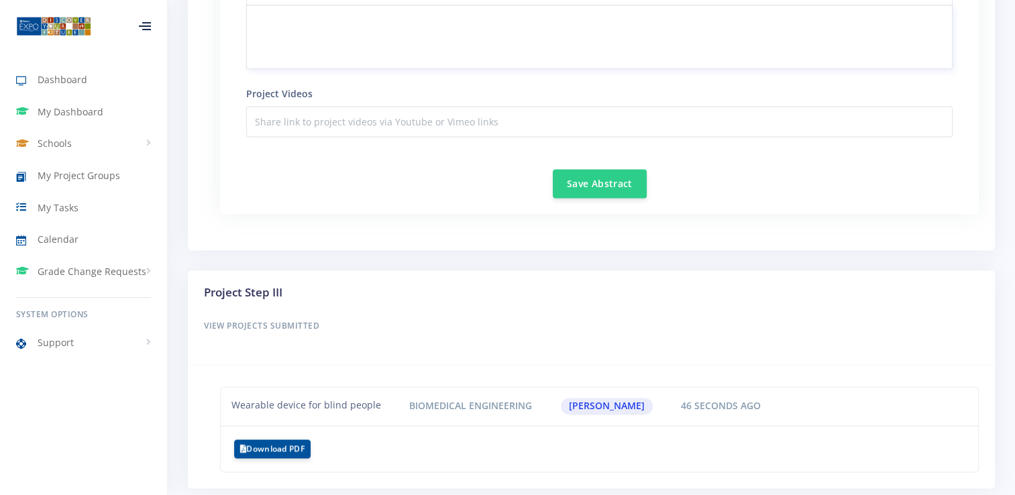
click at [607, 17] on p at bounding box center [599, 21] width 689 height 18
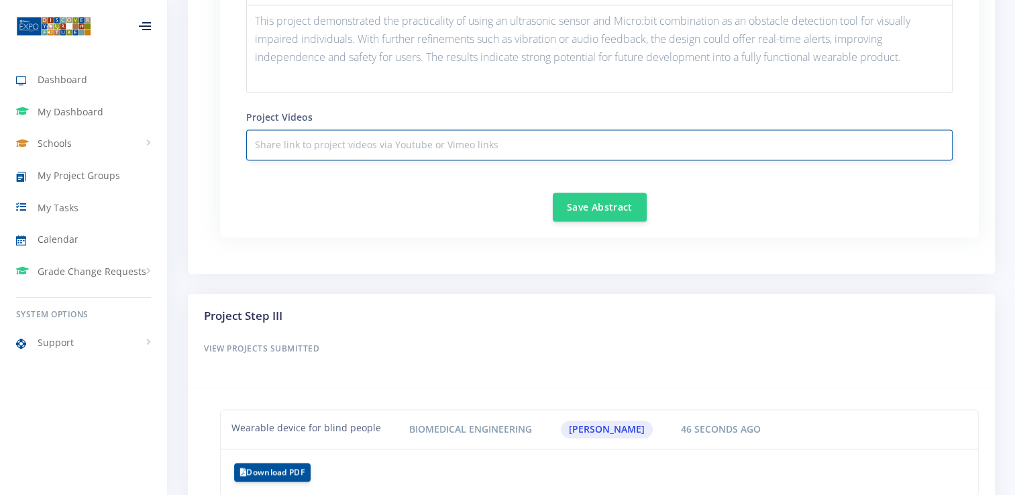
click at [499, 130] on input "text" at bounding box center [599, 144] width 706 height 31
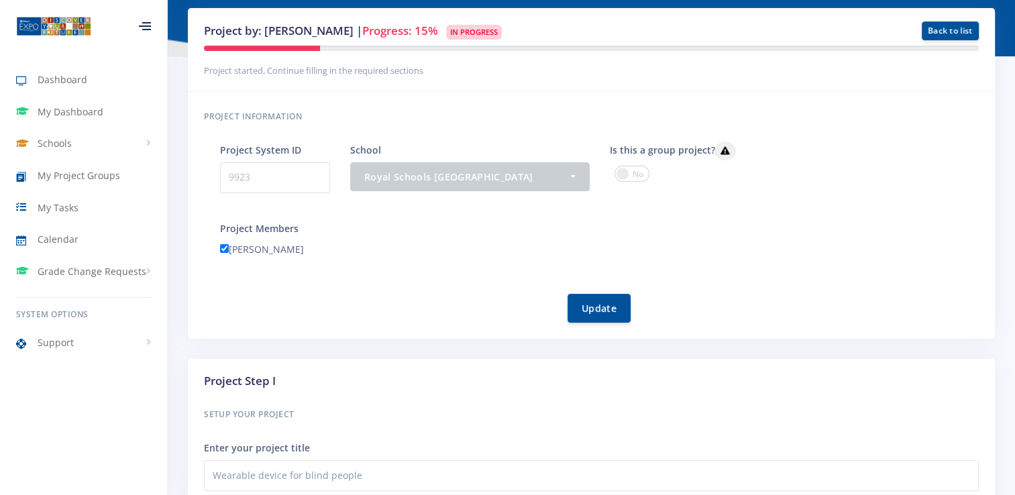
scroll to position [583, 0]
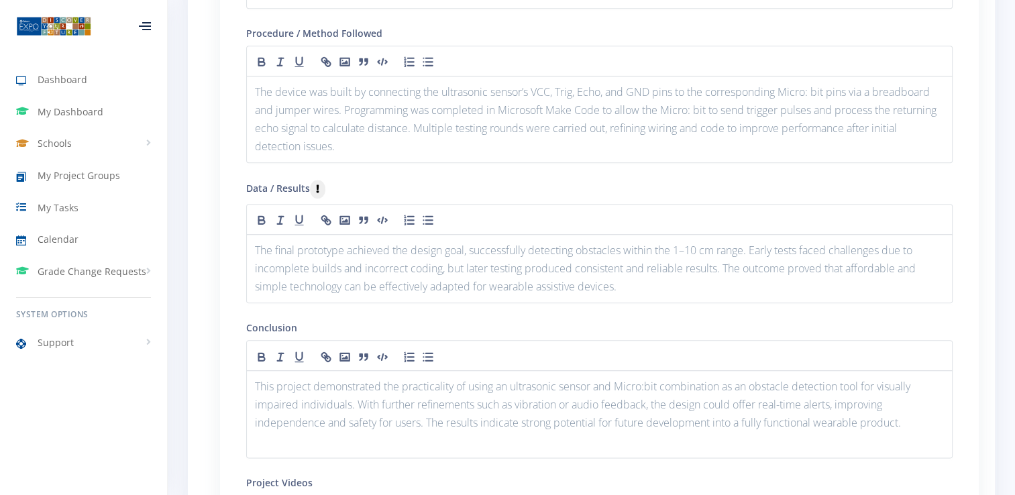
scroll to position [1882, 0]
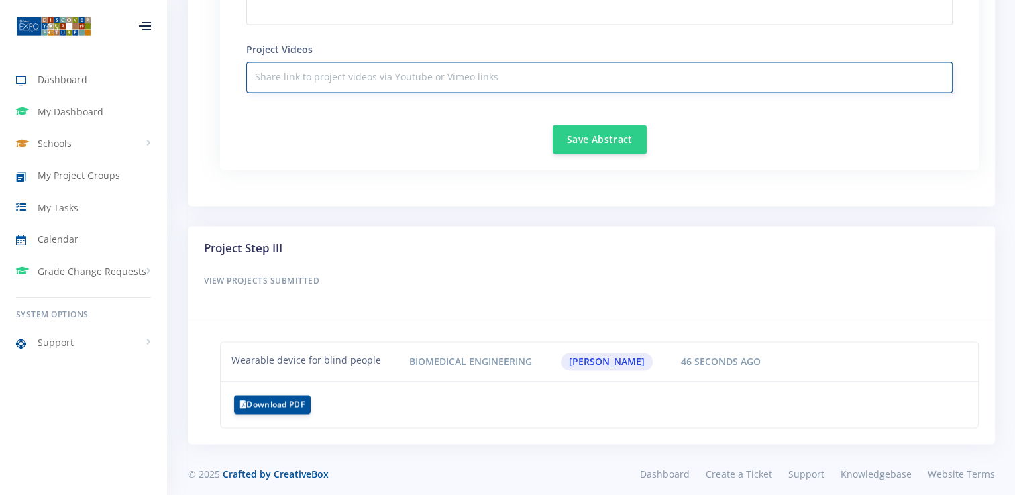
click at [710, 77] on input "text" at bounding box center [599, 77] width 706 height 31
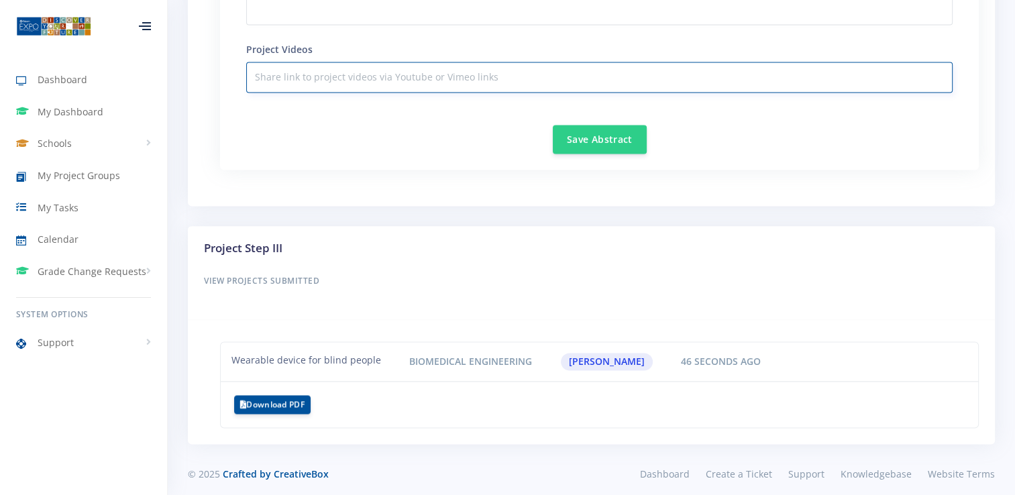
click at [710, 77] on input "text" at bounding box center [599, 77] width 706 height 31
paste input "[URL][DOMAIN_NAME]"
type input "[URL][DOMAIN_NAME]"
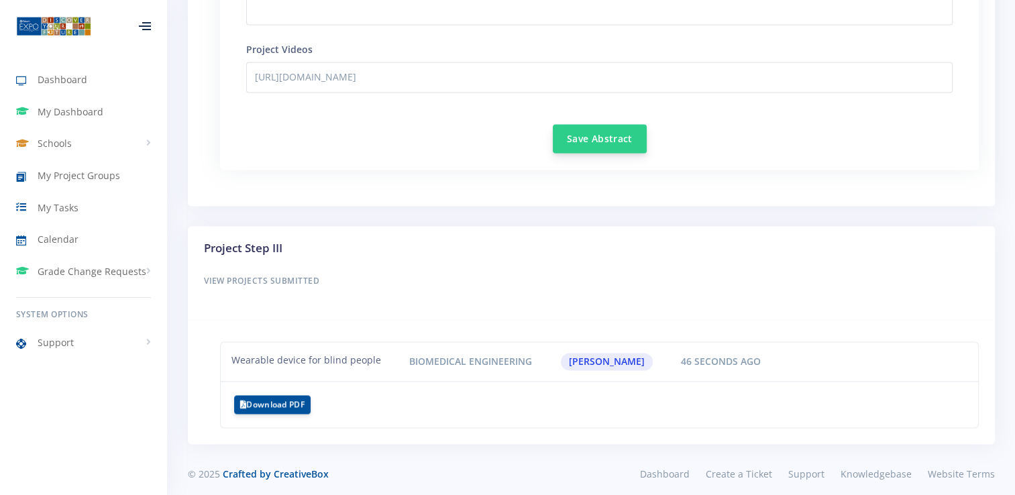
click at [578, 131] on button "Save Abstract" at bounding box center [600, 138] width 94 height 29
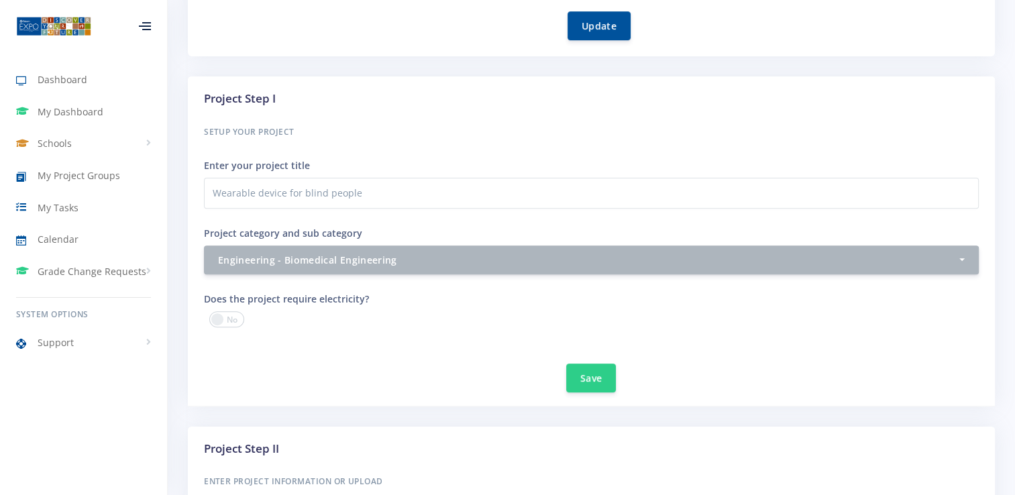
scroll to position [866, 0]
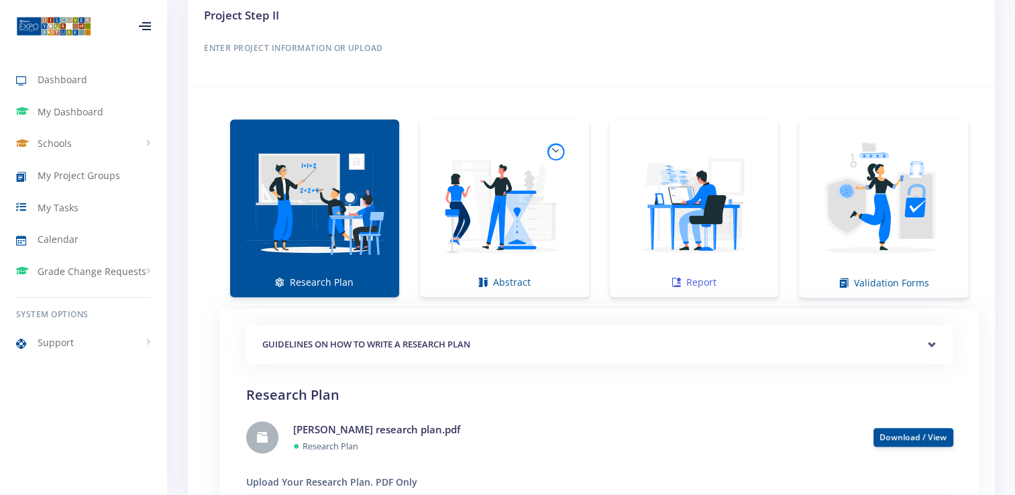
click at [700, 240] on img at bounding box center [694, 201] width 148 height 148
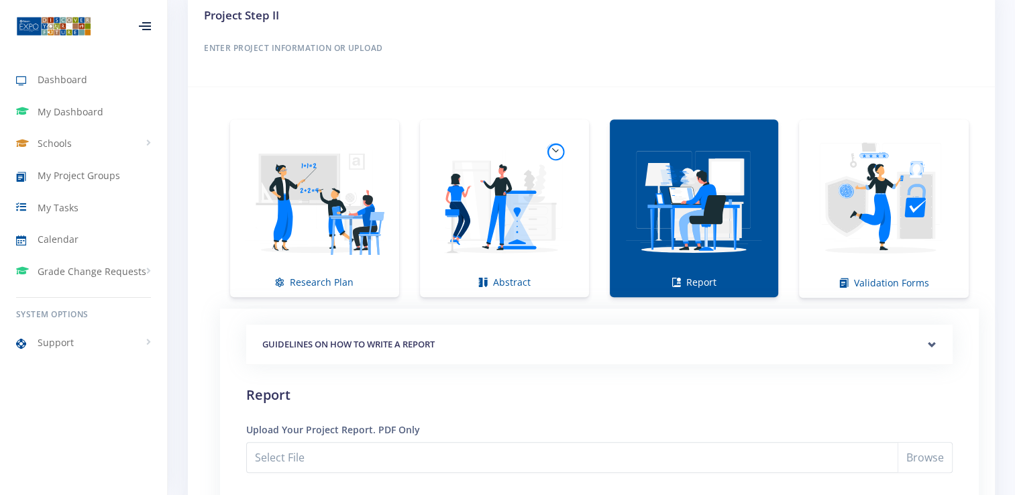
click at [680, 219] on img at bounding box center [694, 201] width 148 height 148
click at [929, 331] on div "GUIDELINES ON HOW TO WRITE A REPORT" at bounding box center [599, 345] width 706 height 41
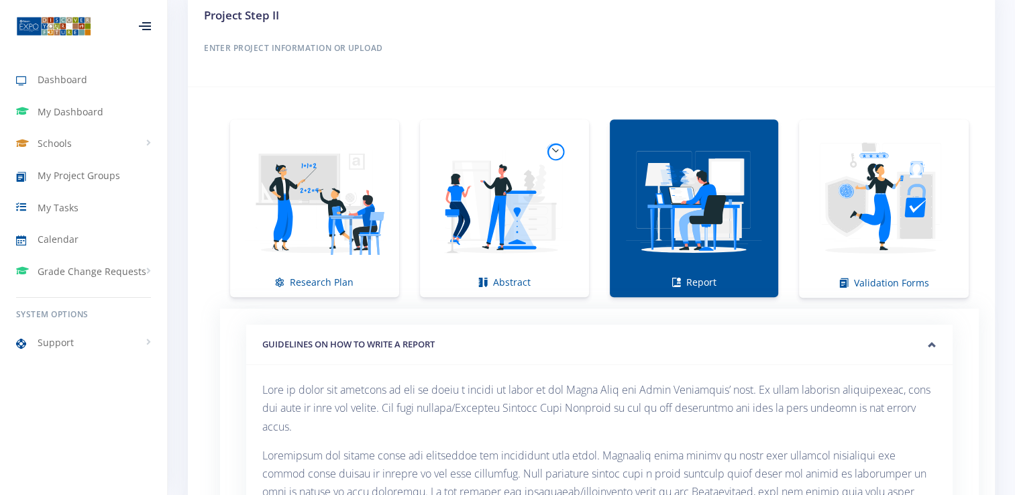
click at [1006, 401] on div "Project by: Leano Nkabinde | Progress: 72% In Progress Back to list" at bounding box center [591, 327] width 847 height 2070
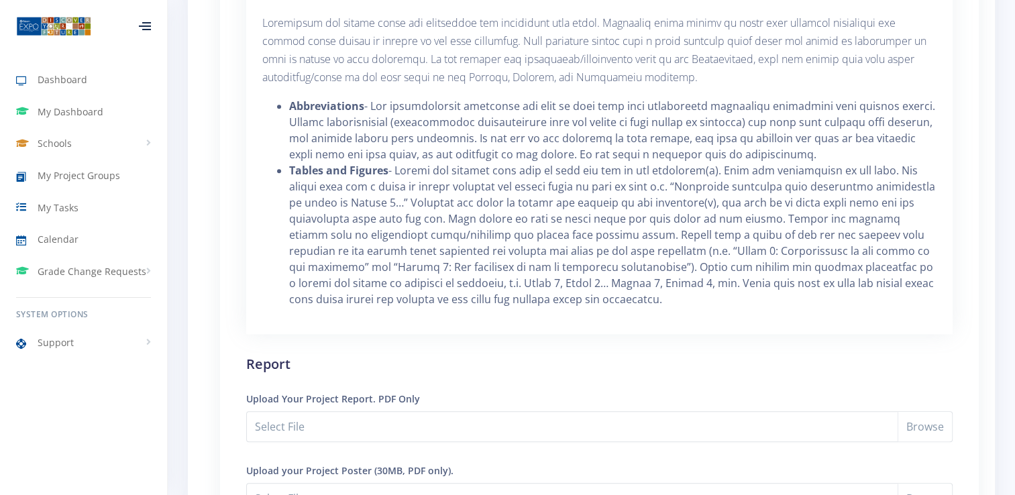
scroll to position [1728, 0]
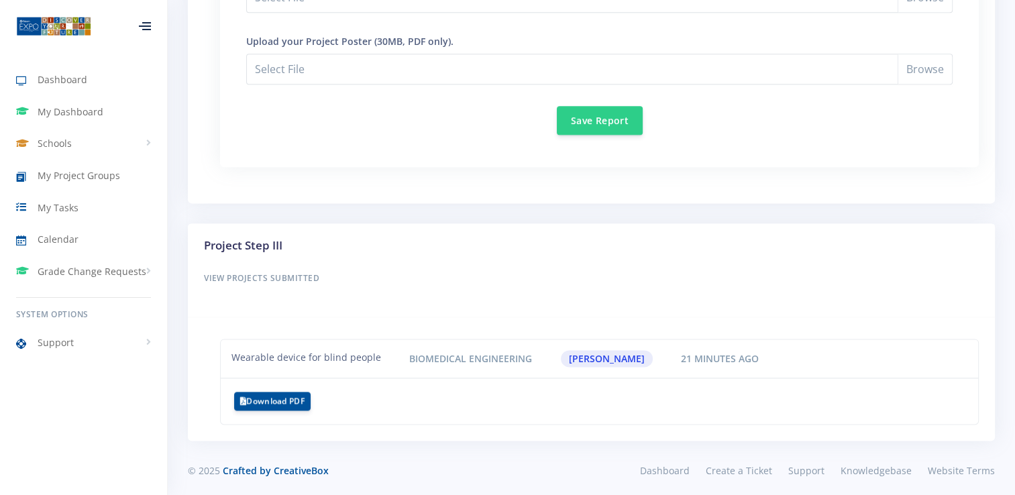
drag, startPoint x: 1016, startPoint y: 413, endPoint x: 1008, endPoint y: 110, distance: 303.3
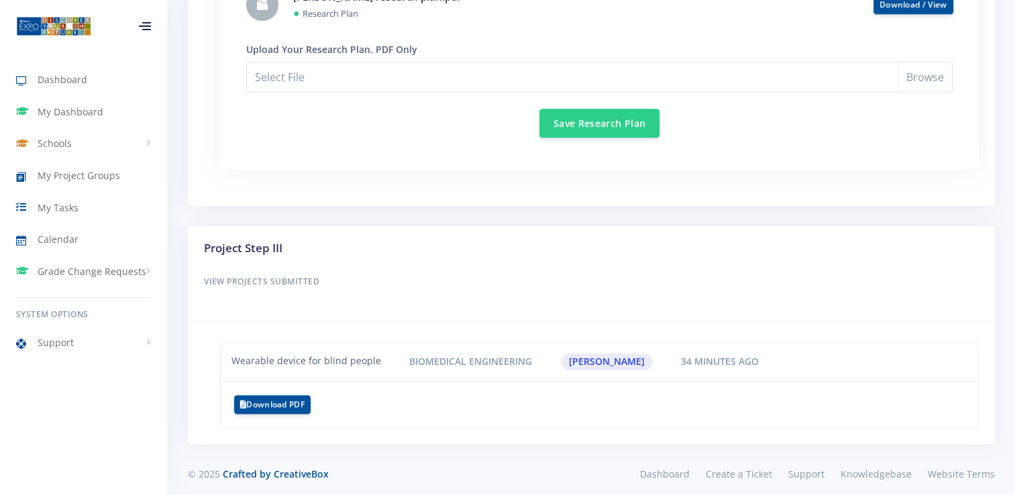
scroll to position [866, 0]
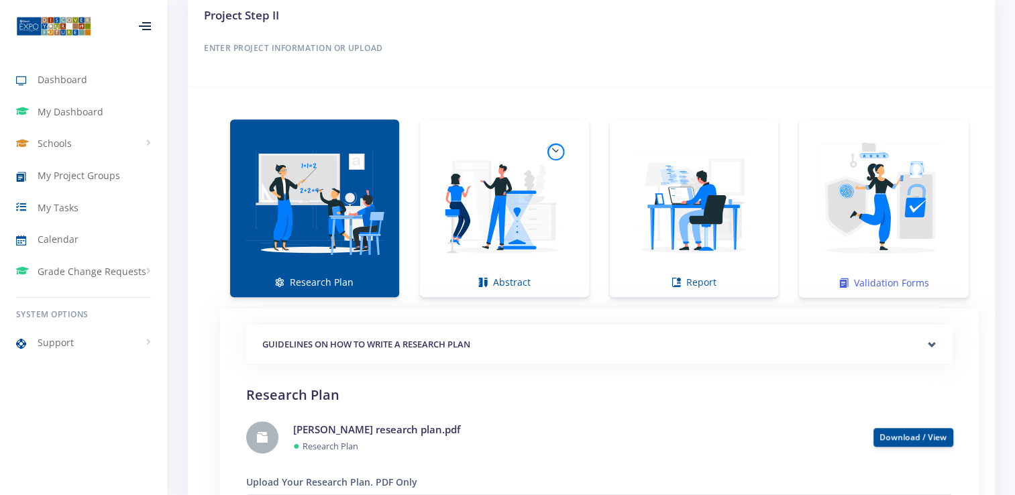
click at [865, 259] on img at bounding box center [884, 201] width 148 height 148
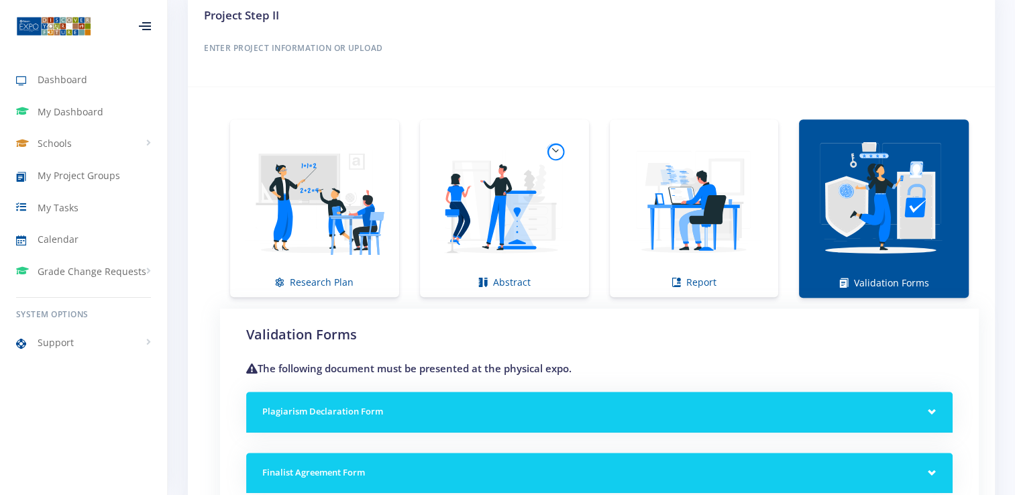
click at [926, 403] on div "Plagiarism Declaration Form" at bounding box center [599, 412] width 706 height 41
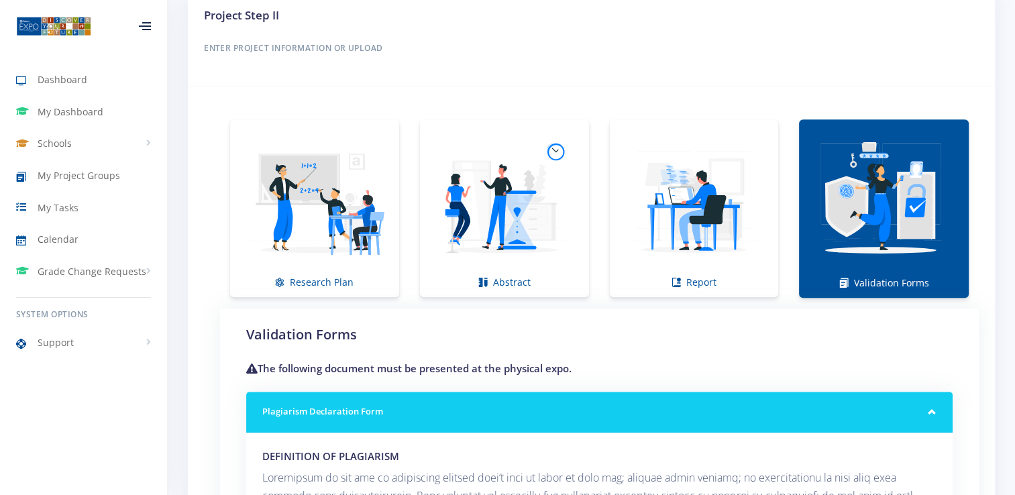
scroll to position [1299, 0]
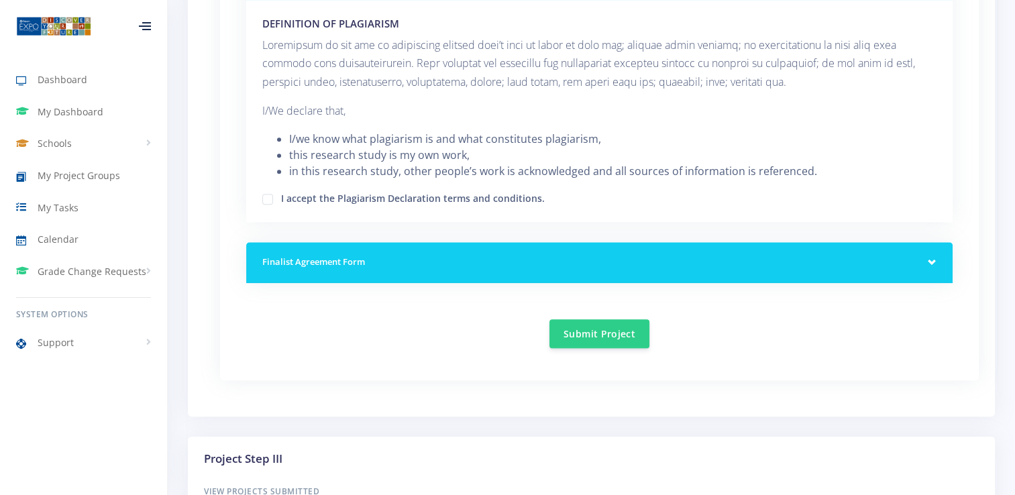
click at [727, 282] on div "Validation Forms The following document must be presented at the physical expo.…" at bounding box center [599, 120] width 706 height 456
click at [936, 248] on div "Finalist Agreement Form" at bounding box center [599, 262] width 706 height 41
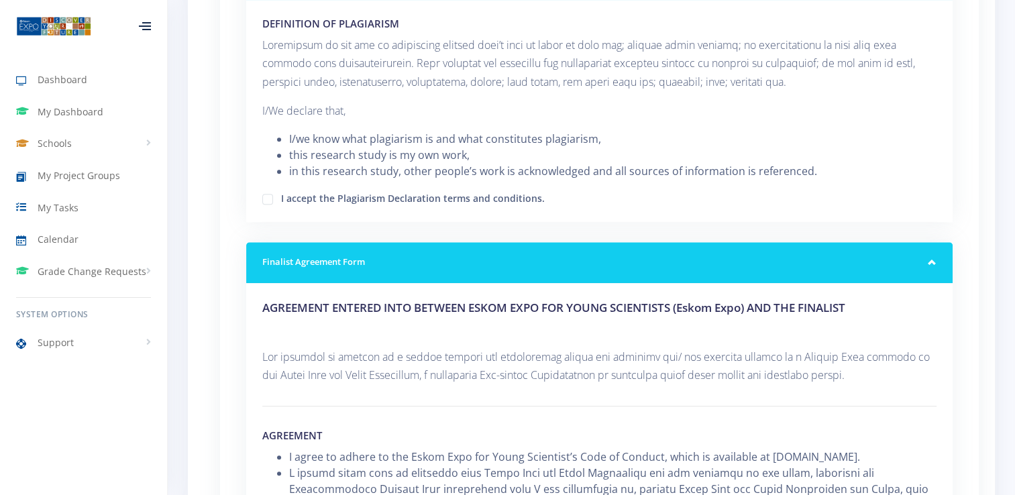
click at [936, 248] on div "Finalist Agreement Form" at bounding box center [599, 262] width 706 height 41
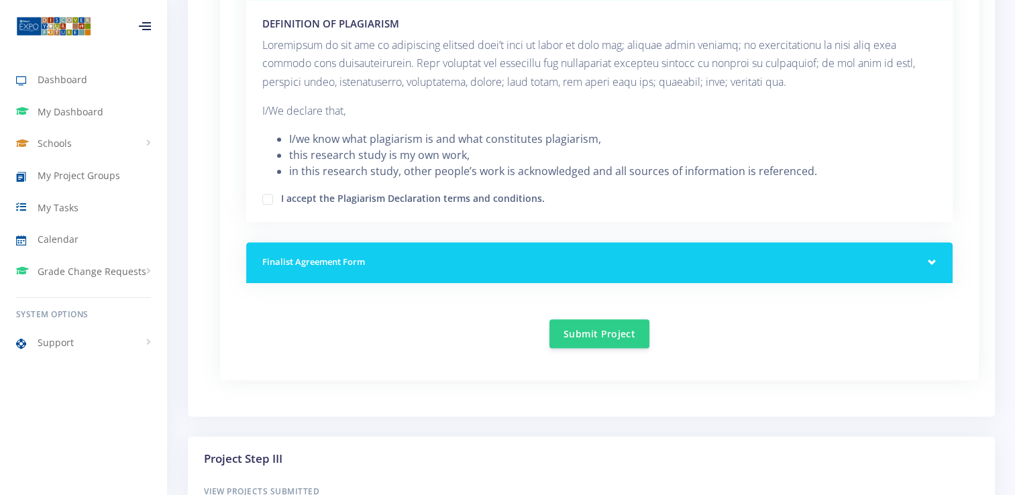
click at [936, 248] on div "Finalist Agreement Form" at bounding box center [599, 262] width 706 height 41
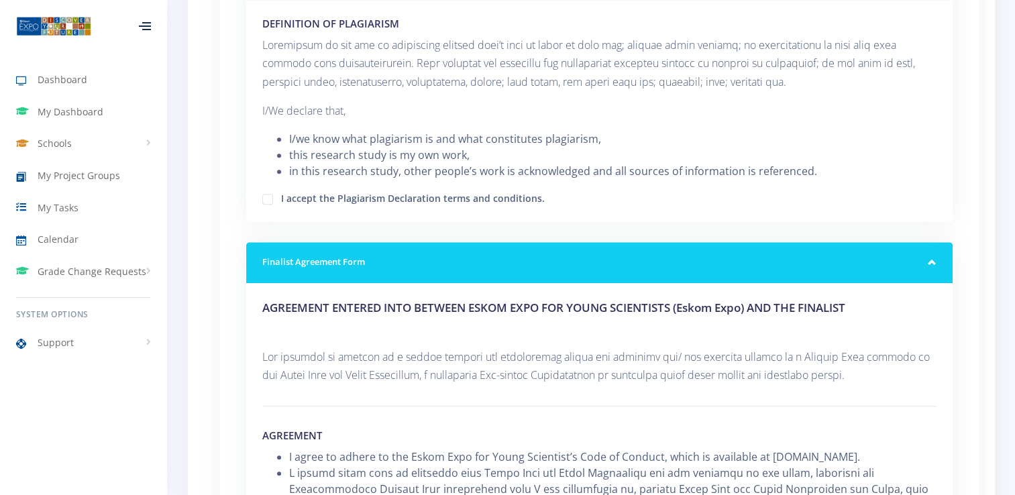
click at [926, 256] on h5 "Finalist Agreement Form" at bounding box center [599, 262] width 674 height 13
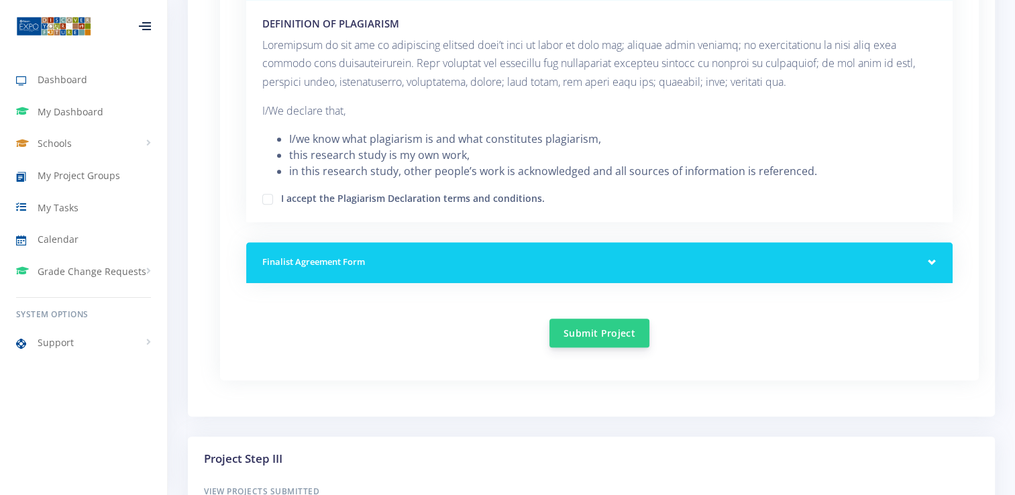
click at [618, 335] on button "Submit Project" at bounding box center [599, 333] width 100 height 29
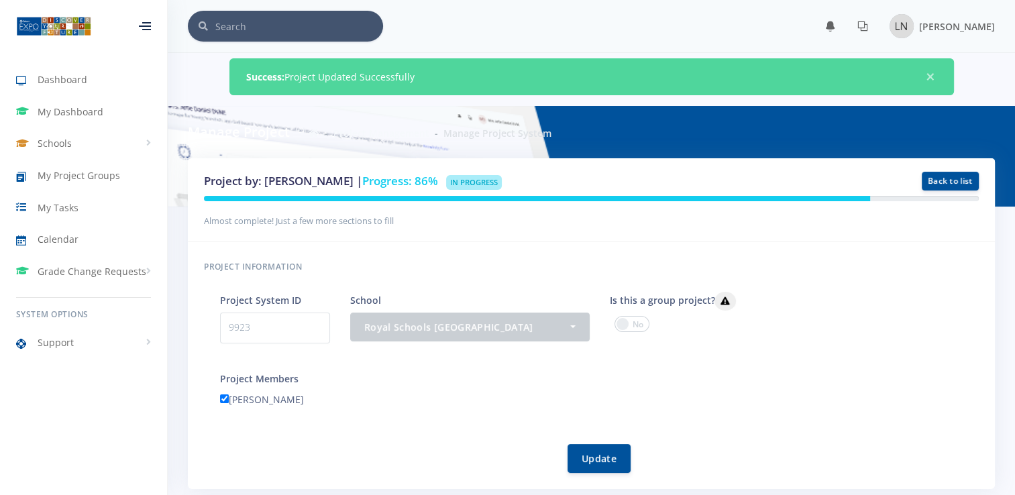
scroll to position [10, 10]
drag, startPoint x: 317, startPoint y: 227, endPoint x: 367, endPoint y: 207, distance: 53.3
click at [367, 207] on div "Almost complete! Just a few more sections to fill" at bounding box center [591, 212] width 795 height 32
click at [433, 243] on div "Project information Project System ID 9923 School - Royal Schools [GEOGRAPHIC_D…" at bounding box center [591, 365] width 807 height 247
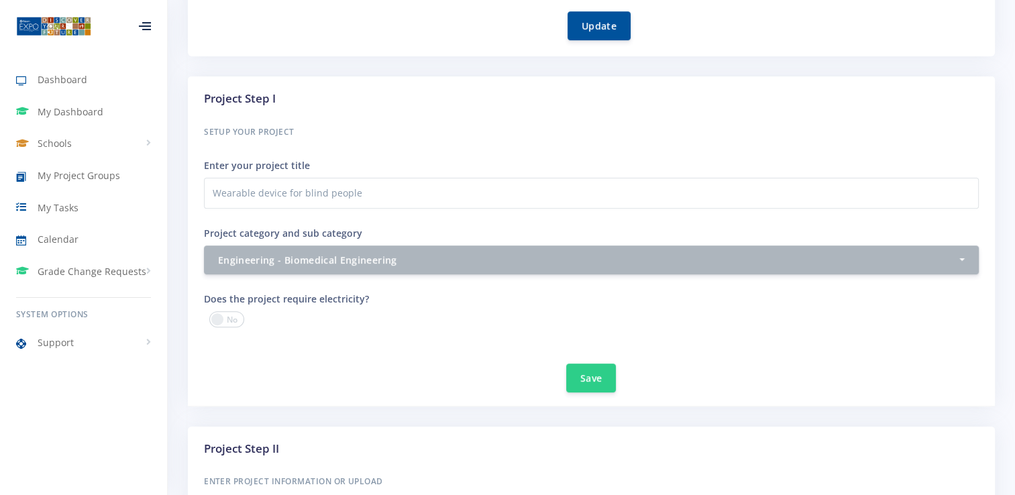
scroll to position [866, 0]
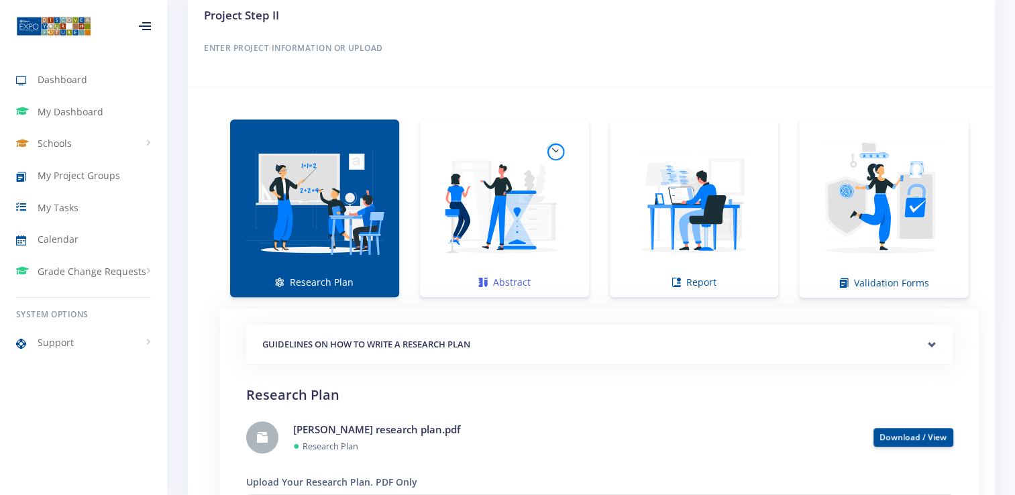
click at [539, 290] on link "Abstract" at bounding box center [504, 208] width 169 height 178
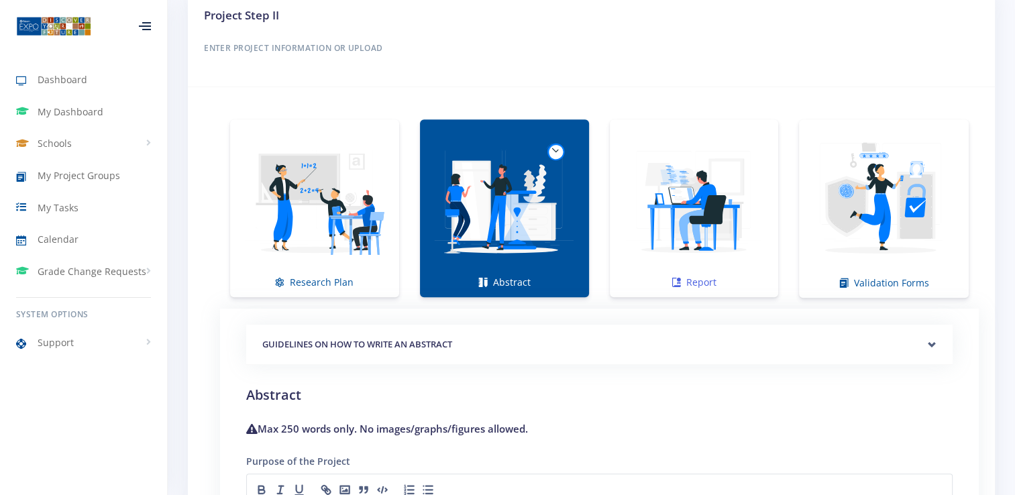
click at [649, 270] on img at bounding box center [694, 201] width 148 height 148
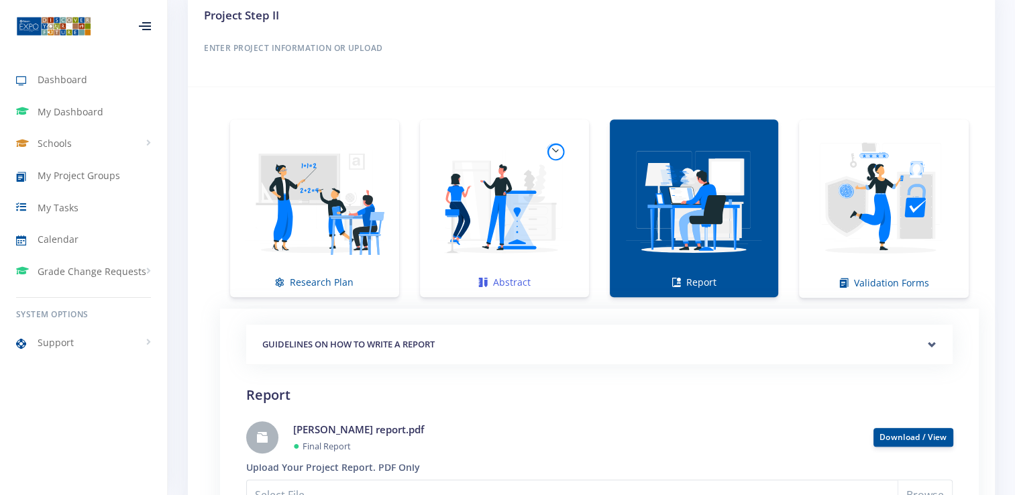
click at [490, 254] on img at bounding box center [505, 201] width 148 height 148
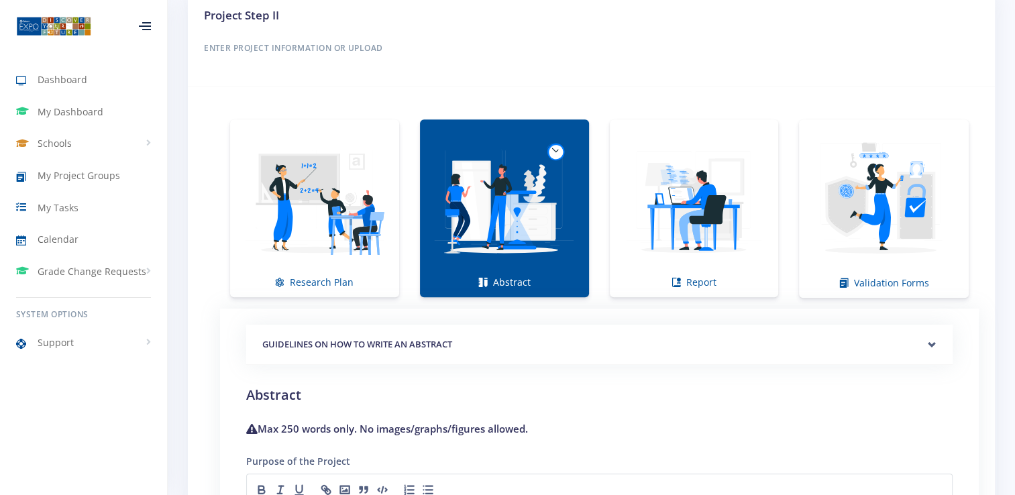
scroll to position [1299, 0]
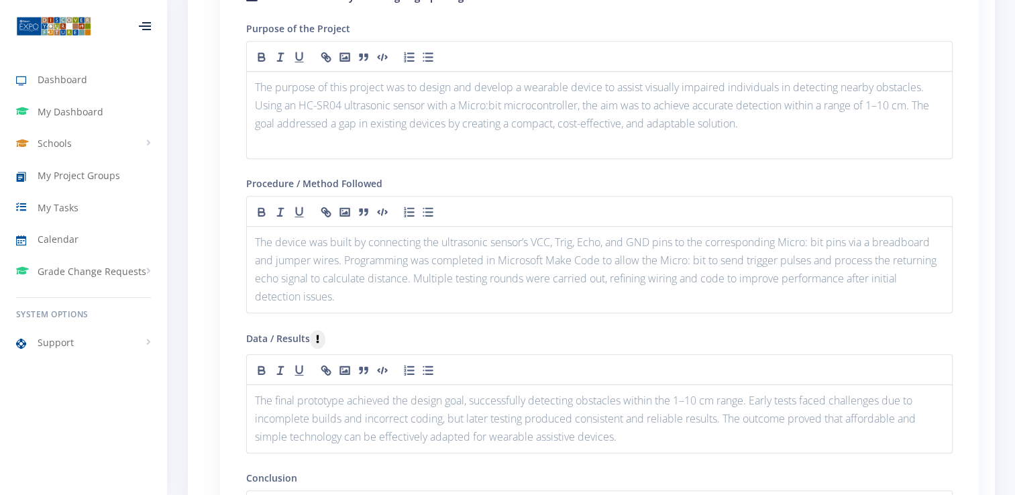
drag, startPoint x: 1010, startPoint y: 221, endPoint x: 1027, endPoint y: 224, distance: 17.6
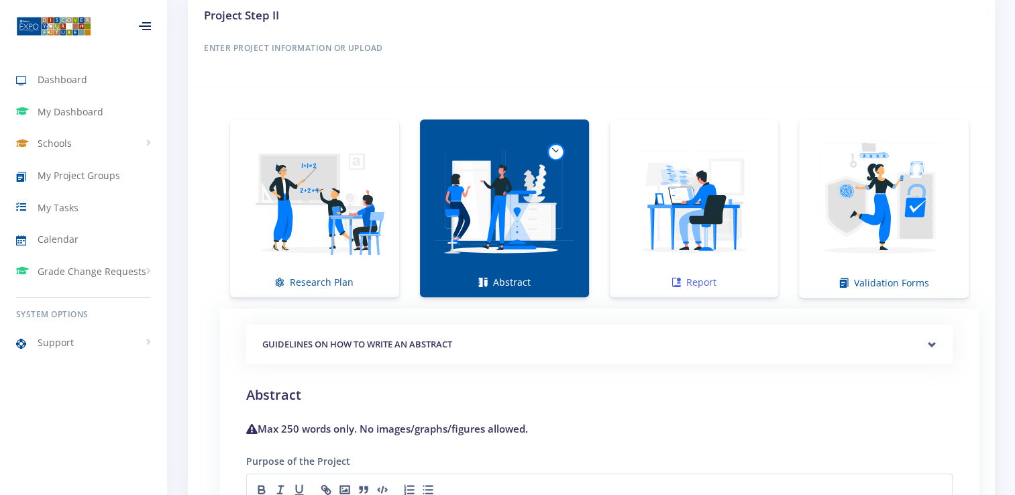
click at [741, 205] on img at bounding box center [694, 201] width 148 height 148
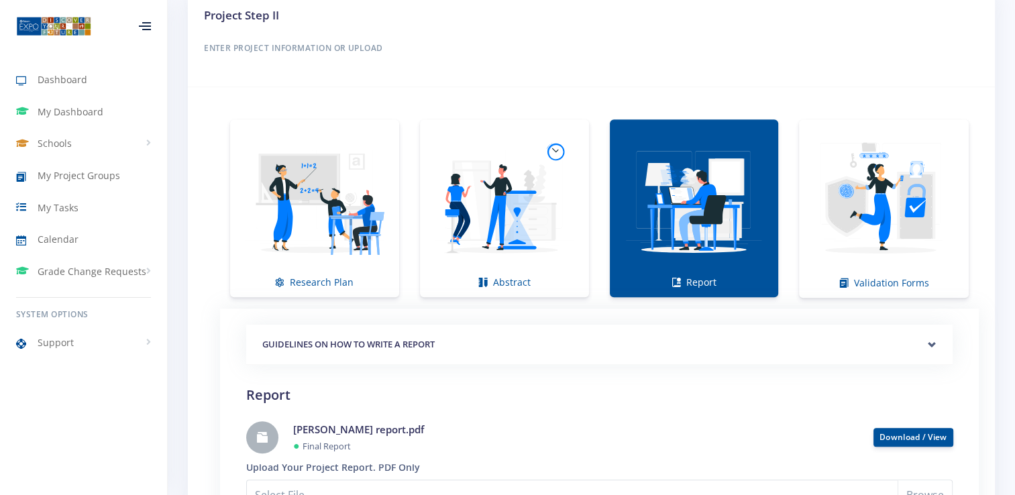
scroll to position [1299, 0]
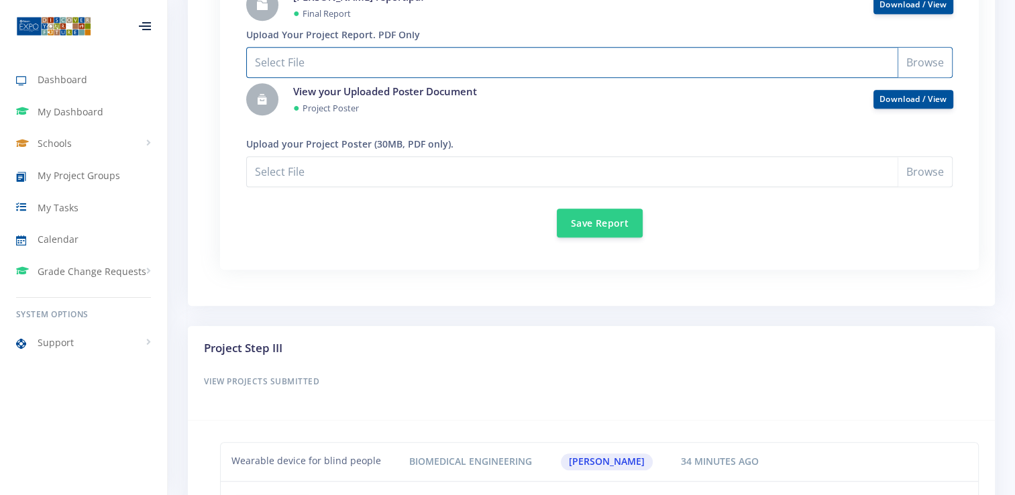
click at [276, 56] on input "Select File" at bounding box center [599, 62] width 706 height 31
type input "C:\fakepath\leano's report.pdf"
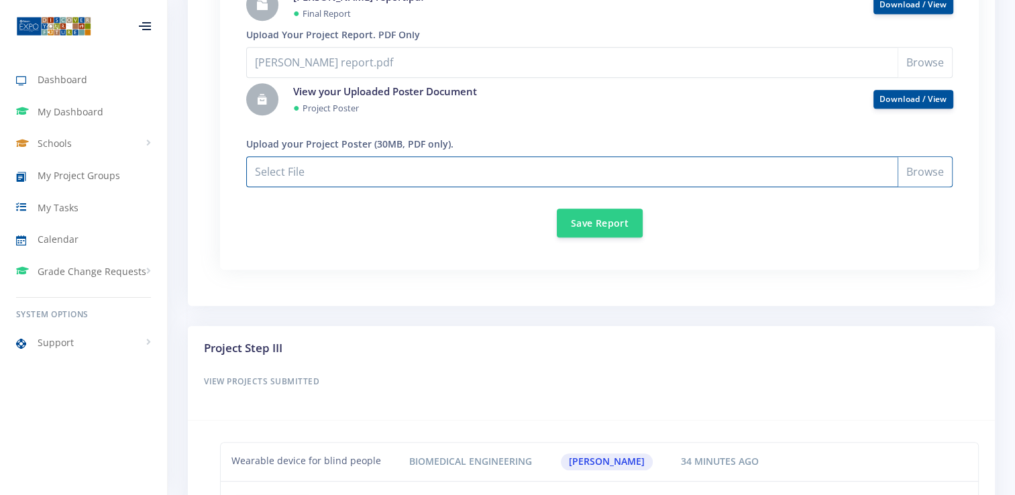
click at [287, 163] on input "[PERSON_NAME] report.pdf" at bounding box center [599, 171] width 706 height 31
type input "C:\fakepath\POSTER PICTURE.pdf"
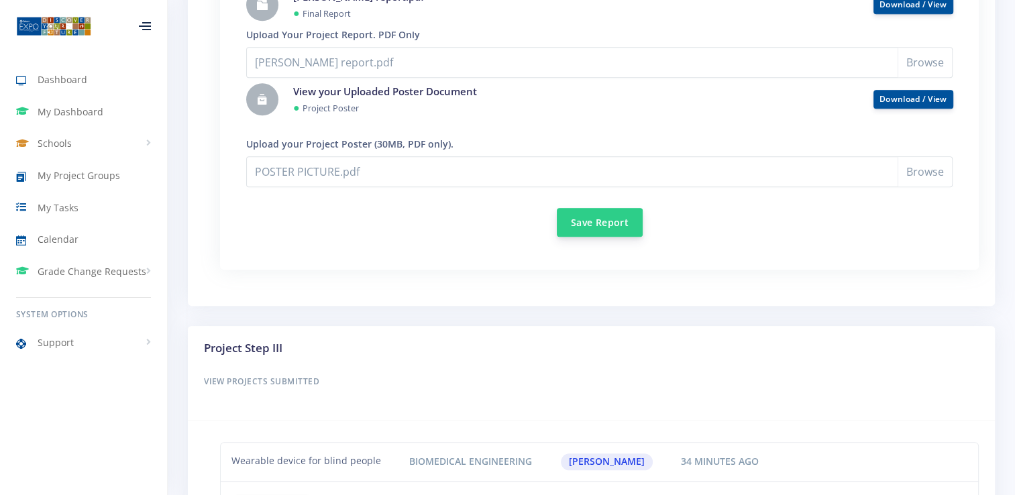
click at [588, 229] on button "Save Report" at bounding box center [600, 222] width 86 height 29
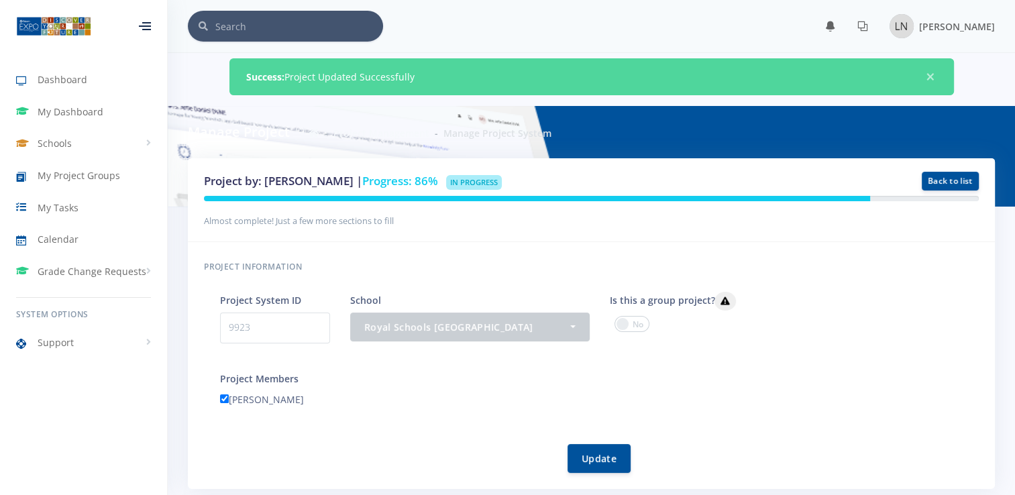
scroll to position [10, 10]
click at [392, 216] on small "Almost complete! Just a few more sections to fill" at bounding box center [299, 221] width 190 height 12
click at [423, 213] on div "Almost complete! Just a few more sections to fill" at bounding box center [591, 220] width 775 height 16
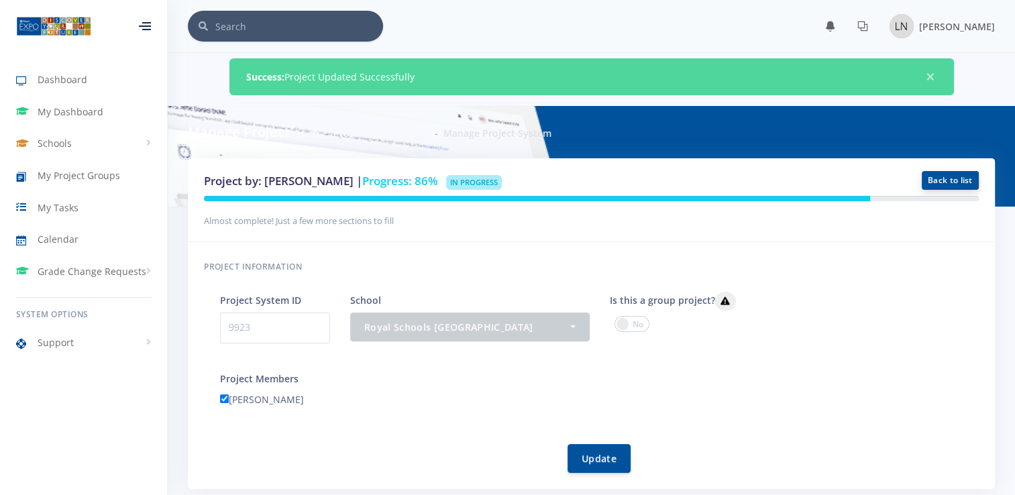
click at [946, 173] on link "Back to list" at bounding box center [950, 180] width 57 height 19
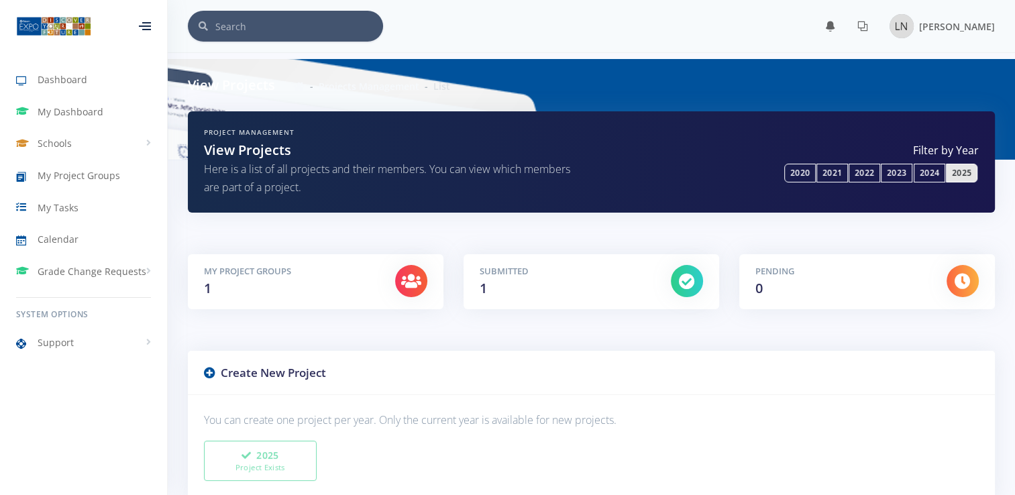
scroll to position [389, 0]
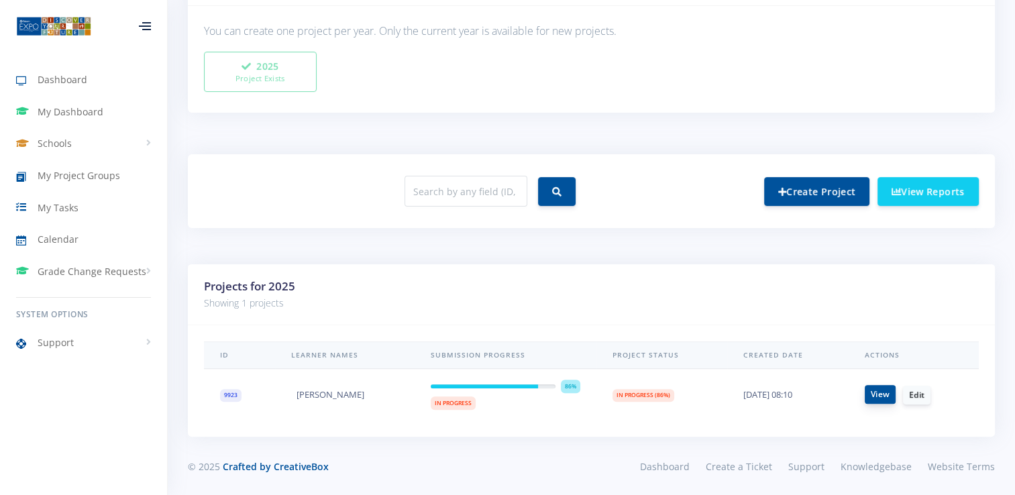
click at [872, 386] on link "View" at bounding box center [880, 394] width 31 height 19
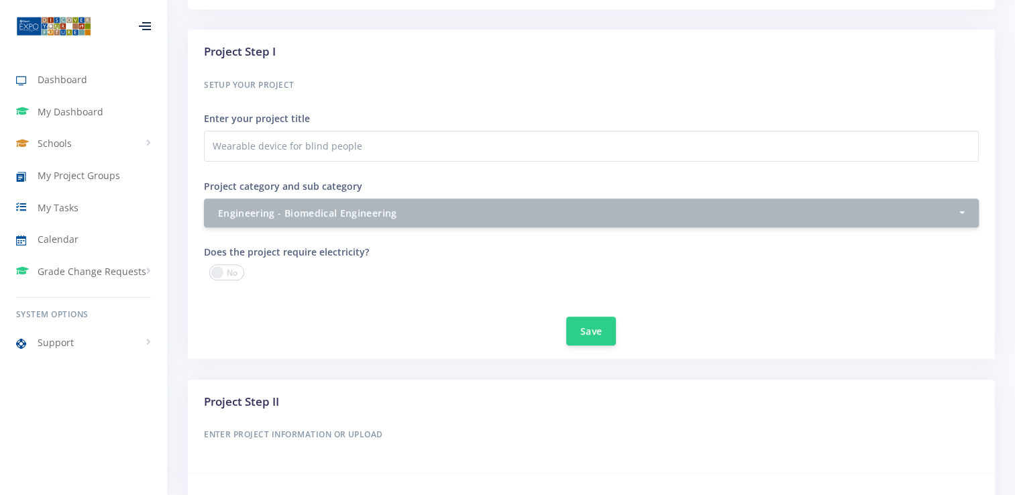
scroll to position [866, 0]
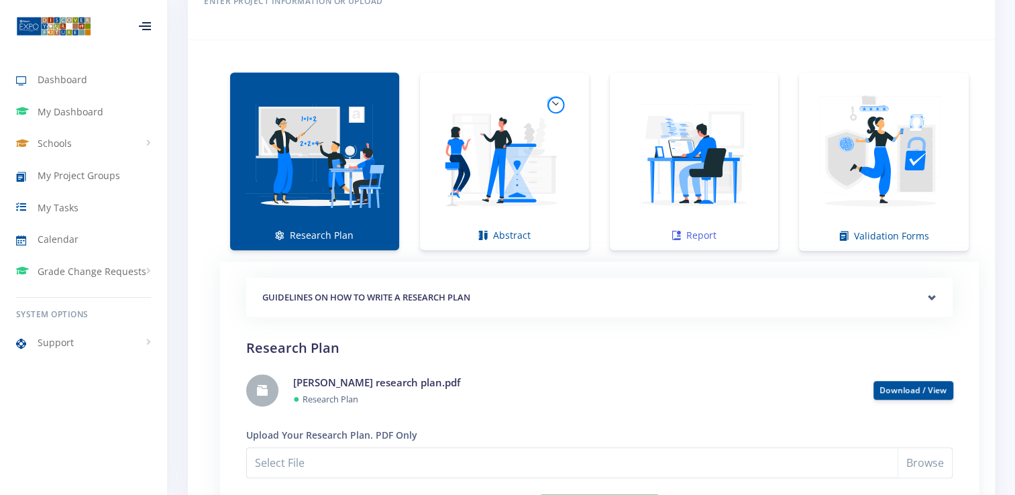
click at [631, 162] on img at bounding box center [694, 154] width 148 height 148
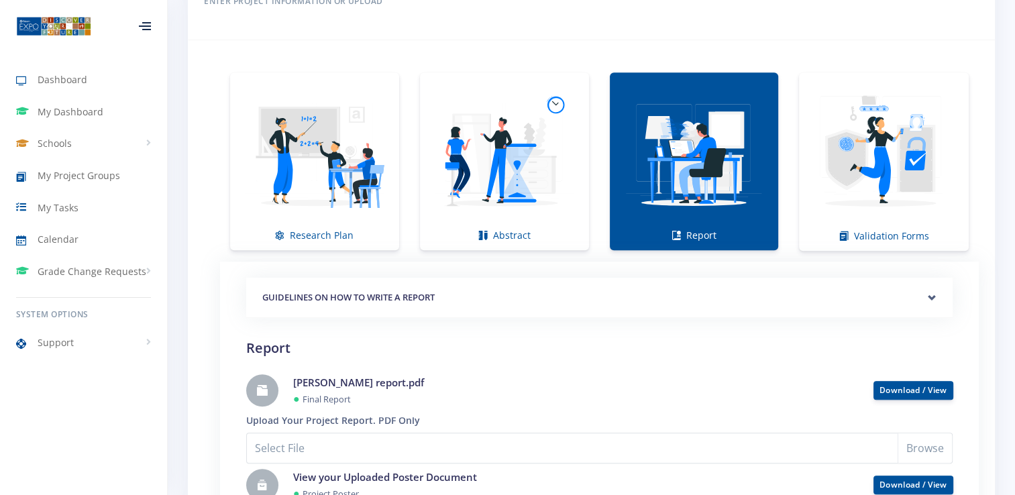
click at [971, 142] on li "Validation Forms" at bounding box center [884, 161] width 190 height 178
click at [903, 144] on img at bounding box center [884, 154] width 148 height 148
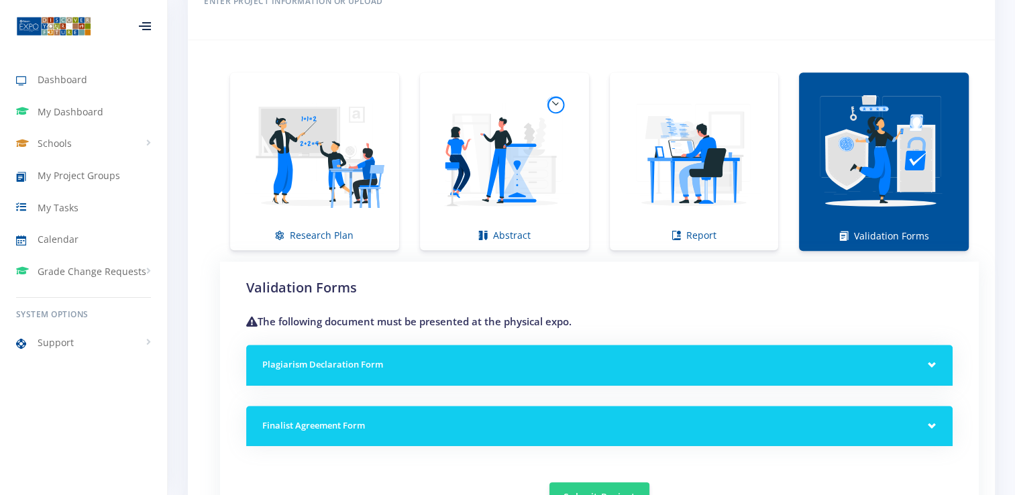
scroll to position [1243, 0]
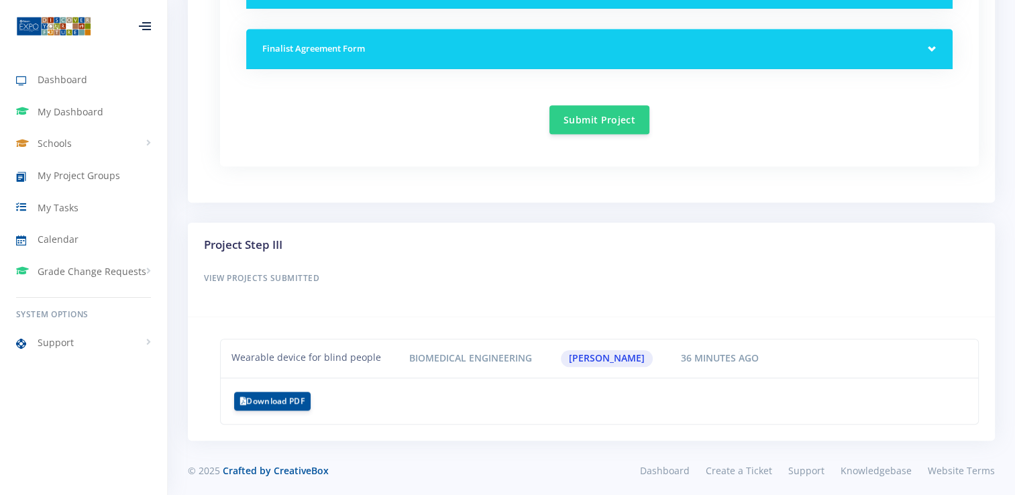
click at [281, 270] on h6 "View Projects Submitted" at bounding box center [591, 278] width 775 height 17
drag, startPoint x: 281, startPoint y: 270, endPoint x: 518, endPoint y: 321, distance: 242.4
click at [518, 321] on div "Project Step III View Projects Submitted Wearable device for blind people Biome…" at bounding box center [591, 332] width 807 height 218
click at [696, 317] on div "Project Step III View Projects Submitted Wearable device for blind people Biome…" at bounding box center [591, 332] width 807 height 218
drag, startPoint x: 293, startPoint y: 360, endPoint x: 473, endPoint y: 340, distance: 180.8
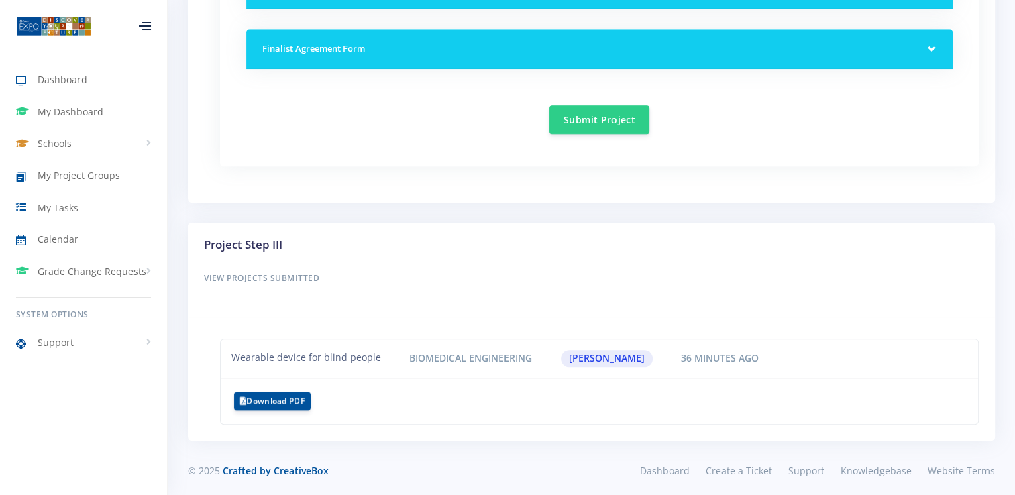
click at [473, 340] on li "Wearable device for blind people Biomedical Engineering [PERSON_NAME] 36 minute…" at bounding box center [599, 359] width 759 height 40
drag, startPoint x: 473, startPoint y: 340, endPoint x: 488, endPoint y: 354, distance: 20.9
click at [488, 354] on span "Biomedical Engineering" at bounding box center [471, 358] width 140 height 17
drag, startPoint x: 645, startPoint y: 359, endPoint x: 707, endPoint y: 358, distance: 62.4
click at [707, 358] on div "Wearable device for blind people Biomedical Engineering [PERSON_NAME] 36 minute…" at bounding box center [499, 358] width 556 height 17
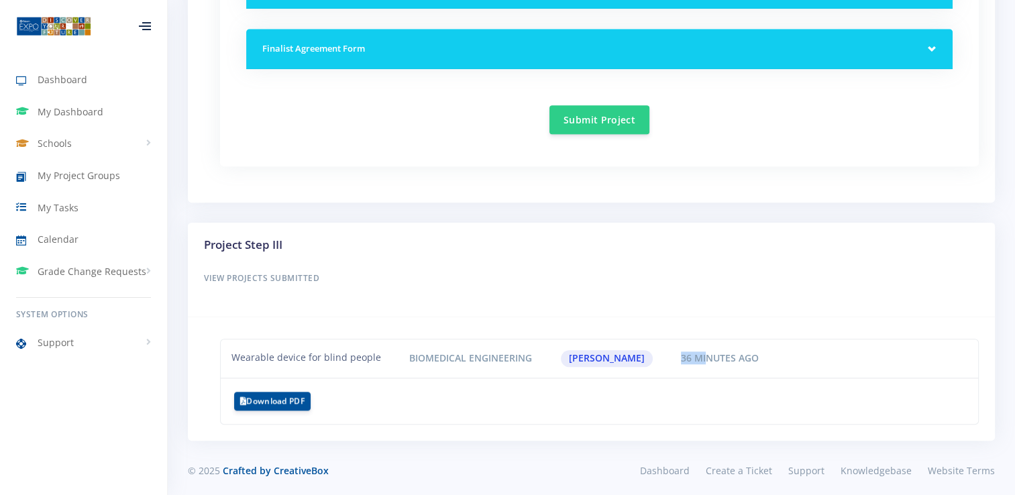
click at [707, 358] on span "36 minutes ago" at bounding box center [720, 358] width 95 height 17
click at [604, 381] on li "Download PDF" at bounding box center [599, 401] width 759 height 47
click at [293, 274] on h6 "View Projects Submitted" at bounding box center [591, 278] width 775 height 17
click at [610, 119] on button "Submit Project" at bounding box center [599, 119] width 100 height 29
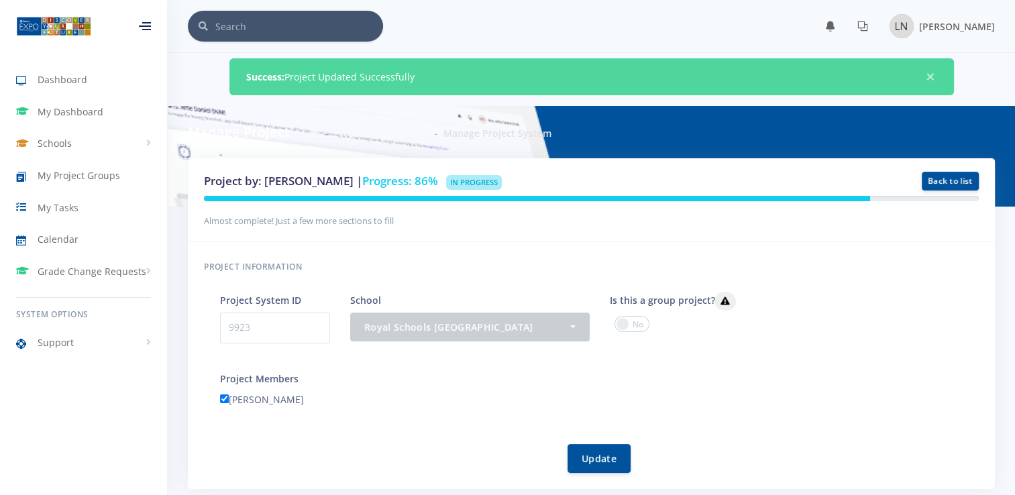
scroll to position [10, 10]
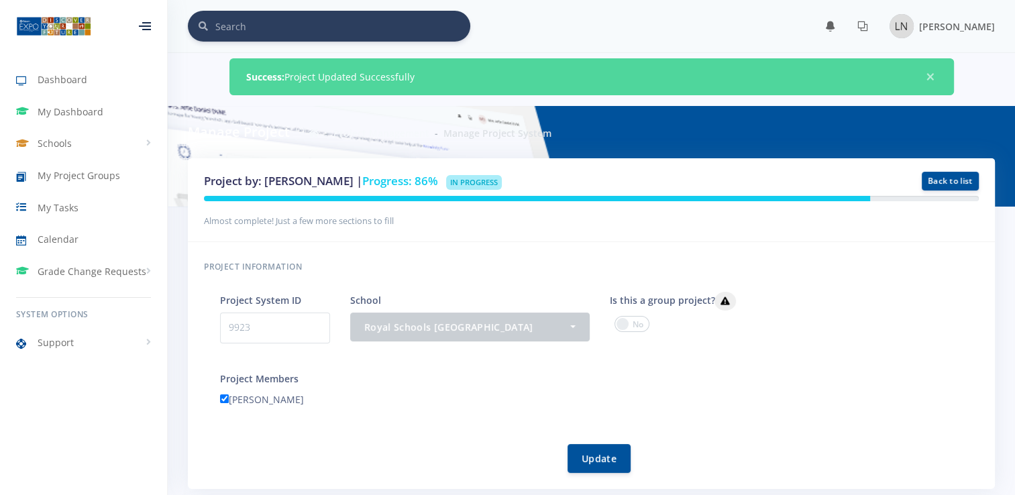
click at [330, 27] on input "text" at bounding box center [342, 26] width 255 height 31
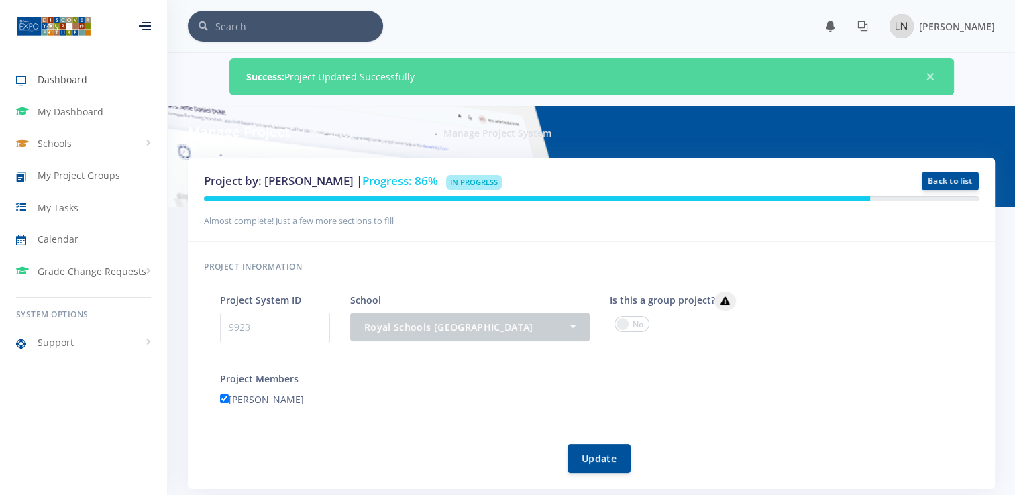
click at [56, 86] on span "Dashboard" at bounding box center [63, 79] width 50 height 14
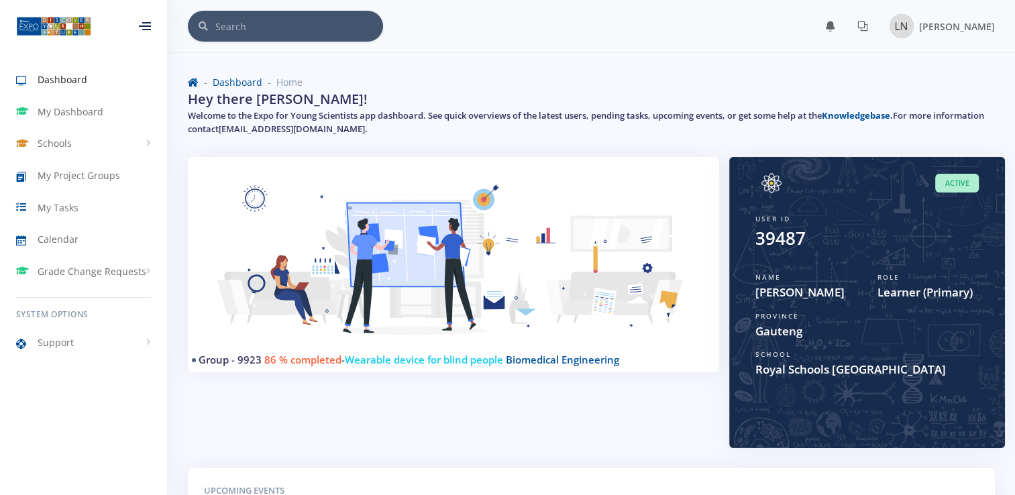
scroll to position [331, 0]
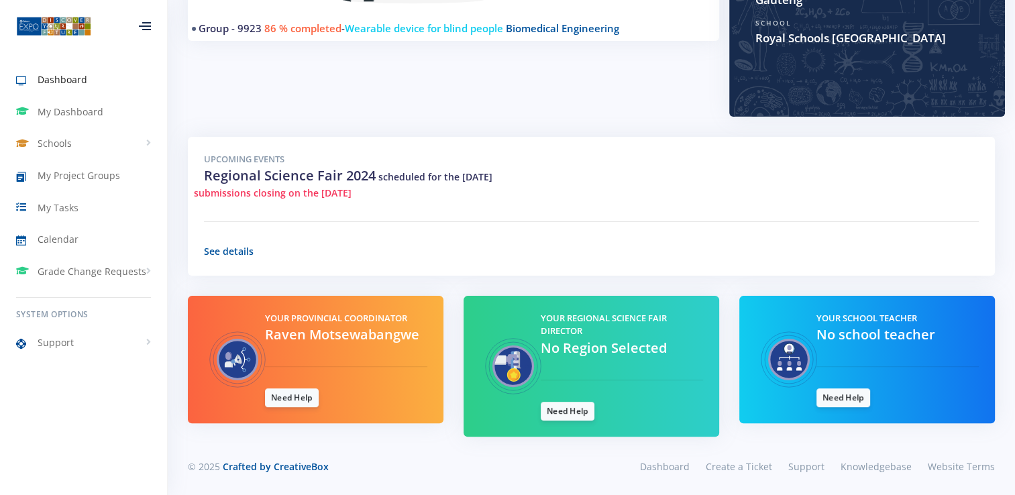
click at [281, 337] on span "Raven Motsewabangwe" at bounding box center [342, 334] width 154 height 18
drag, startPoint x: 281, startPoint y: 337, endPoint x: 422, endPoint y: 357, distance: 142.2
click at [422, 357] on div "Your Provincial Coordinator Raven Motsewabangwe Need Help" at bounding box center [346, 360] width 182 height 96
click at [1008, 90] on div "Group - 9923 86 % completed - Wearable device for blind people Biomedical Engin…" at bounding box center [591, 161] width 847 height 671
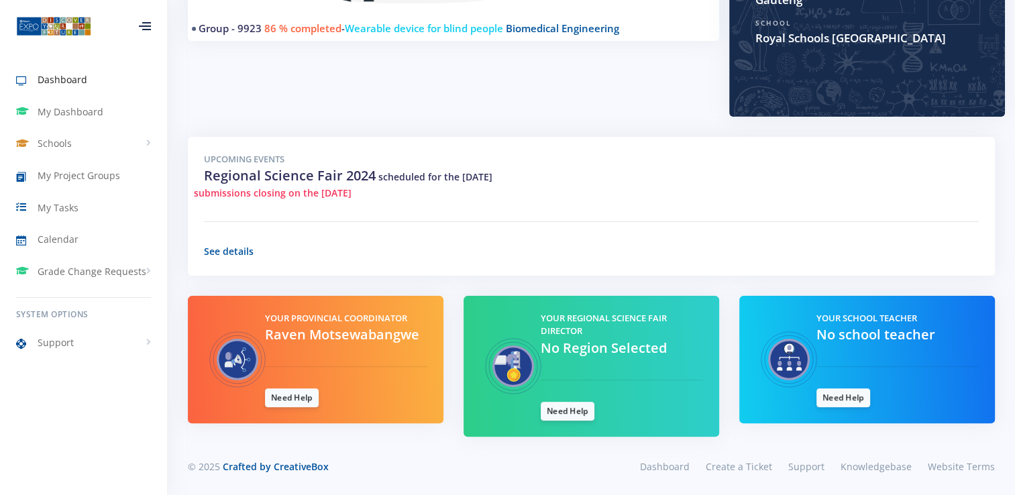
scroll to position [0, 0]
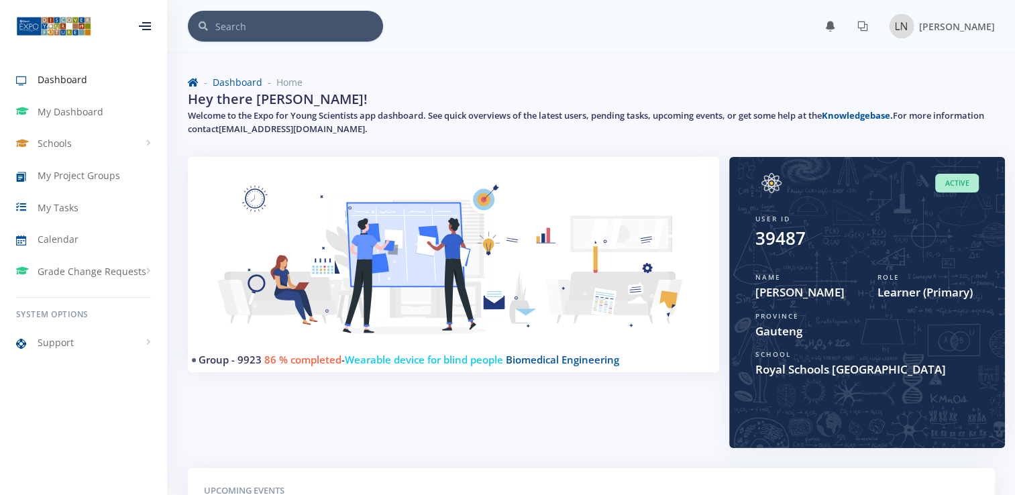
click at [289, 362] on span "86 % completed" at bounding box center [302, 359] width 77 height 13
click at [70, 170] on span "My Project Groups" at bounding box center [79, 175] width 83 height 14
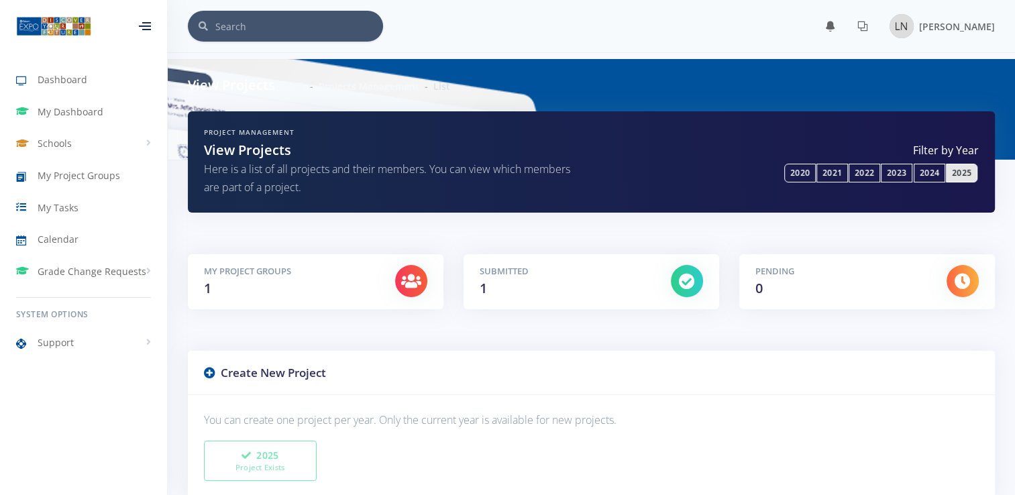
scroll to position [389, 0]
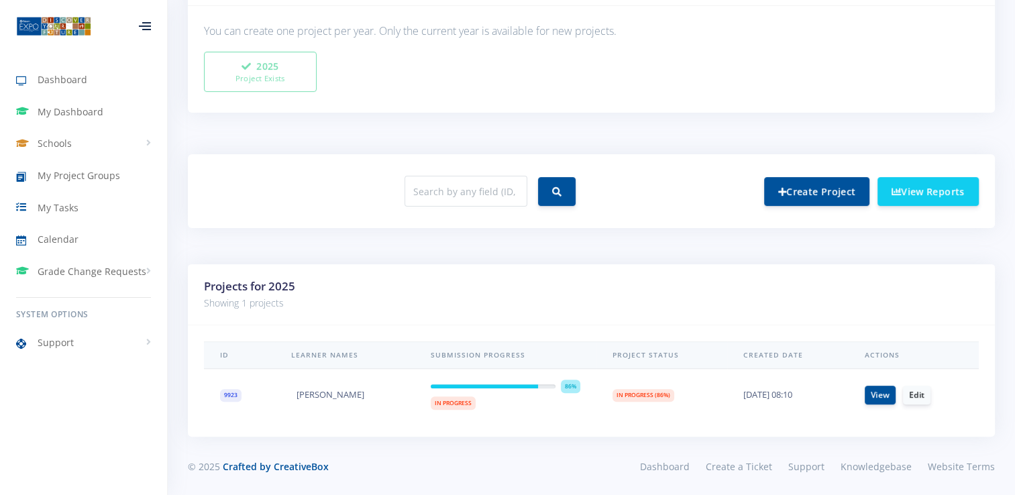
click at [563, 383] on span "86%" at bounding box center [570, 386] width 19 height 13
click at [449, 399] on span "In Progress" at bounding box center [453, 402] width 45 height 13
drag, startPoint x: 449, startPoint y: 399, endPoint x: 834, endPoint y: 387, distance: 385.9
click at [834, 387] on tr "9923 Leano Nkabinde 86% In Progress View Edit" at bounding box center [591, 395] width 775 height 52
drag, startPoint x: 834, startPoint y: 387, endPoint x: 885, endPoint y: 398, distance: 52.1
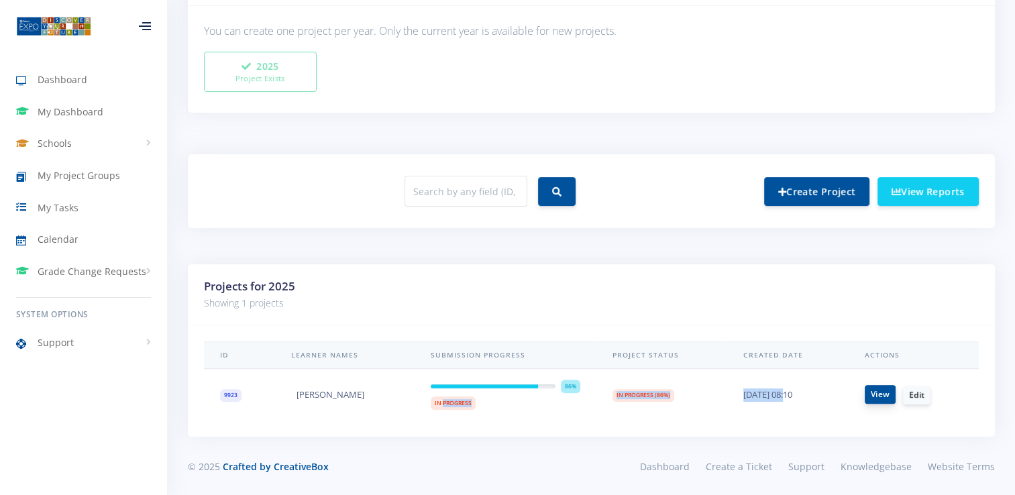
click at [885, 398] on link "View" at bounding box center [880, 394] width 31 height 19
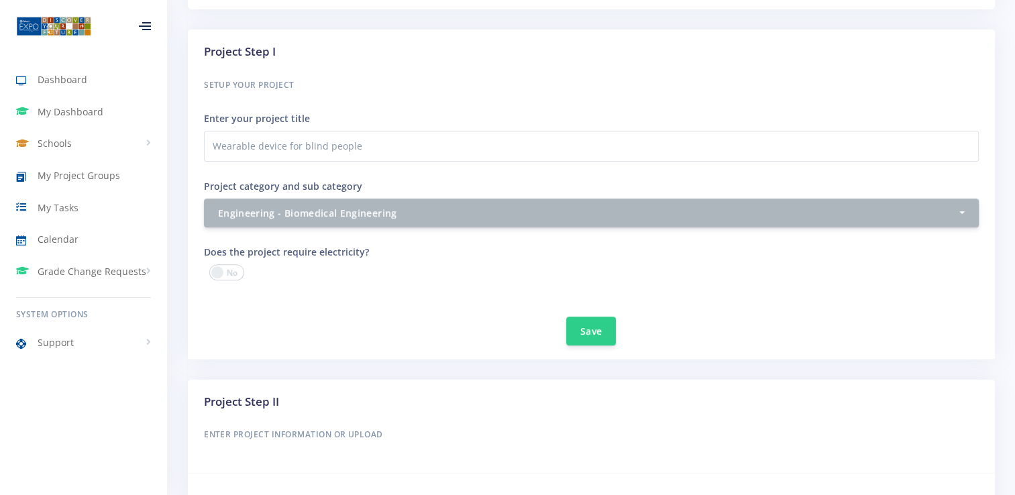
scroll to position [866, 0]
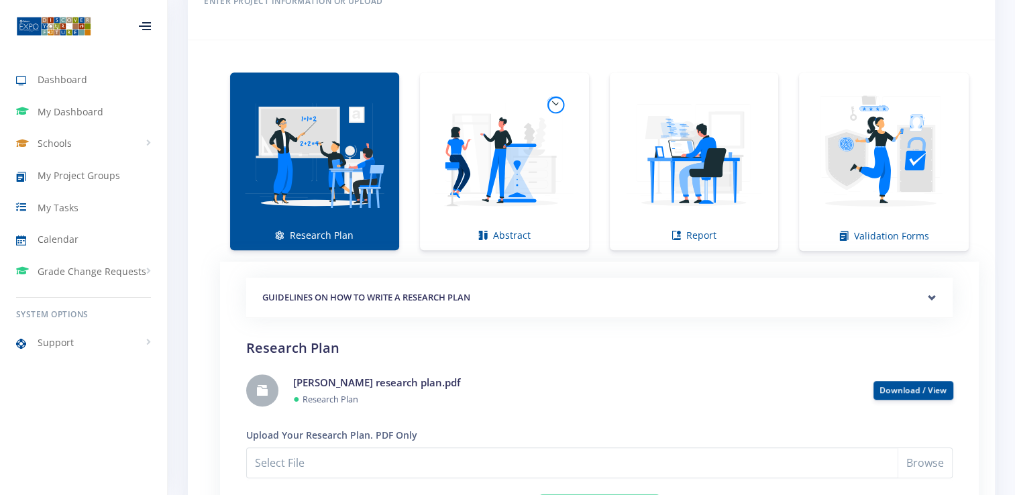
click at [608, 180] on li "Report" at bounding box center [695, 161] width 190 height 178
click at [664, 184] on img at bounding box center [694, 154] width 148 height 148
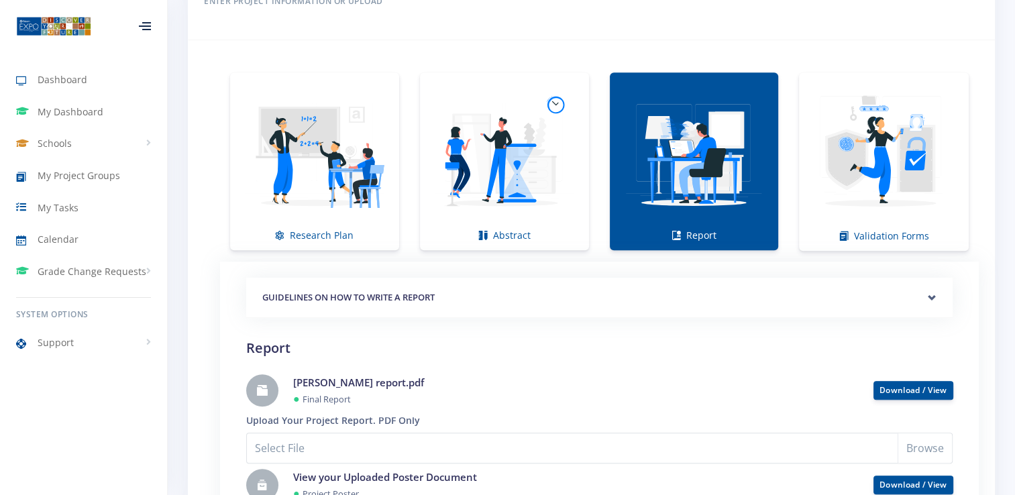
scroll to position [1299, 0]
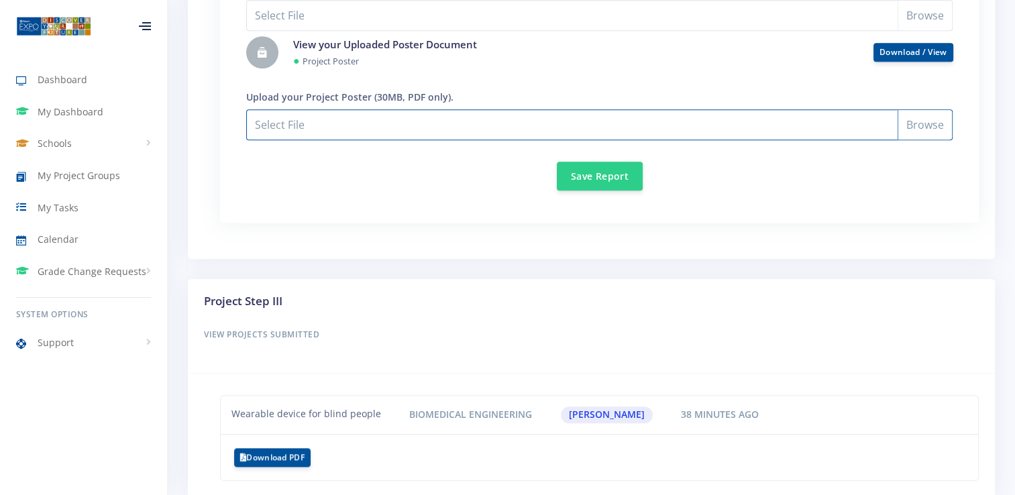
click at [293, 121] on input "Select File" at bounding box center [599, 124] width 706 height 31
type input "C:\fakepath\[PERSON_NAME] POSTER SLIDES.pdf"
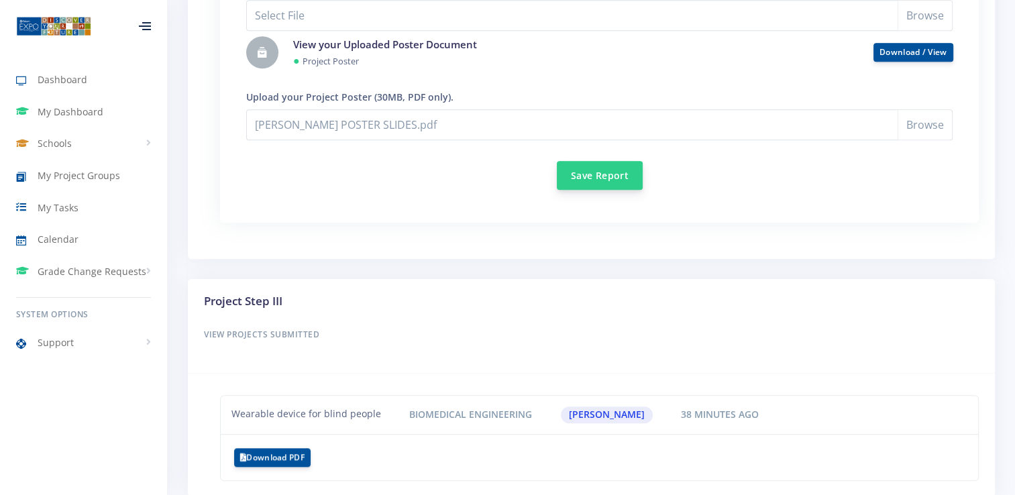
click at [586, 171] on button "Save Report" at bounding box center [600, 175] width 86 height 29
click at [602, 173] on button "Save Report" at bounding box center [600, 175] width 86 height 29
drag, startPoint x: 602, startPoint y: 173, endPoint x: 1024, endPoint y: 19, distance: 449.2
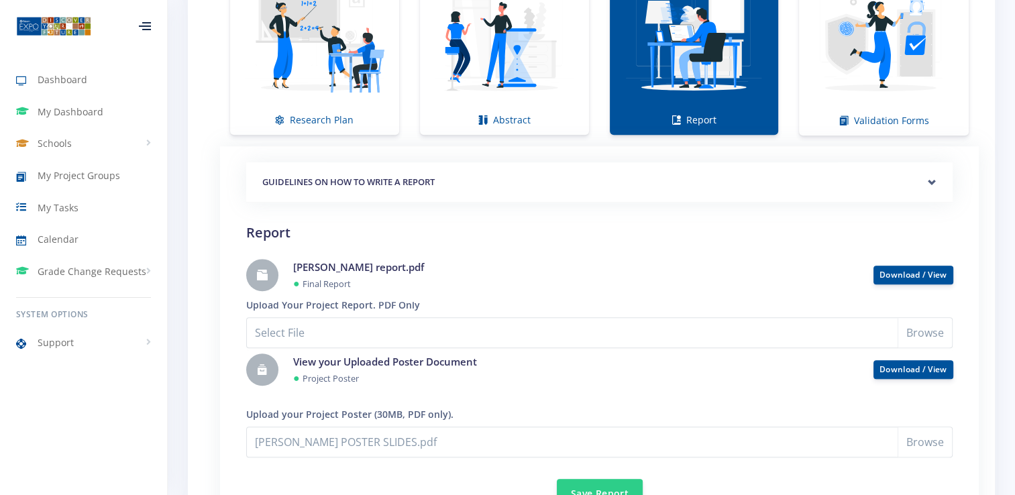
scroll to position [1355, 0]
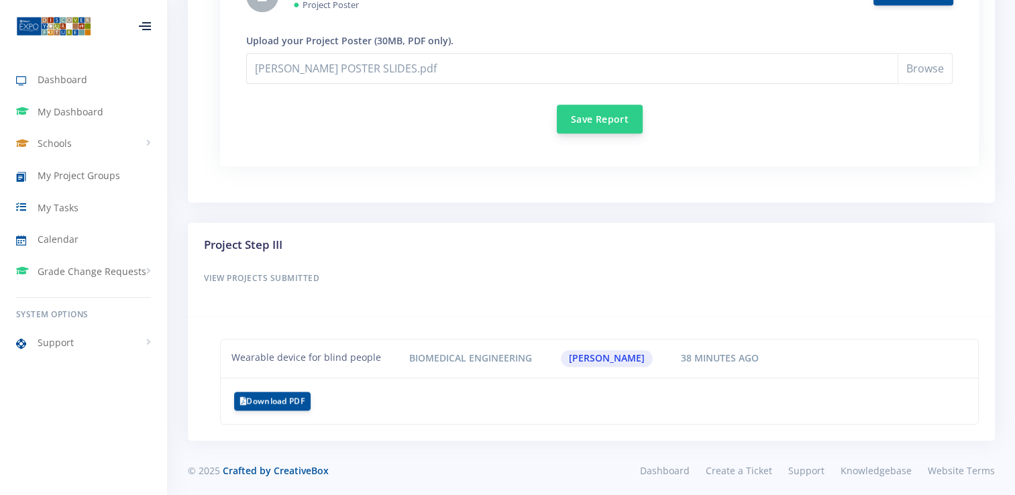
click at [598, 122] on button "Save Report" at bounding box center [600, 119] width 86 height 29
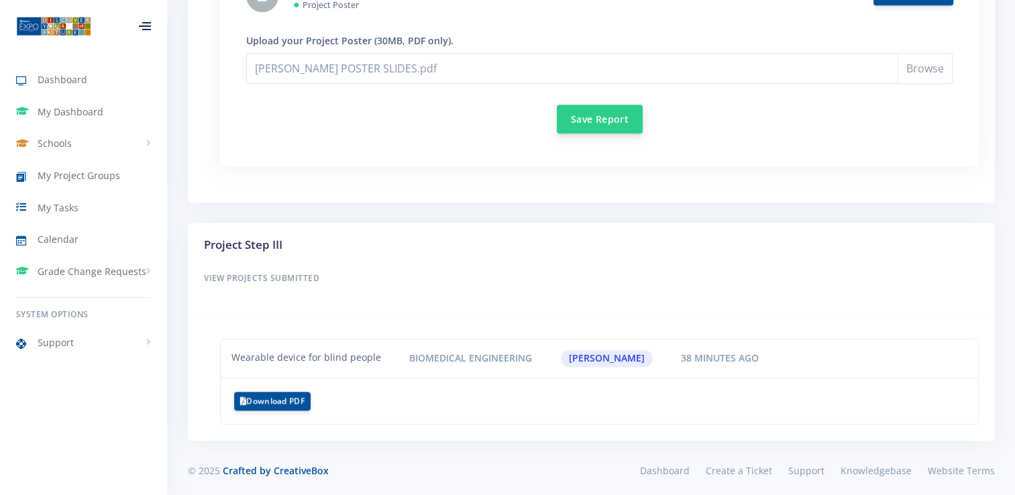
click at [598, 122] on button "Save Report" at bounding box center [600, 119] width 86 height 29
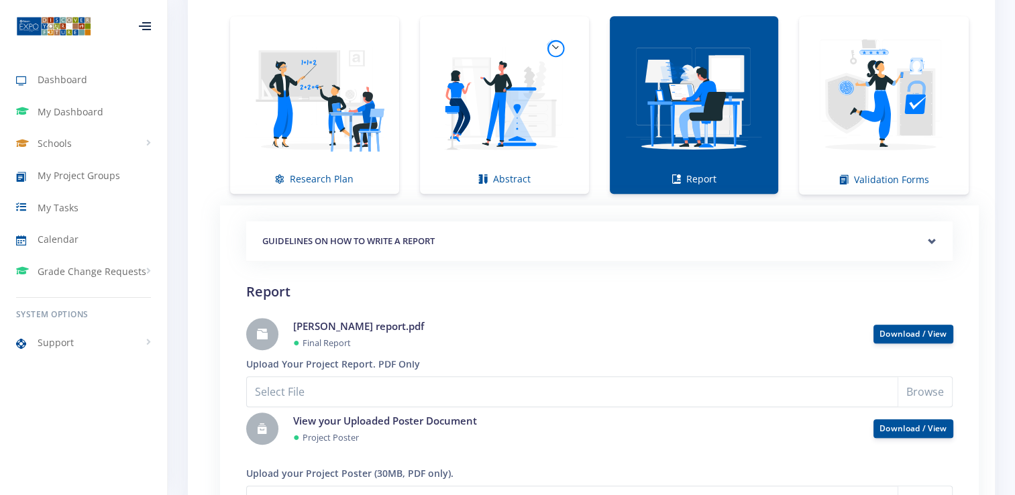
click at [1014, 76] on div "Project by: [PERSON_NAME] | Progress: 86% In Progress Back to list" at bounding box center [591, 61] width 847 height 1744
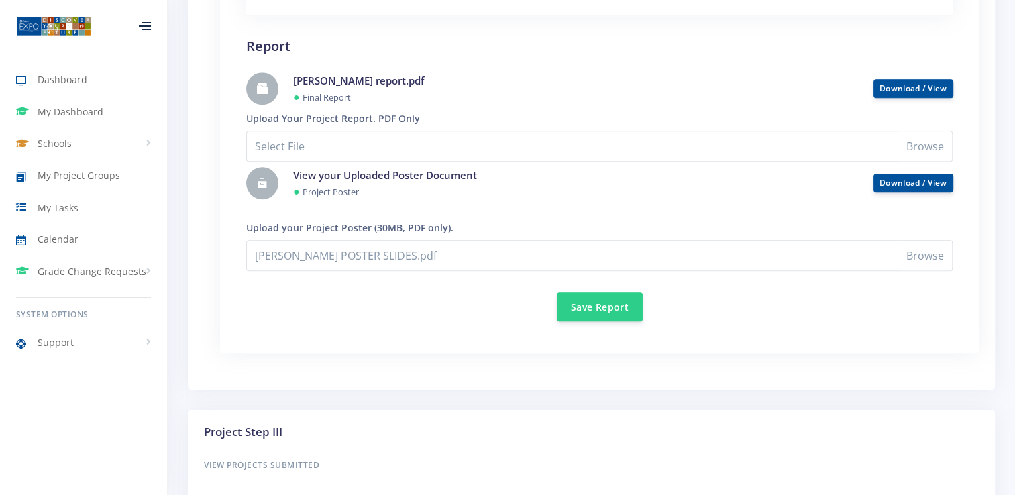
scroll to position [1200, 0]
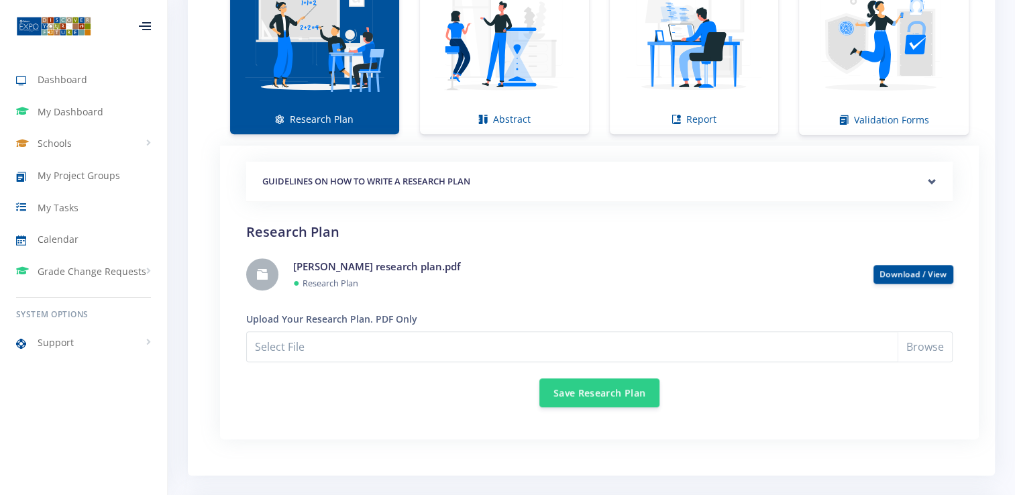
scroll to position [1046, 0]
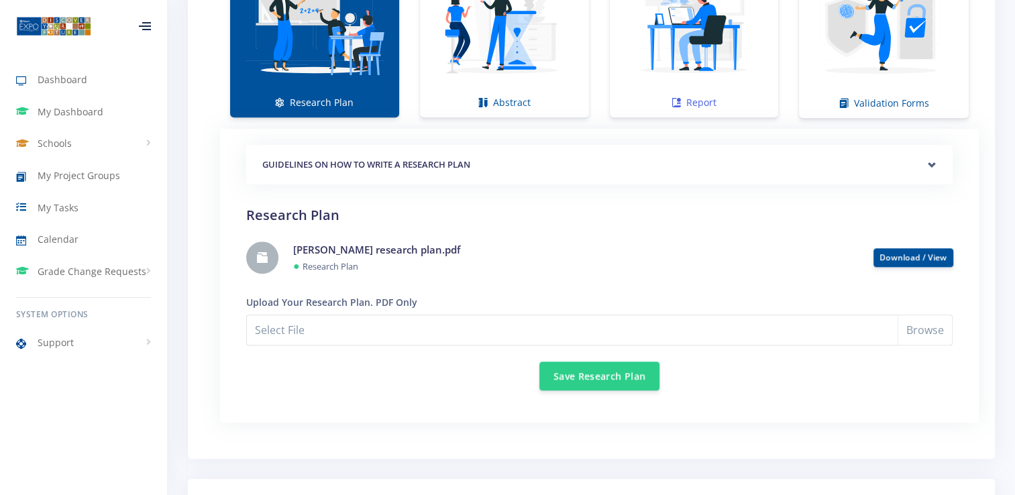
click at [715, 83] on img at bounding box center [694, 22] width 148 height 148
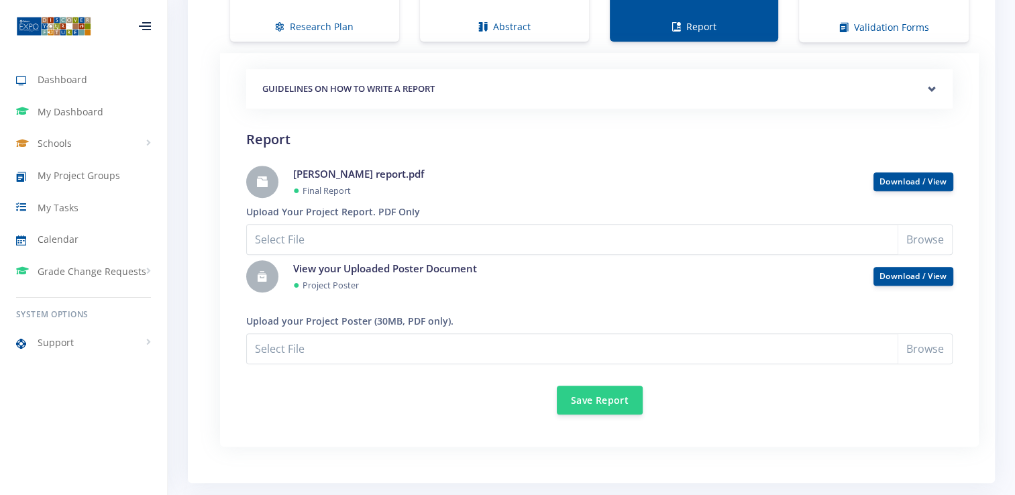
scroll to position [1130, 0]
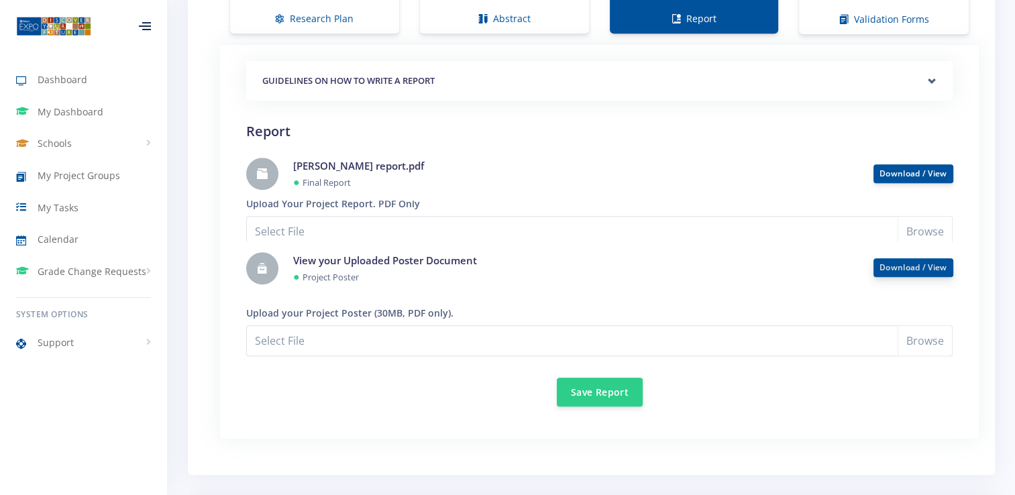
click at [928, 264] on link "Download / View" at bounding box center [913, 267] width 68 height 11
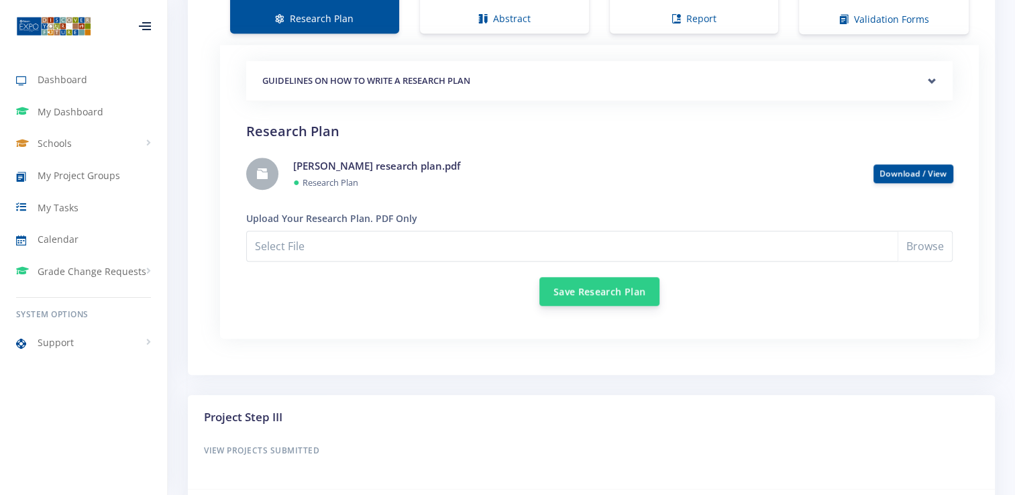
scroll to position [10, 10]
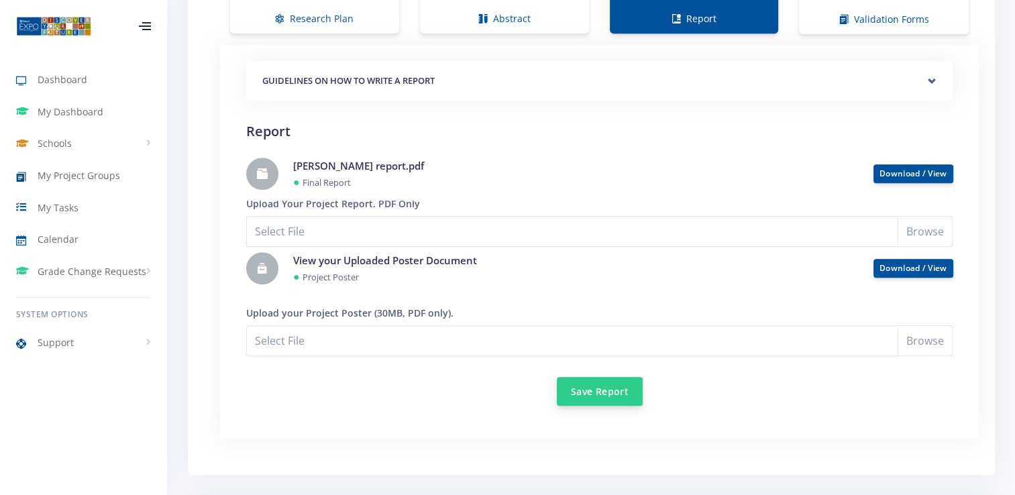
click at [576, 390] on button "Save Report" at bounding box center [600, 391] width 86 height 29
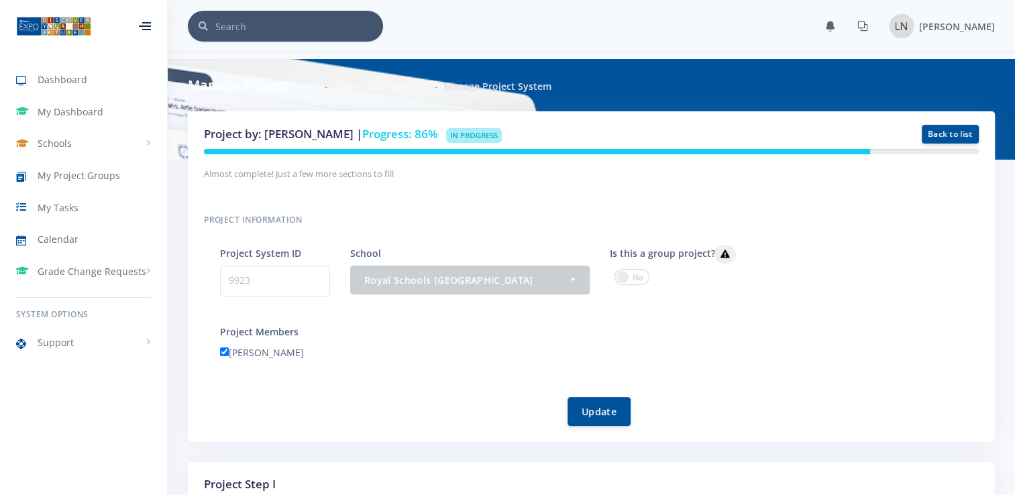
scroll to position [10, 10]
click at [472, 135] on span "In Progress" at bounding box center [474, 135] width 56 height 15
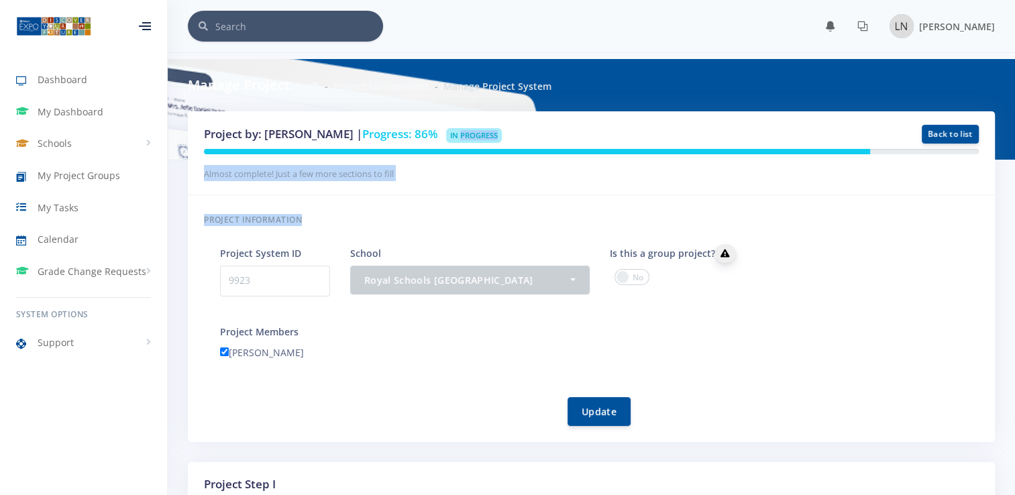
drag, startPoint x: 472, startPoint y: 135, endPoint x: 728, endPoint y: 246, distance: 278.5
click at [728, 246] on div "Project by: [PERSON_NAME] | Progress: 86% In Progress Back to list -" at bounding box center [591, 276] width 807 height 331
click at [602, 154] on div "Almost complete! Just a few more sections to fill" at bounding box center [591, 165] width 795 height 32
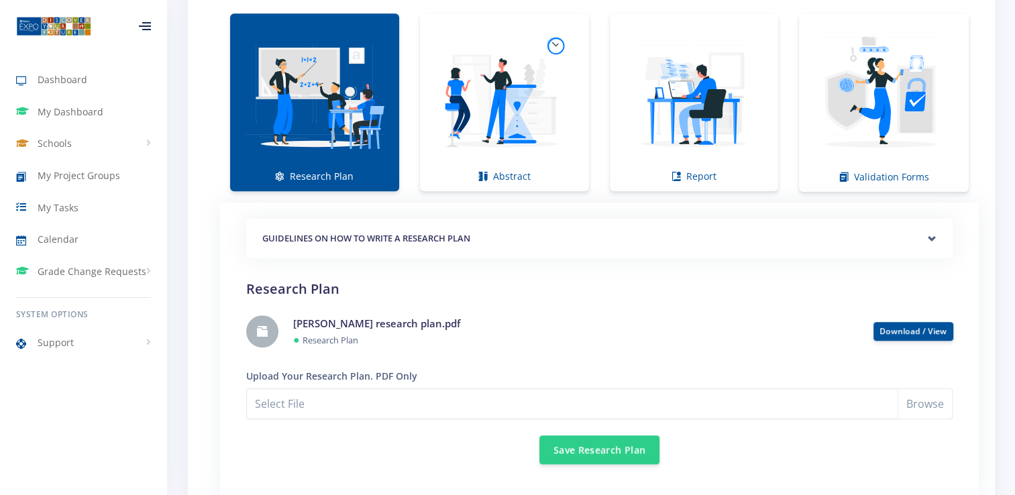
scroll to position [919, 0]
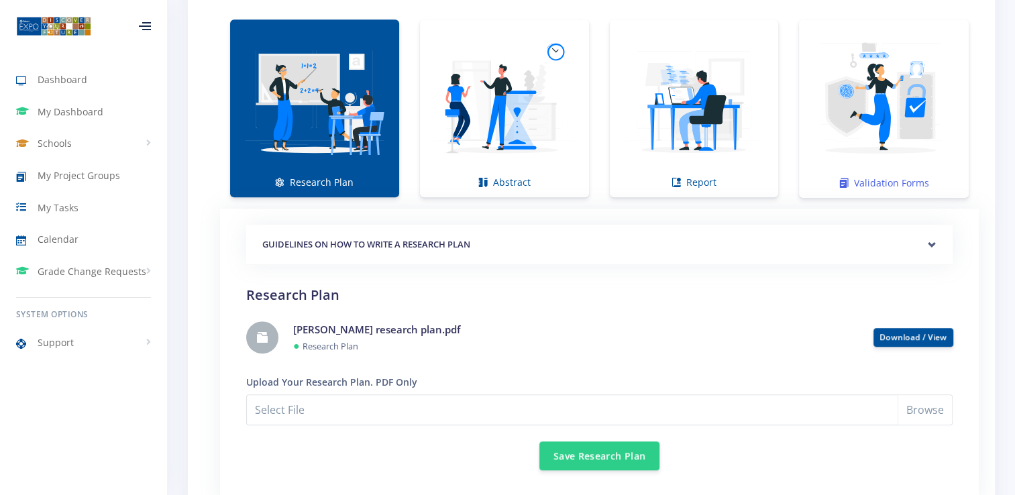
click at [862, 146] on img at bounding box center [884, 102] width 148 height 148
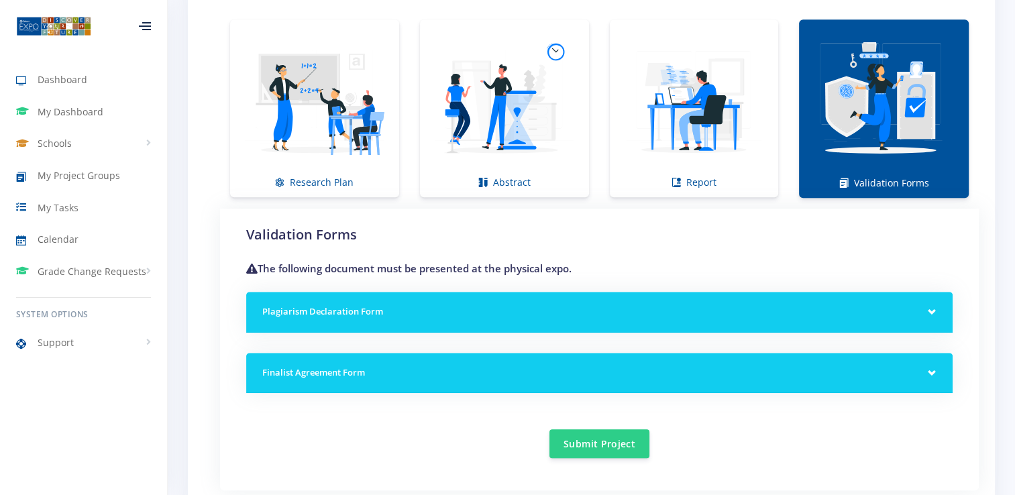
drag, startPoint x: 1006, startPoint y: 396, endPoint x: 1027, endPoint y: 417, distance: 29.4
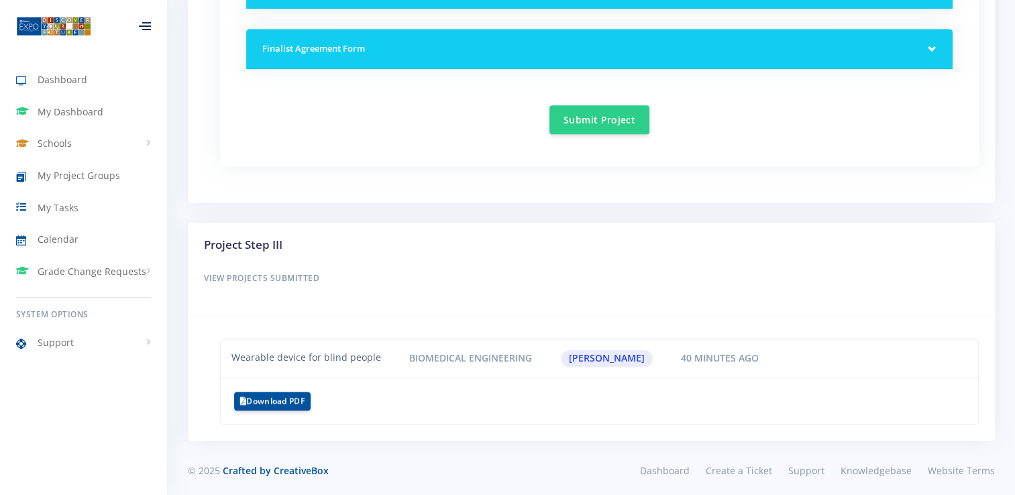
scroll to position [810, 0]
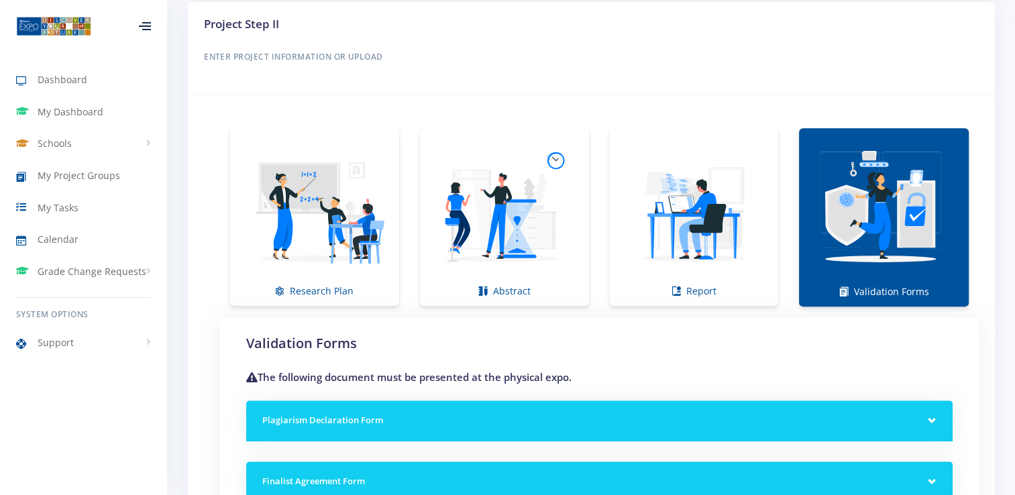
click at [939, 423] on div "Plagiarism Declaration Form" at bounding box center [599, 420] width 706 height 41
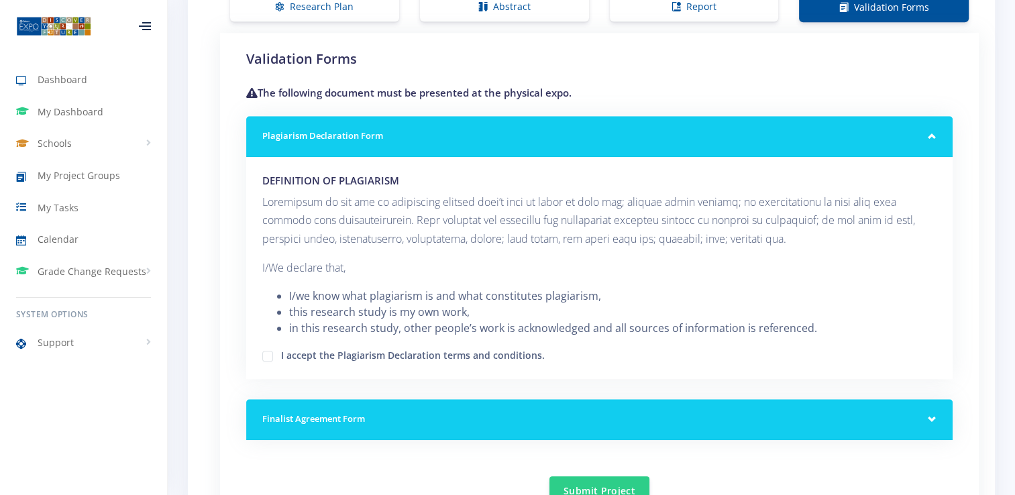
scroll to position [1101, 0]
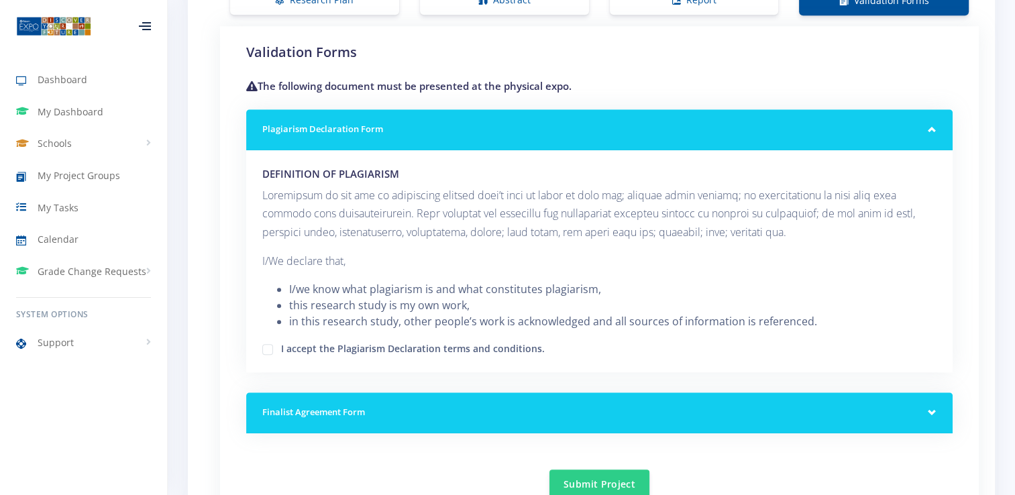
click at [281, 347] on label "I accept the Plagiarism Declaration terms and conditions." at bounding box center [413, 346] width 264 height 11
click at [281, 347] on input "I accept the Plagiarism Declaration terms and conditions." at bounding box center [285, 344] width 9 height 9
checkbox input "true"
click at [665, 406] on h5 "Finalist Agreement Form" at bounding box center [599, 412] width 674 height 13
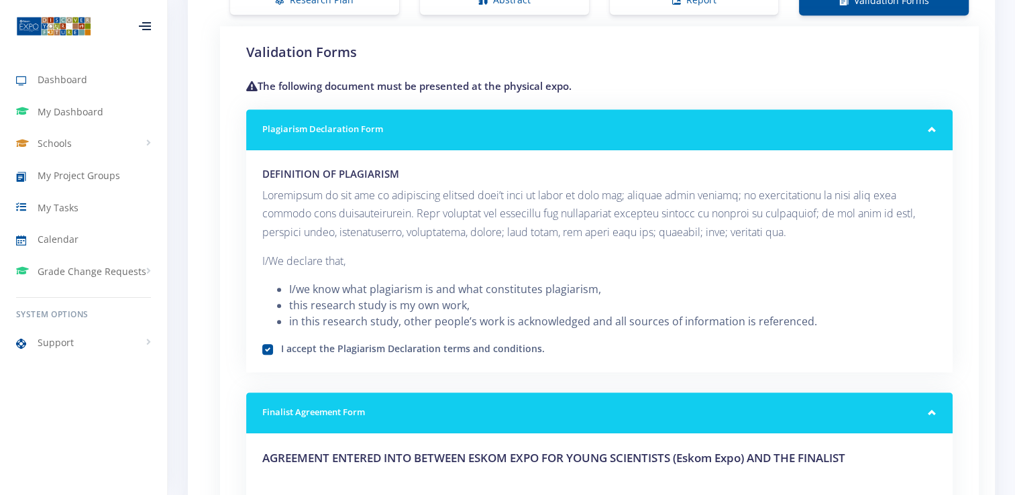
click at [1012, 338] on div "Project by: Leano Nkabinde | Progress: 86% In Progress Back to list" at bounding box center [591, 330] width 847 height 2640
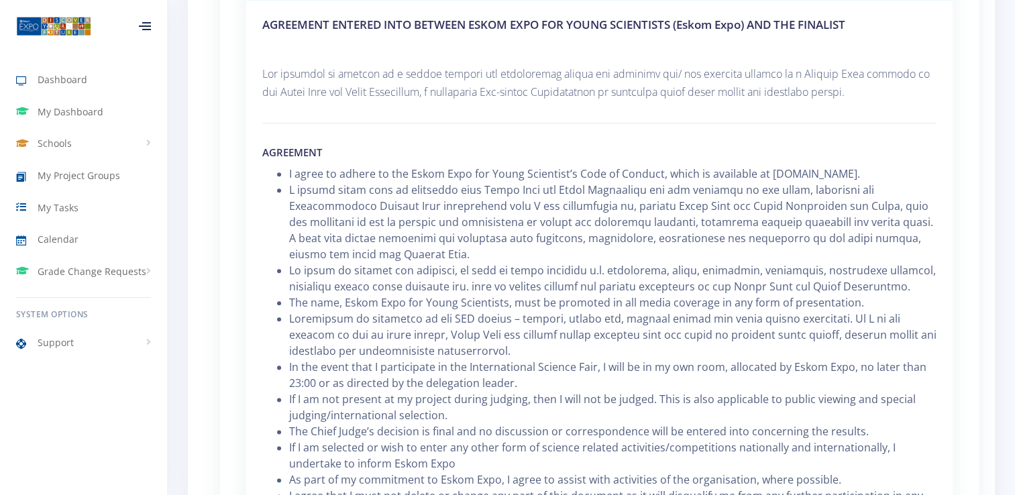
scroll to position [1967, 0]
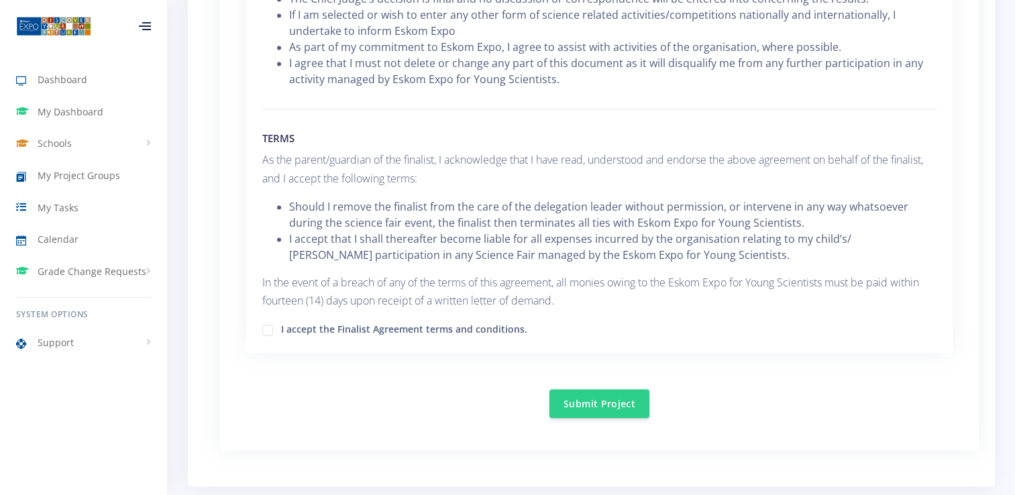
click at [281, 323] on label "I accept the Finalist Agreement terms and conditions." at bounding box center [404, 327] width 246 height 11
click at [281, 323] on input "I accept the Finalist Agreement terms and conditions." at bounding box center [285, 325] width 9 height 9
checkbox input "true"
click at [594, 392] on button "Submit Project" at bounding box center [599, 402] width 100 height 29
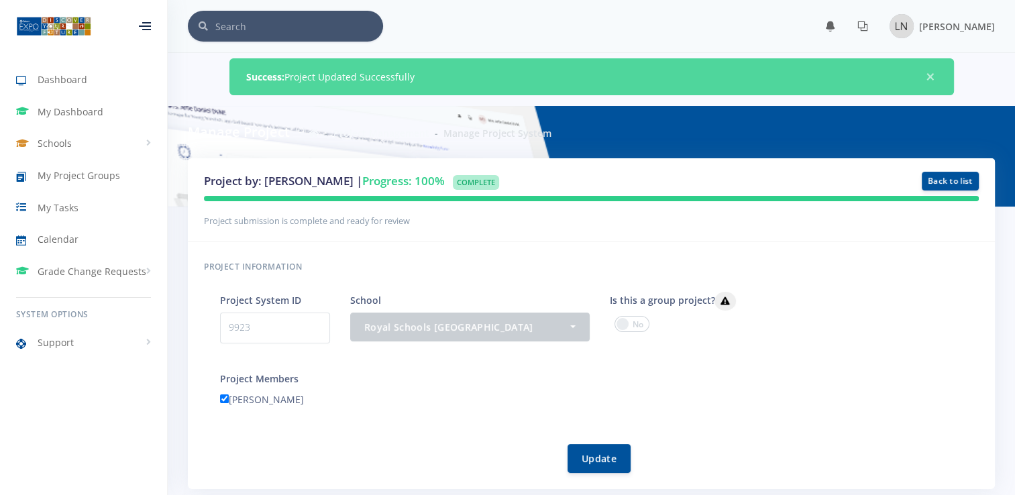
click at [516, 401] on div "[PERSON_NAME]" at bounding box center [599, 401] width 779 height 21
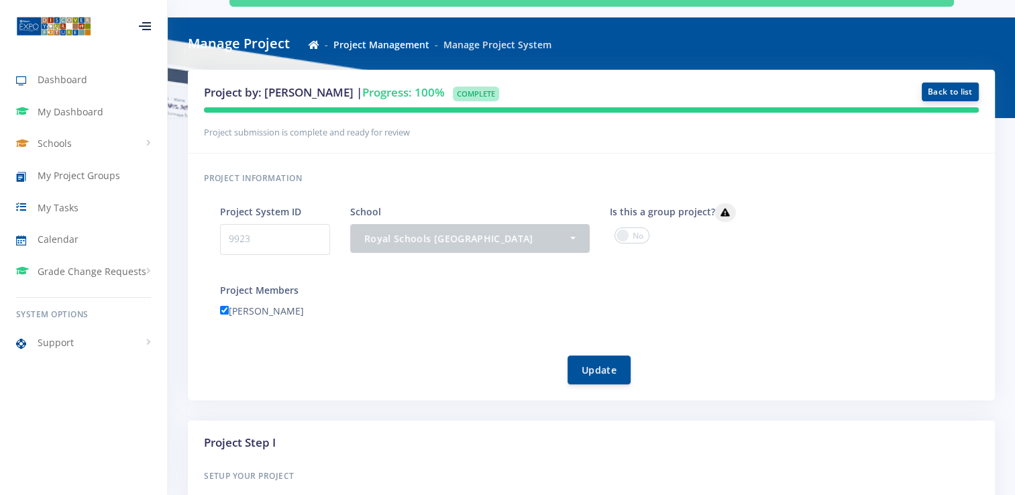
scroll to position [85, 0]
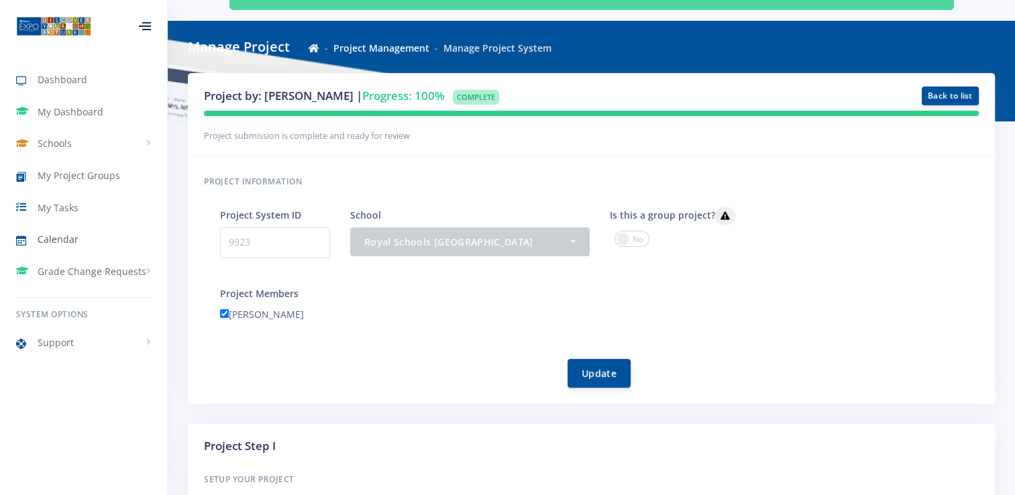
click at [105, 252] on link "Calendar" at bounding box center [83, 239] width 167 height 31
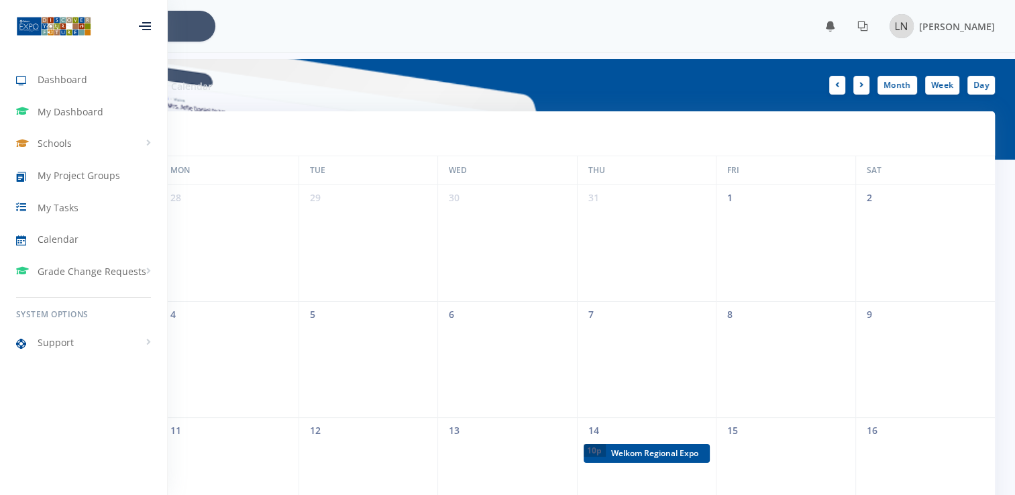
scroll to position [10, 10]
click at [114, 211] on link "My Tasks" at bounding box center [83, 207] width 167 height 31
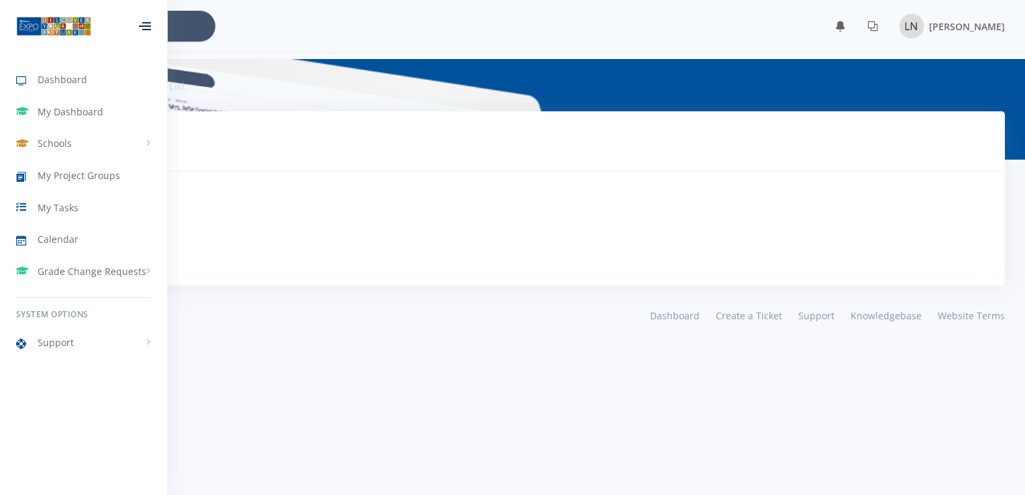
scroll to position [10, 10]
click at [44, 89] on link "Dashboard" at bounding box center [83, 79] width 167 height 31
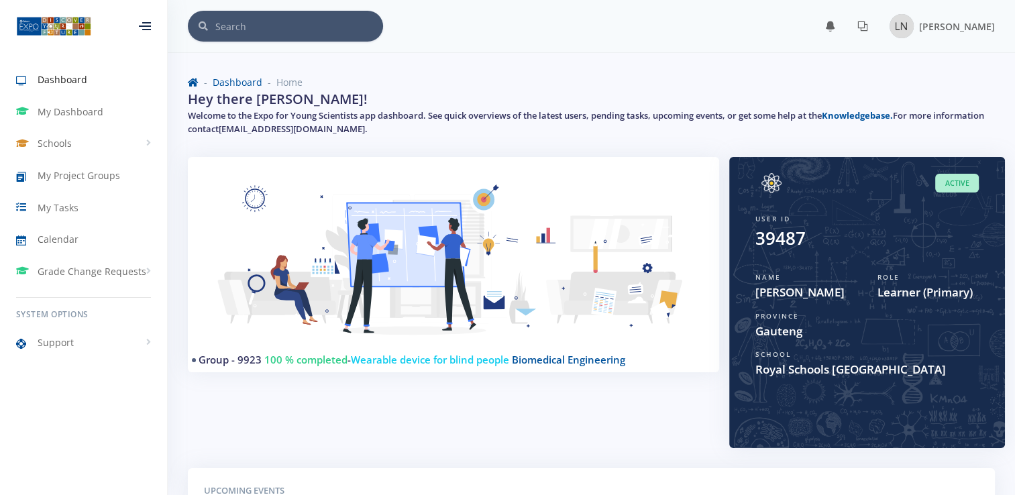
scroll to position [331, 0]
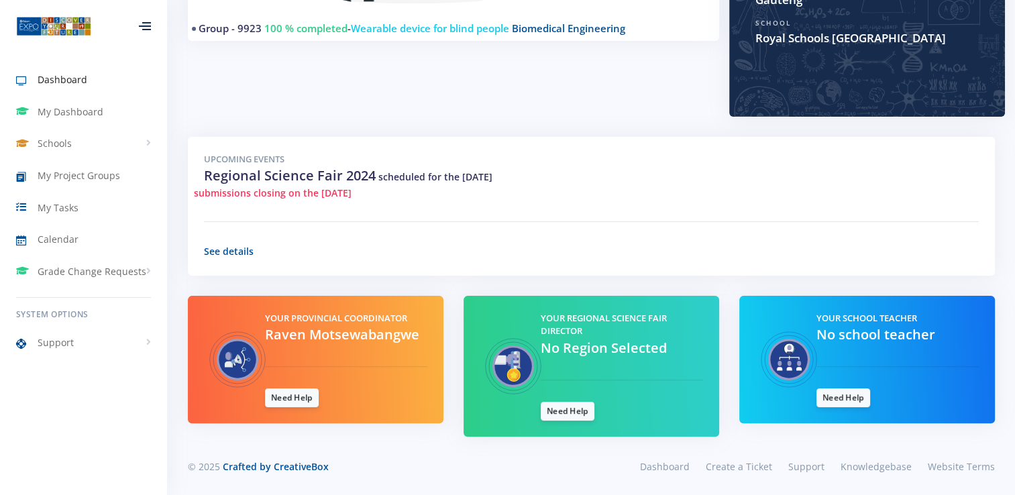
click at [239, 258] on p "See details" at bounding box center [591, 251] width 775 height 16
click at [226, 246] on link "See details" at bounding box center [229, 251] width 50 height 13
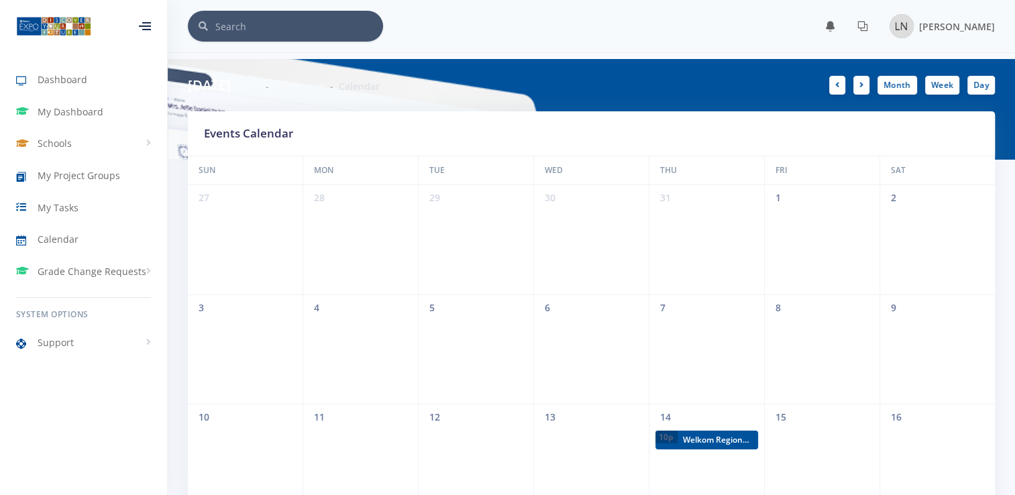
scroll to position [10, 10]
drag, startPoint x: 997, startPoint y: 367, endPoint x: 1025, endPoint y: 356, distance: 30.1
click at [1015, 356] on html "Dashboard My Dashboard Schools View Schools [GEOGRAPHIC_DATA] My Project Groups" at bounding box center [507, 452] width 1015 height 904
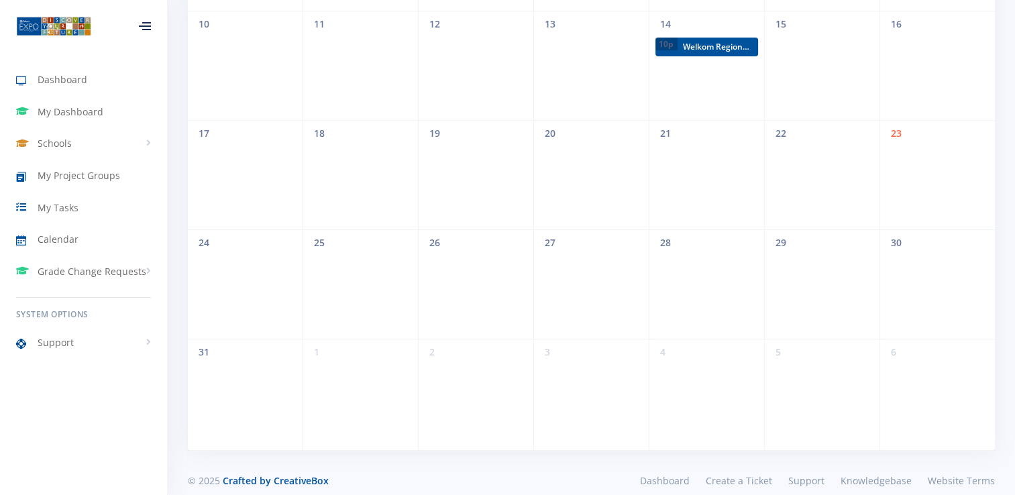
scroll to position [407, 0]
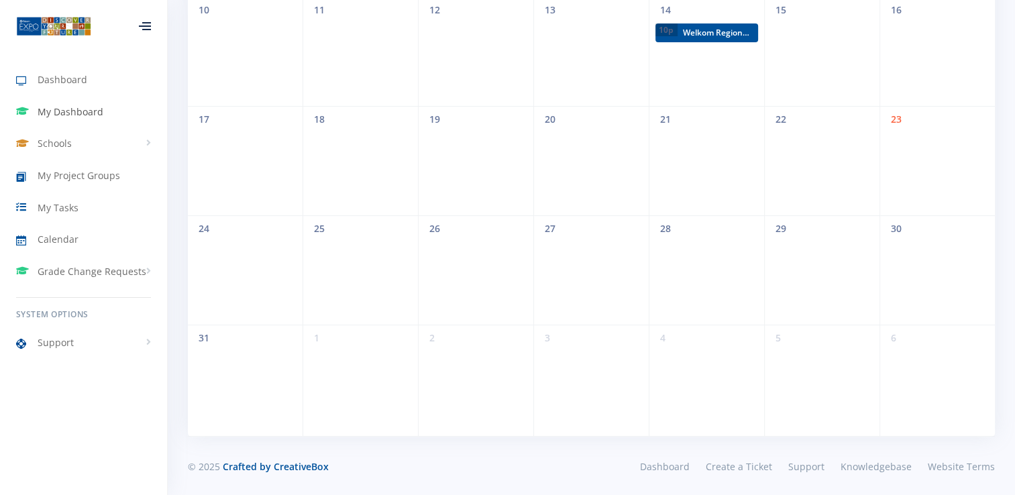
click at [60, 123] on link "My Dashboard" at bounding box center [83, 112] width 167 height 31
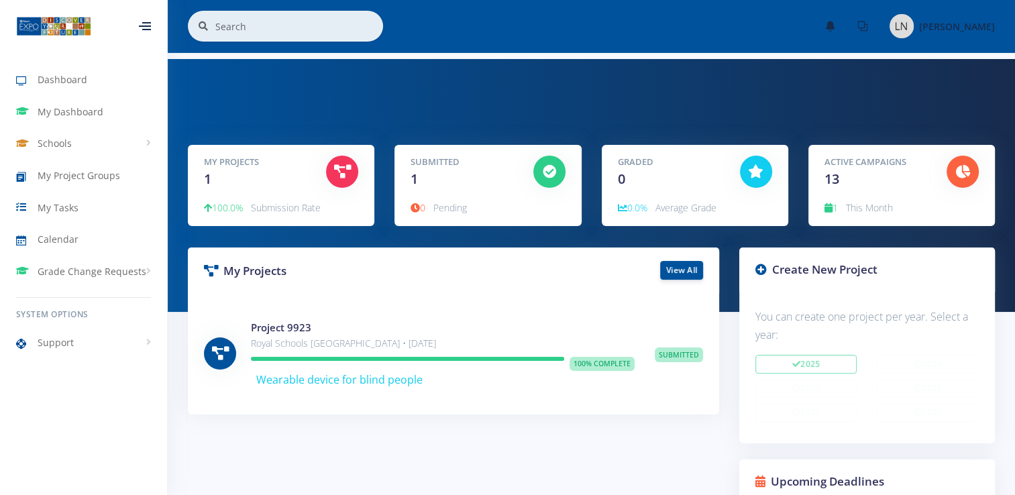
scroll to position [10, 10]
click at [549, 160] on div at bounding box center [549, 172] width 32 height 32
click at [425, 205] on span "0" at bounding box center [418, 207] width 15 height 13
click at [682, 205] on span "Average Grade" at bounding box center [685, 207] width 61 height 13
drag, startPoint x: 682, startPoint y: 205, endPoint x: 763, endPoint y: 174, distance: 86.8
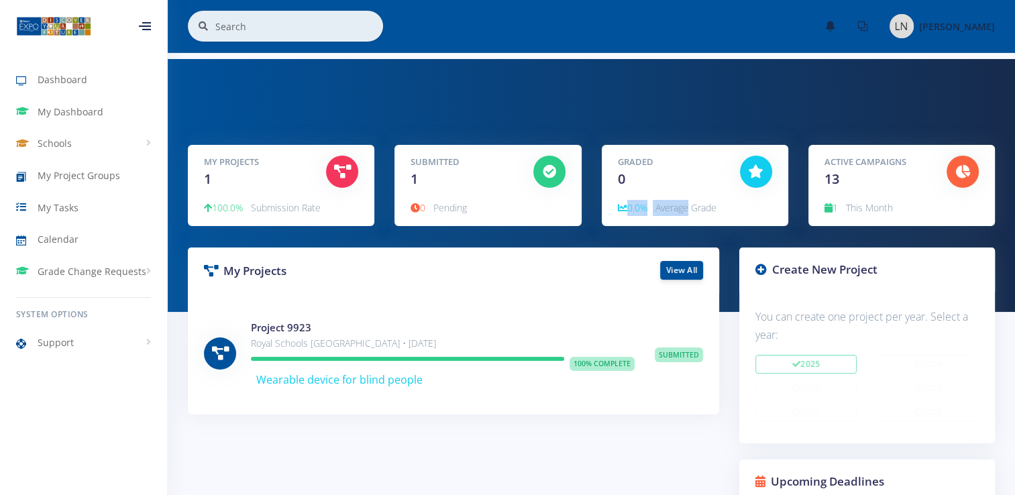
click at [763, 174] on div "Graded 0 0.0% Average Grade" at bounding box center [695, 185] width 186 height 81
click at [763, 174] on div at bounding box center [756, 172] width 32 height 32
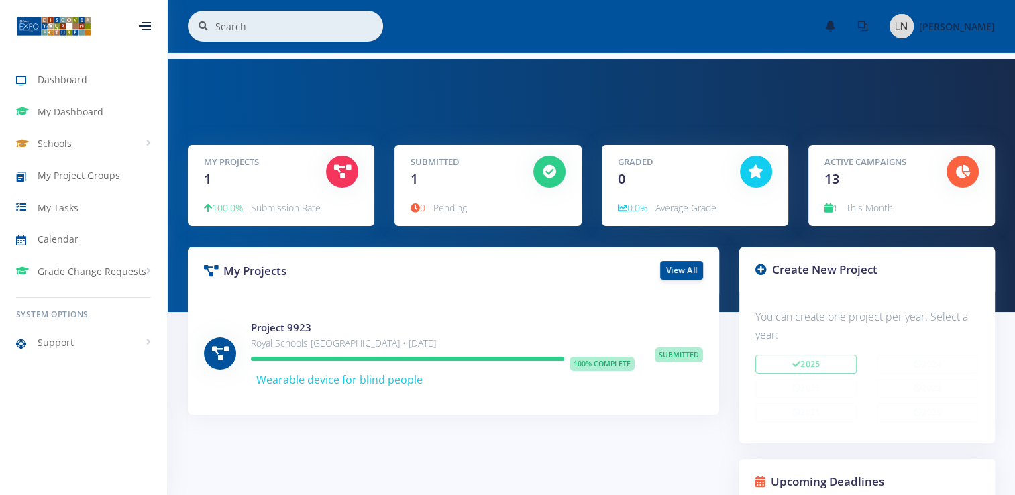
click at [763, 174] on div at bounding box center [756, 172] width 32 height 32
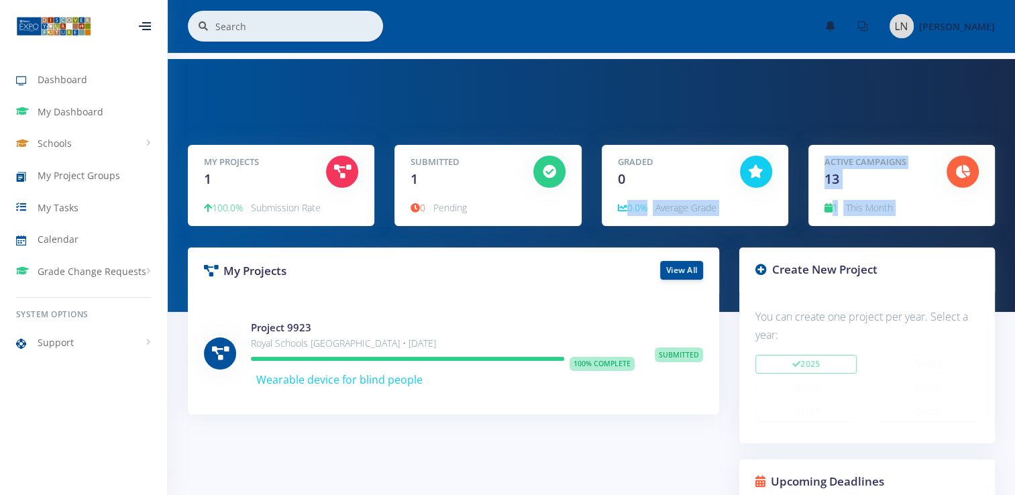
drag, startPoint x: 763, startPoint y: 174, endPoint x: 816, endPoint y: 195, distance: 56.3
click at [816, 195] on div "My Projects 1 100.0% Submission Rate Submitted 1 Pending 0" at bounding box center [591, 185] width 827 height 81
click at [816, 195] on div "Active Campaigns 13 1 This Month" at bounding box center [901, 185] width 186 height 81
click at [838, 221] on div "Active Campaigns 13 1 This Month" at bounding box center [901, 185] width 186 height 81
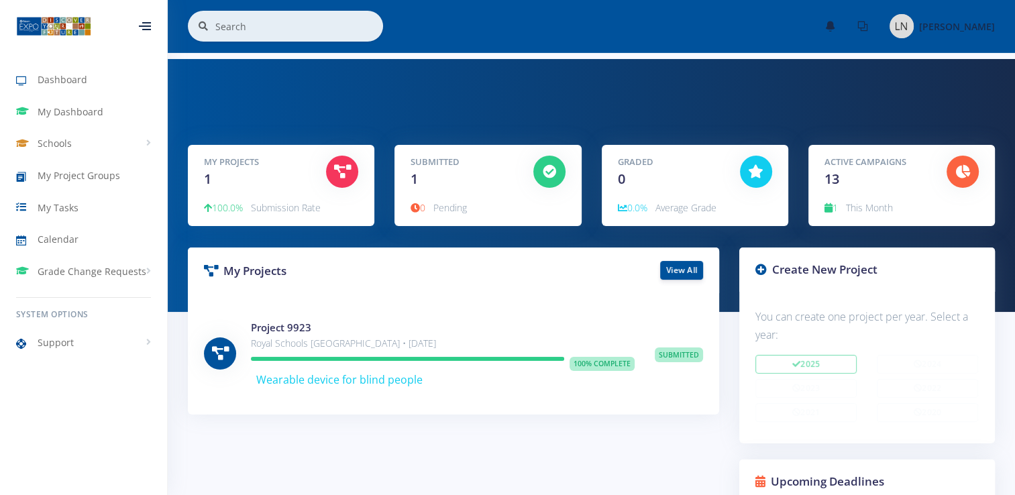
drag, startPoint x: 838, startPoint y: 221, endPoint x: 838, endPoint y: 186, distance: 34.9
click at [838, 186] on div "Active Campaigns 13 1 This Month" at bounding box center [901, 185] width 186 height 81
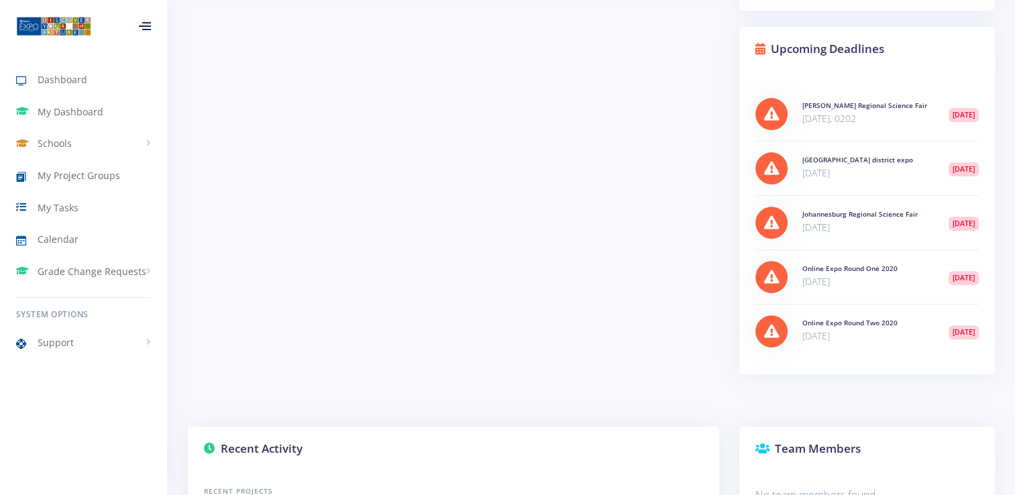
click at [1014, 313] on div "My Projects View All Project 9923 Submitted 1" at bounding box center [591, 484] width 847 height 1339
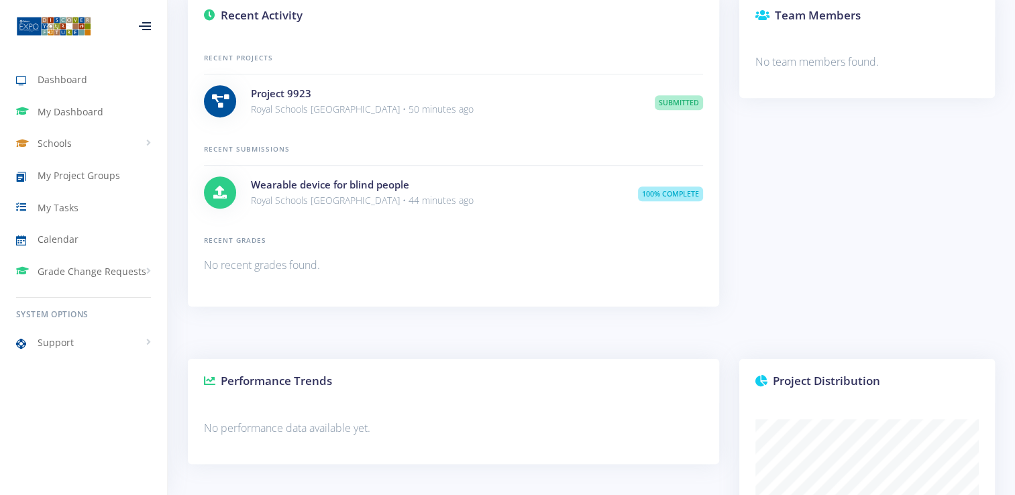
scroll to position [1097, 0]
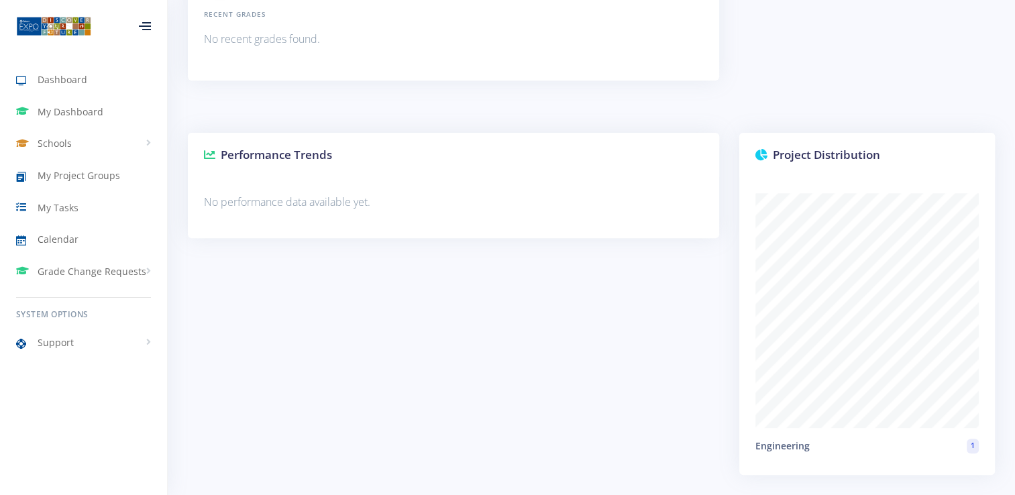
click at [982, 437] on div "Engineering 1" at bounding box center [867, 326] width 256 height 298
drag, startPoint x: 982, startPoint y: 437, endPoint x: 631, endPoint y: 529, distance: 363.5
click at [227, 335] on div "Performance Trends No performance data available yet." at bounding box center [453, 314] width 551 height 362
click at [60, 272] on span "Grade Change Requests" at bounding box center [92, 271] width 109 height 14
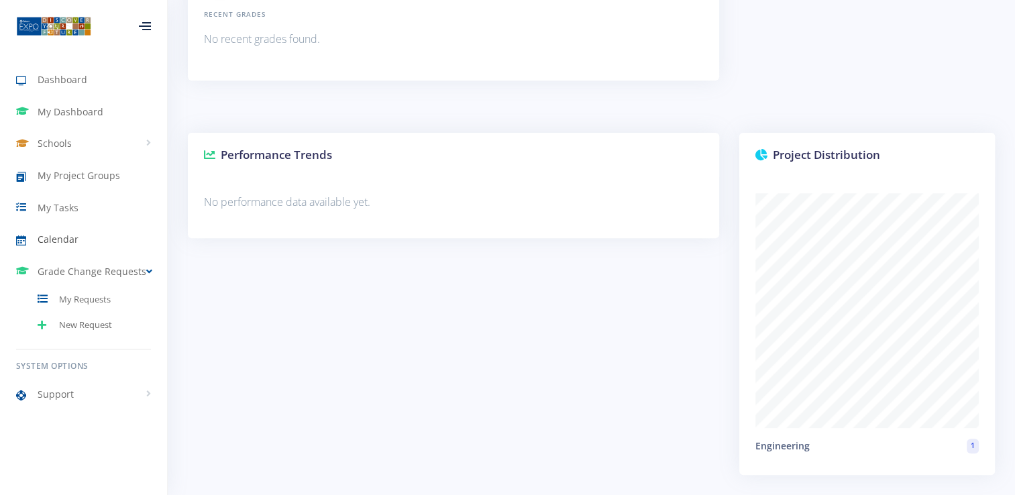
click at [98, 237] on link "Calendar" at bounding box center [83, 239] width 167 height 31
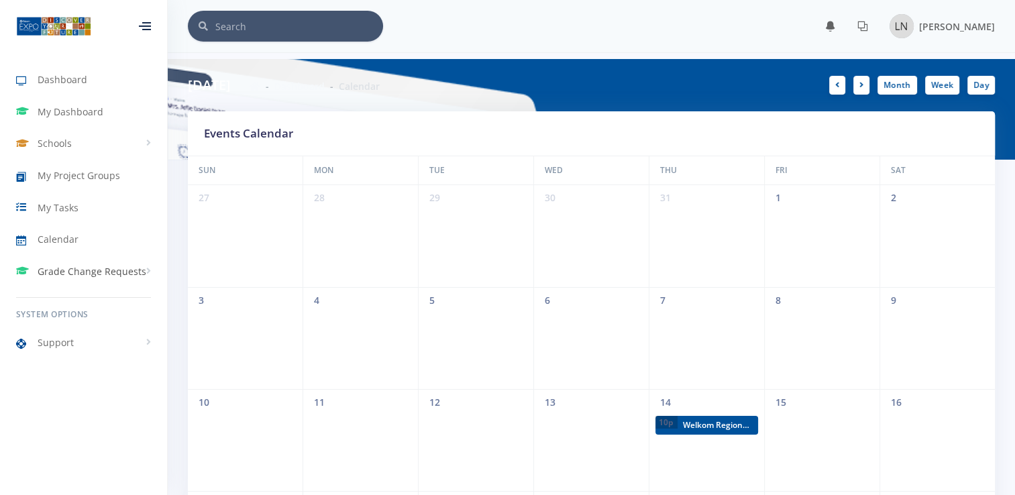
scroll to position [10, 10]
click at [40, 341] on span "Support" at bounding box center [56, 342] width 36 height 14
click at [97, 395] on span "Create Ticket" at bounding box center [85, 396] width 52 height 13
click at [85, 413] on link "View Tickets" at bounding box center [83, 422] width 167 height 25
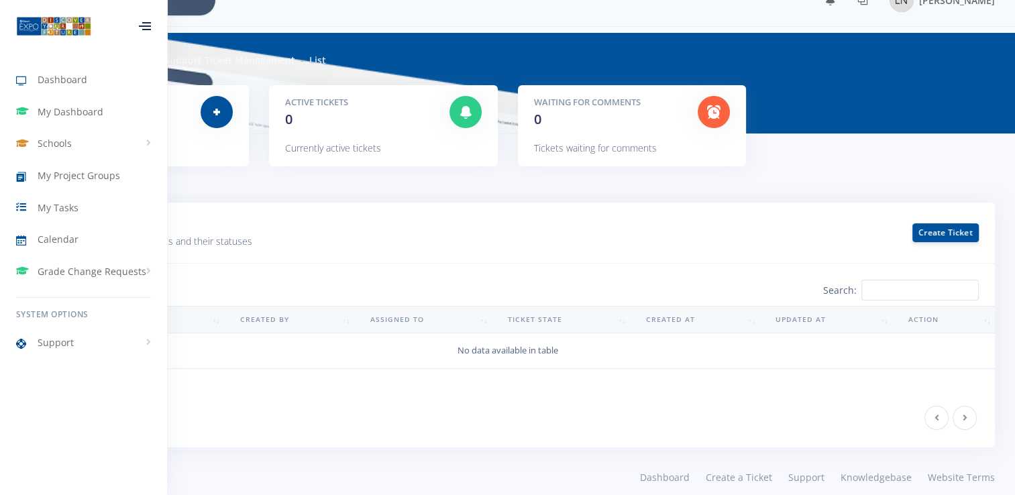
scroll to position [37, 0]
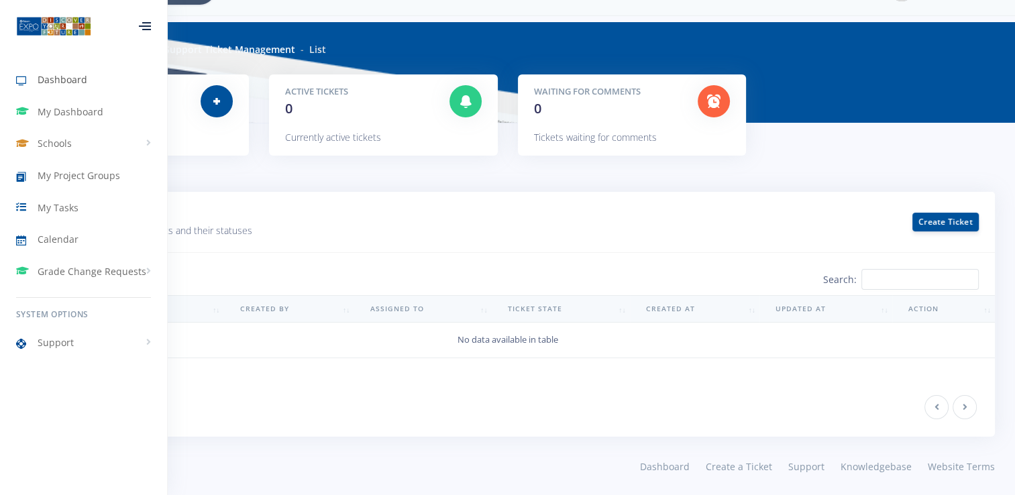
click at [91, 85] on link "Dashboard" at bounding box center [83, 79] width 167 height 31
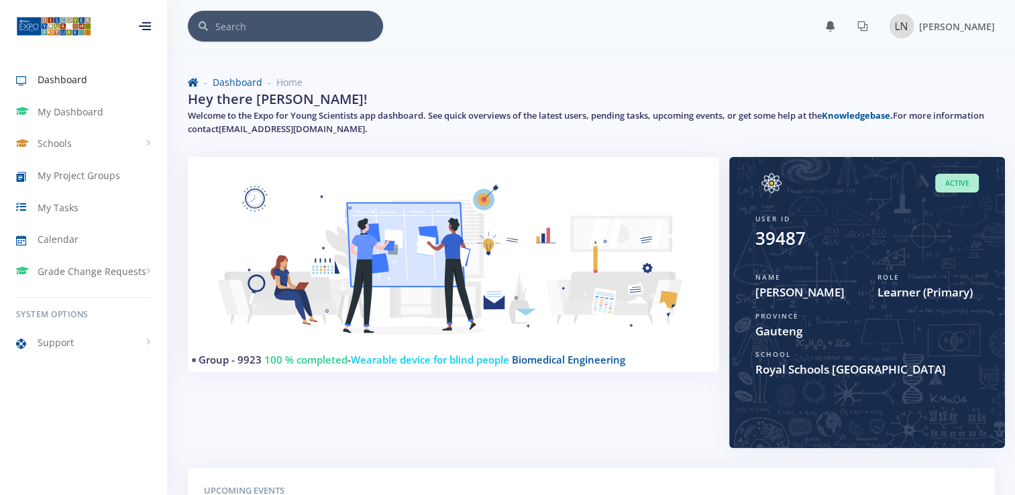
scroll to position [10, 10]
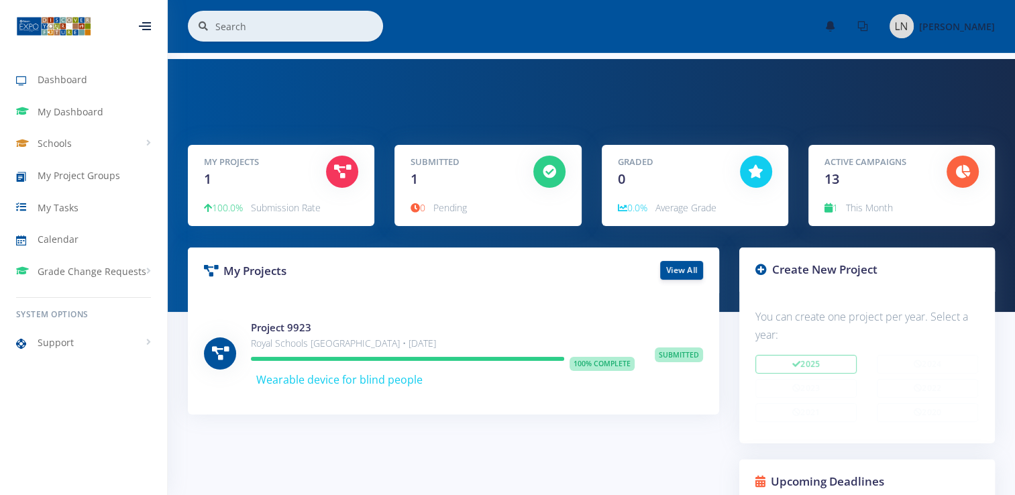
scroll to position [10, 10]
click at [640, 166] on h5 "Graded" at bounding box center [669, 162] width 102 height 13
drag, startPoint x: 640, startPoint y: 166, endPoint x: 651, endPoint y: 198, distance: 34.2
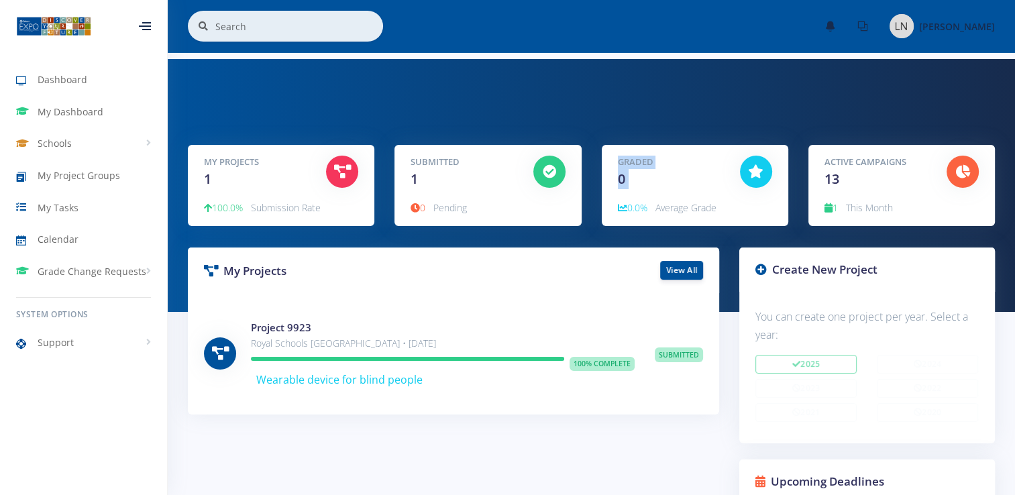
click at [651, 198] on div "Graded 0 0.0% Average Grade" at bounding box center [695, 185] width 186 height 81
click at [122, 67] on link "Dashboard" at bounding box center [83, 79] width 167 height 31
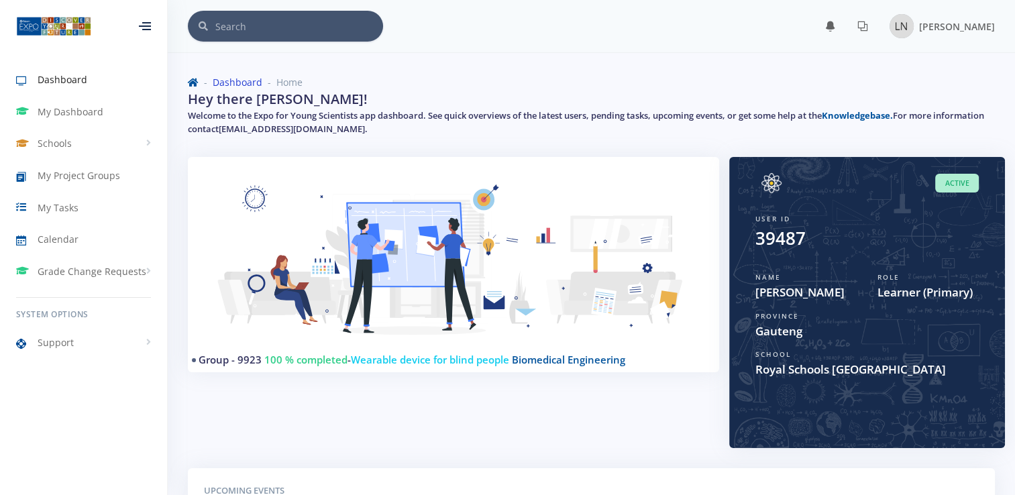
scroll to position [10, 10]
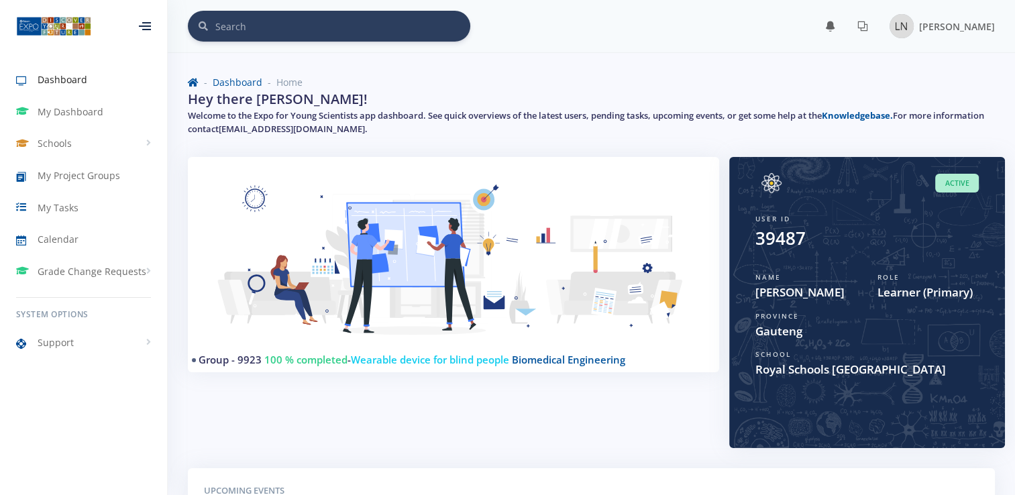
click at [270, 23] on input "text" at bounding box center [342, 26] width 255 height 31
type input "[PERSON_NAME]\"
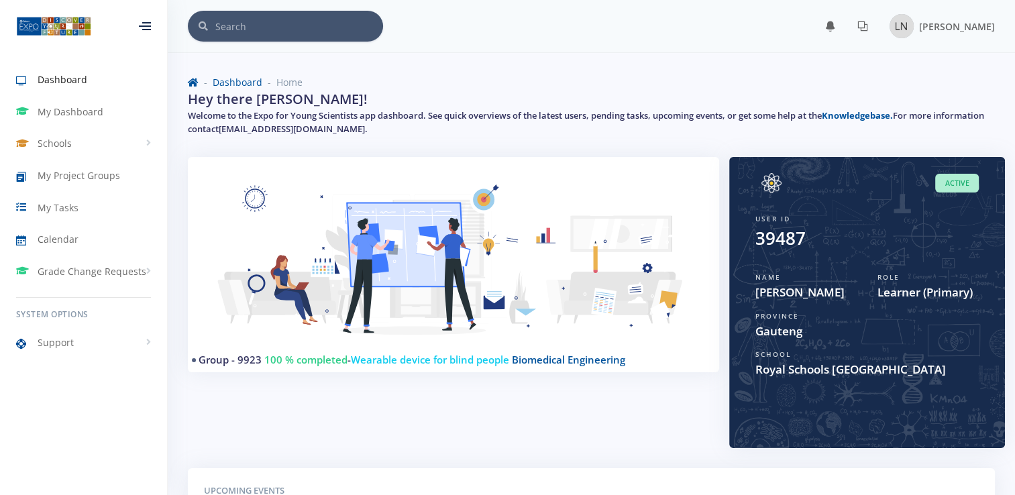
scroll to position [331, 0]
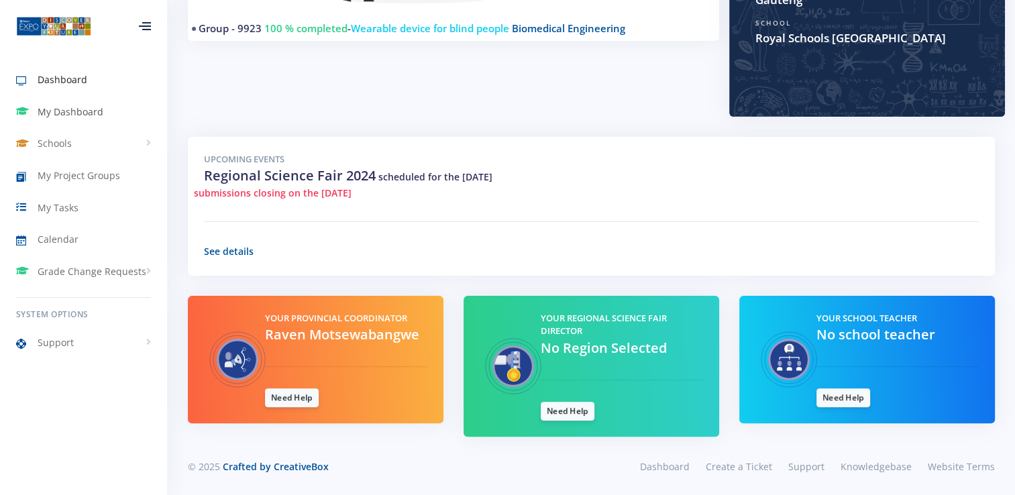
click at [69, 106] on span "My Dashboard" at bounding box center [71, 112] width 66 height 14
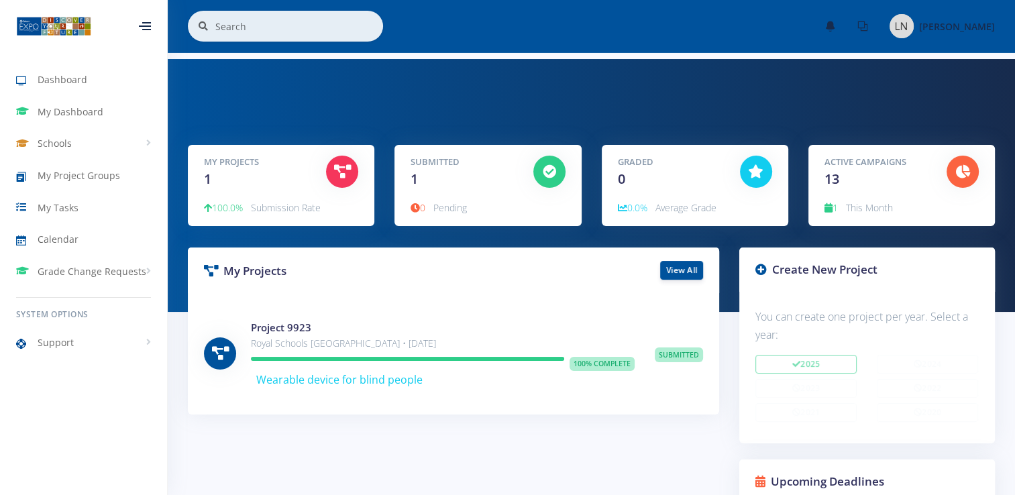
scroll to position [10, 10]
click at [753, 165] on icon at bounding box center [755, 171] width 15 height 13
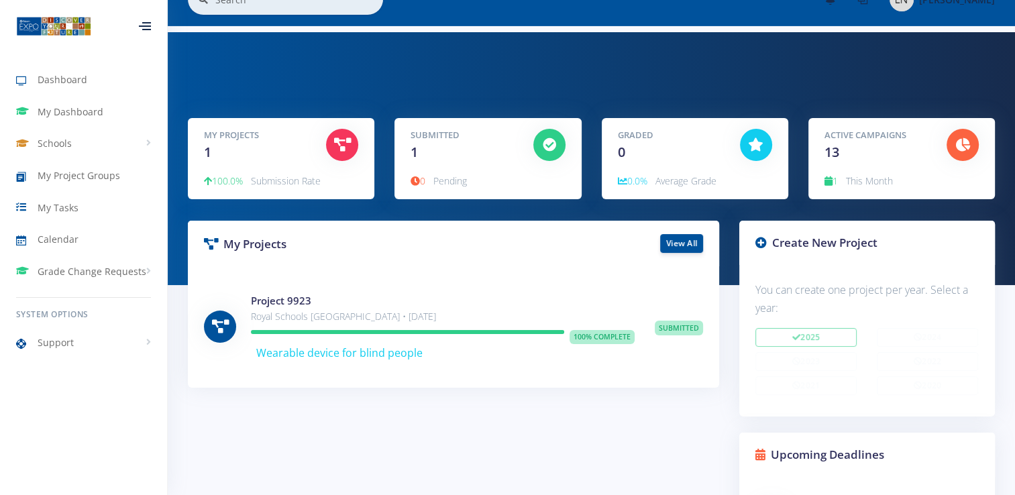
scroll to position [0, 0]
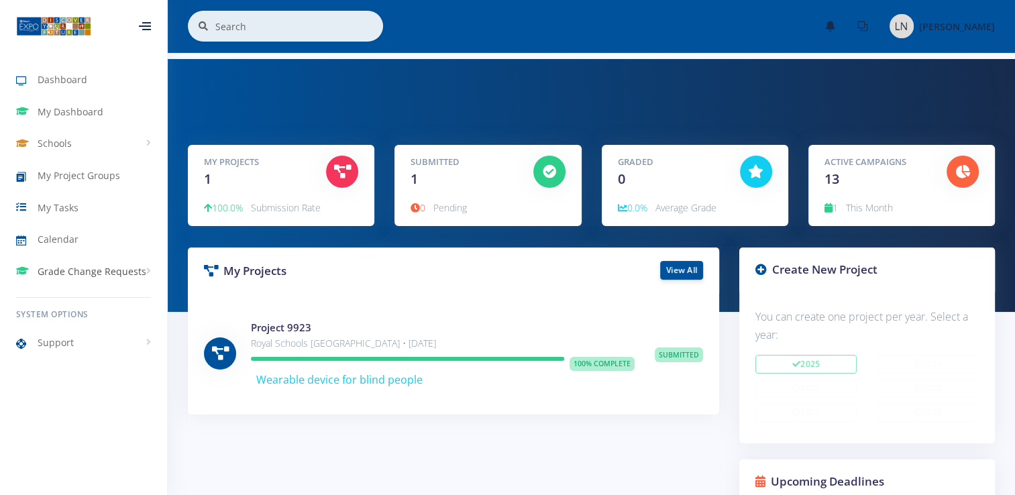
click at [135, 270] on span "Grade Change Requests" at bounding box center [92, 271] width 109 height 14
click at [152, 39] on div at bounding box center [145, 26] width 44 height 40
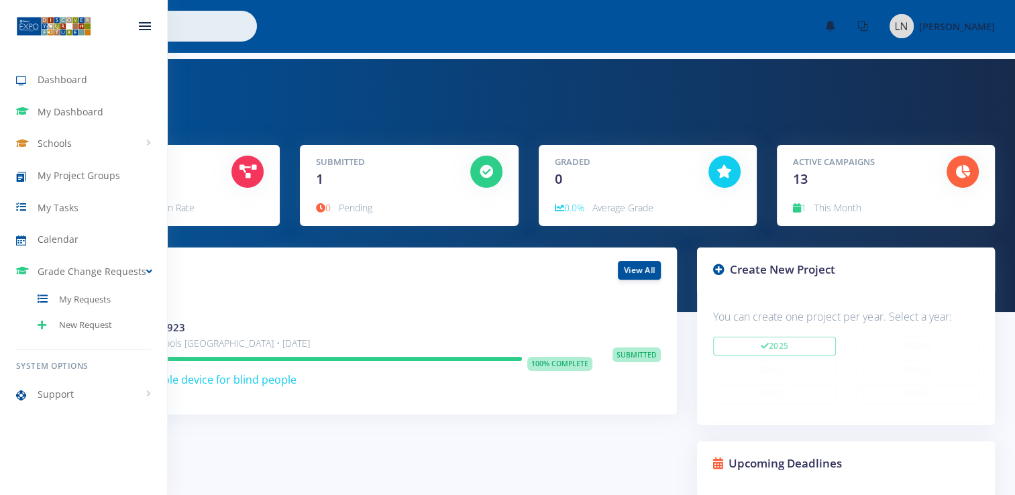
click at [142, 25] on div at bounding box center [145, 26] width 12 height 8
